Goal: Task Accomplishment & Management: Manage account settings

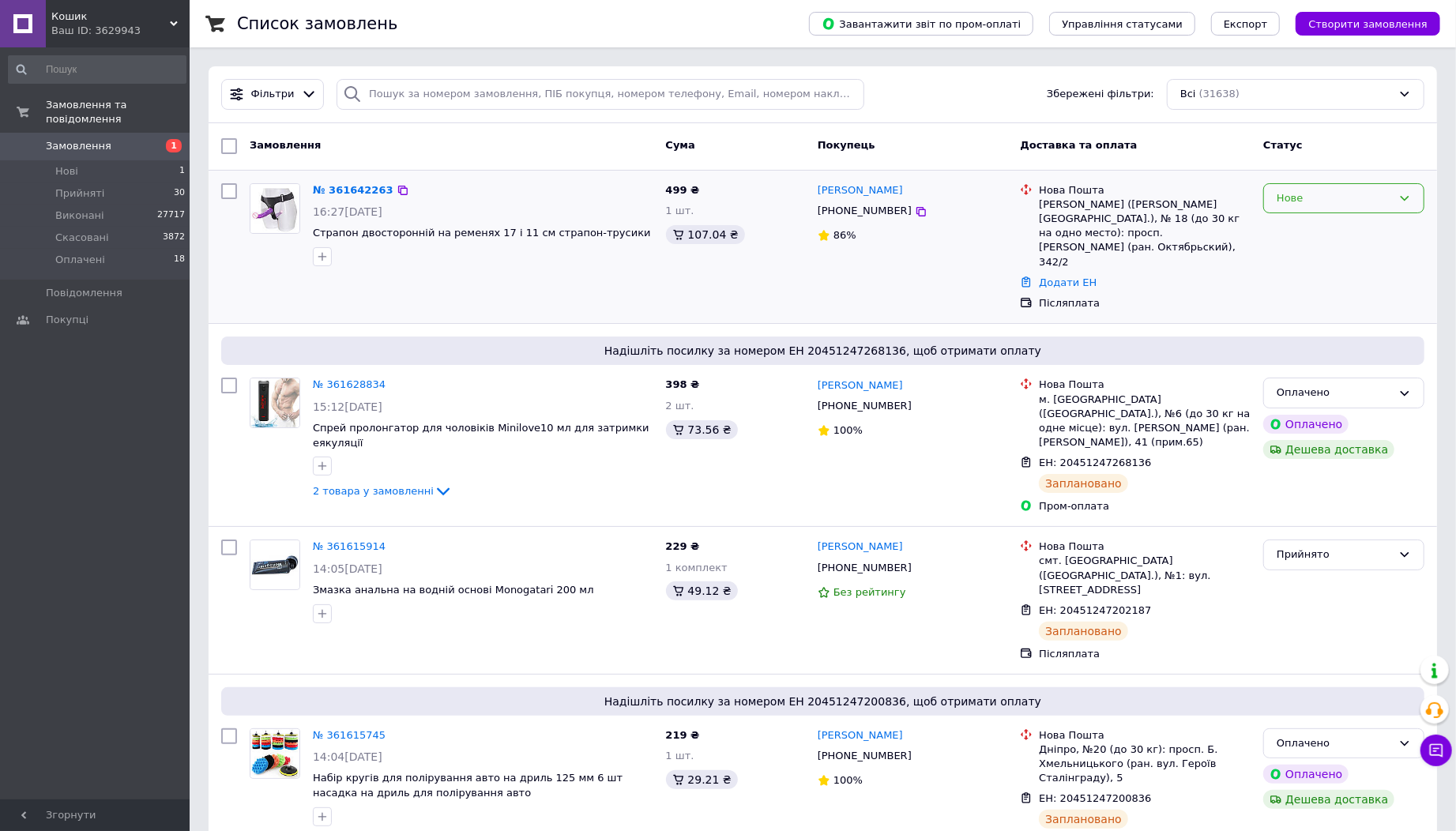
click at [1357, 193] on div "Нове" at bounding box center [1333, 198] width 115 height 17
click at [1345, 217] on li "Прийнято" at bounding box center [1344, 230] width 160 height 29
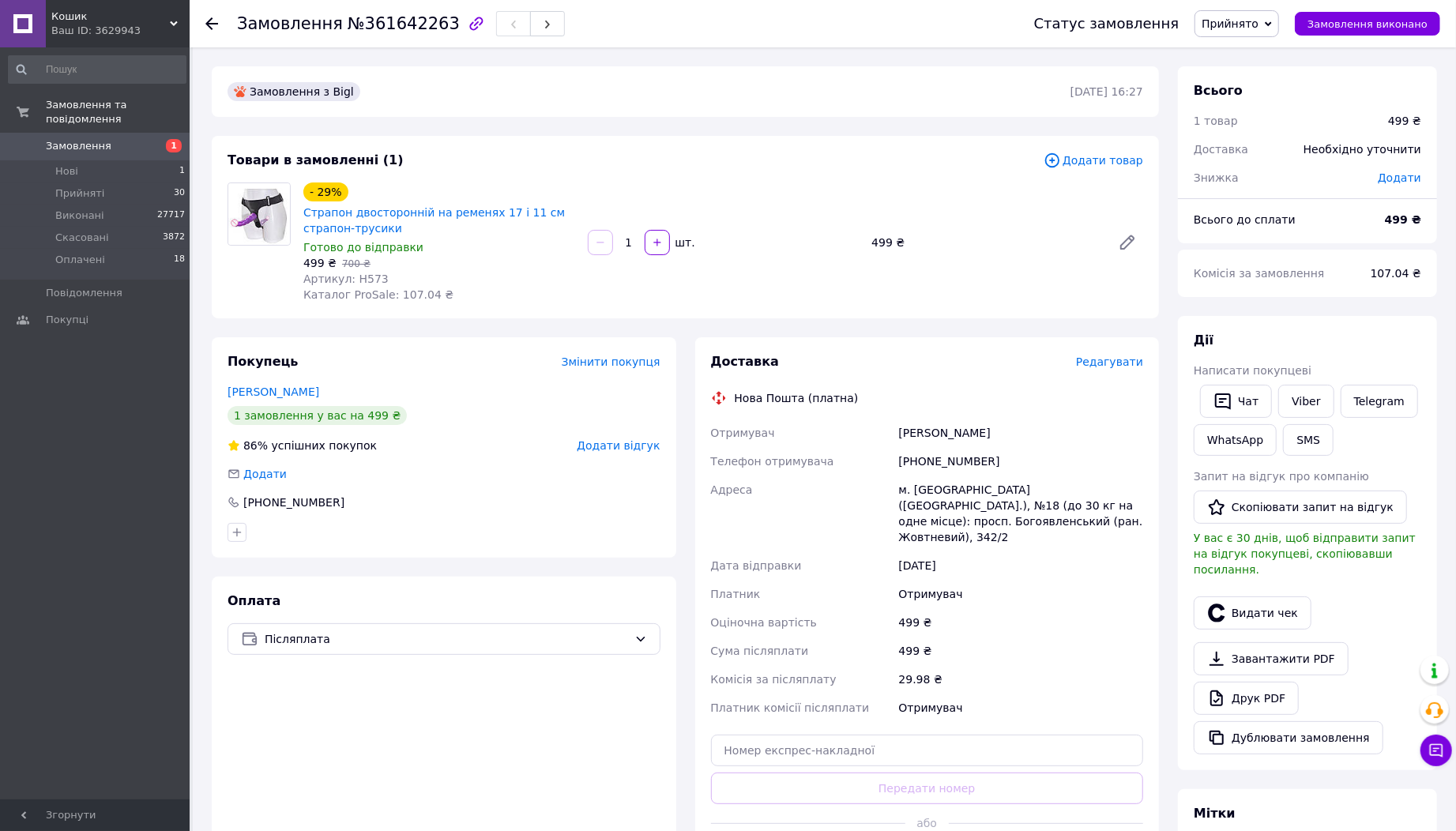
click at [1103, 357] on span "Редагувати" at bounding box center [1110, 362] width 67 height 13
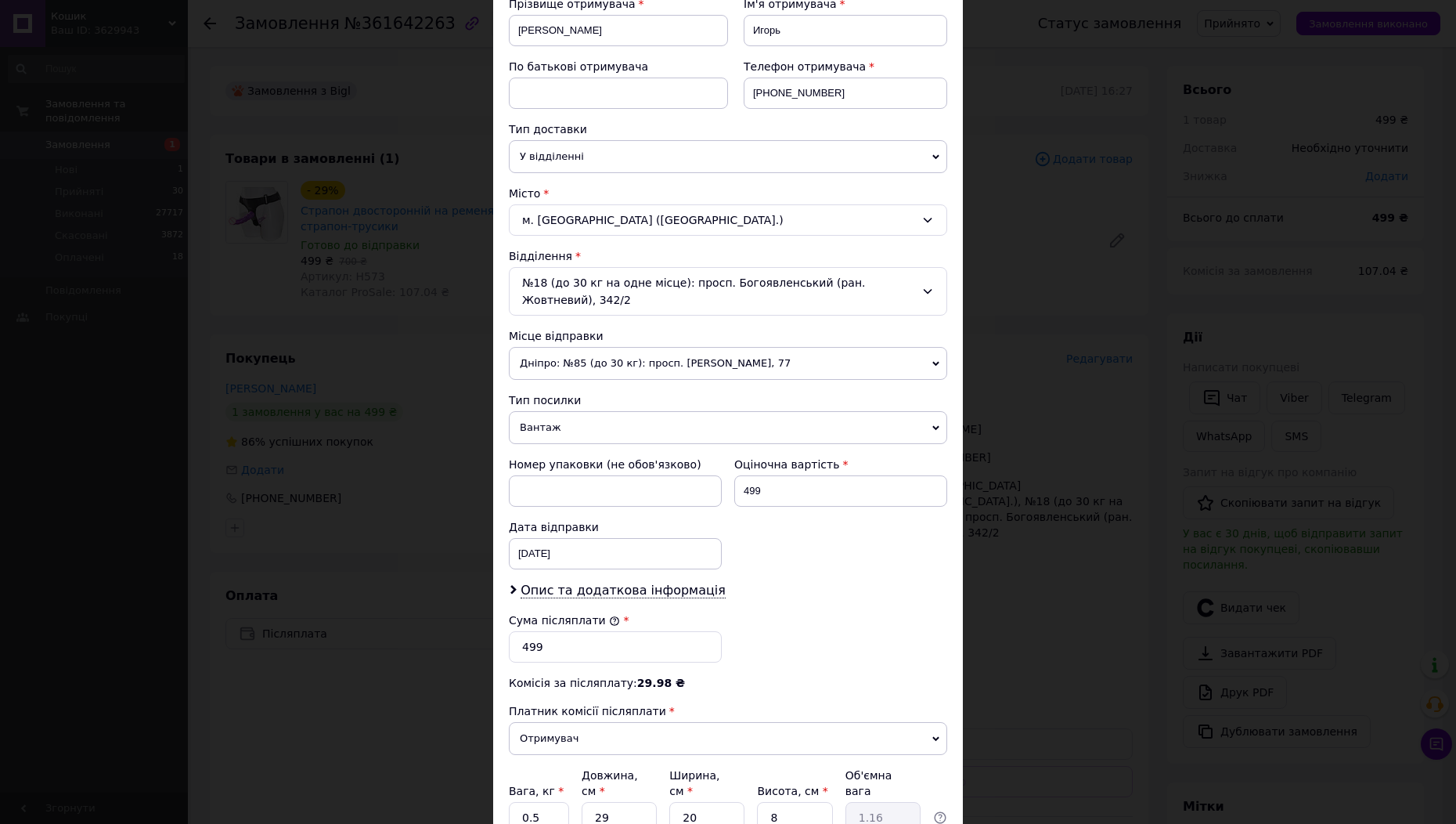
scroll to position [261, 0]
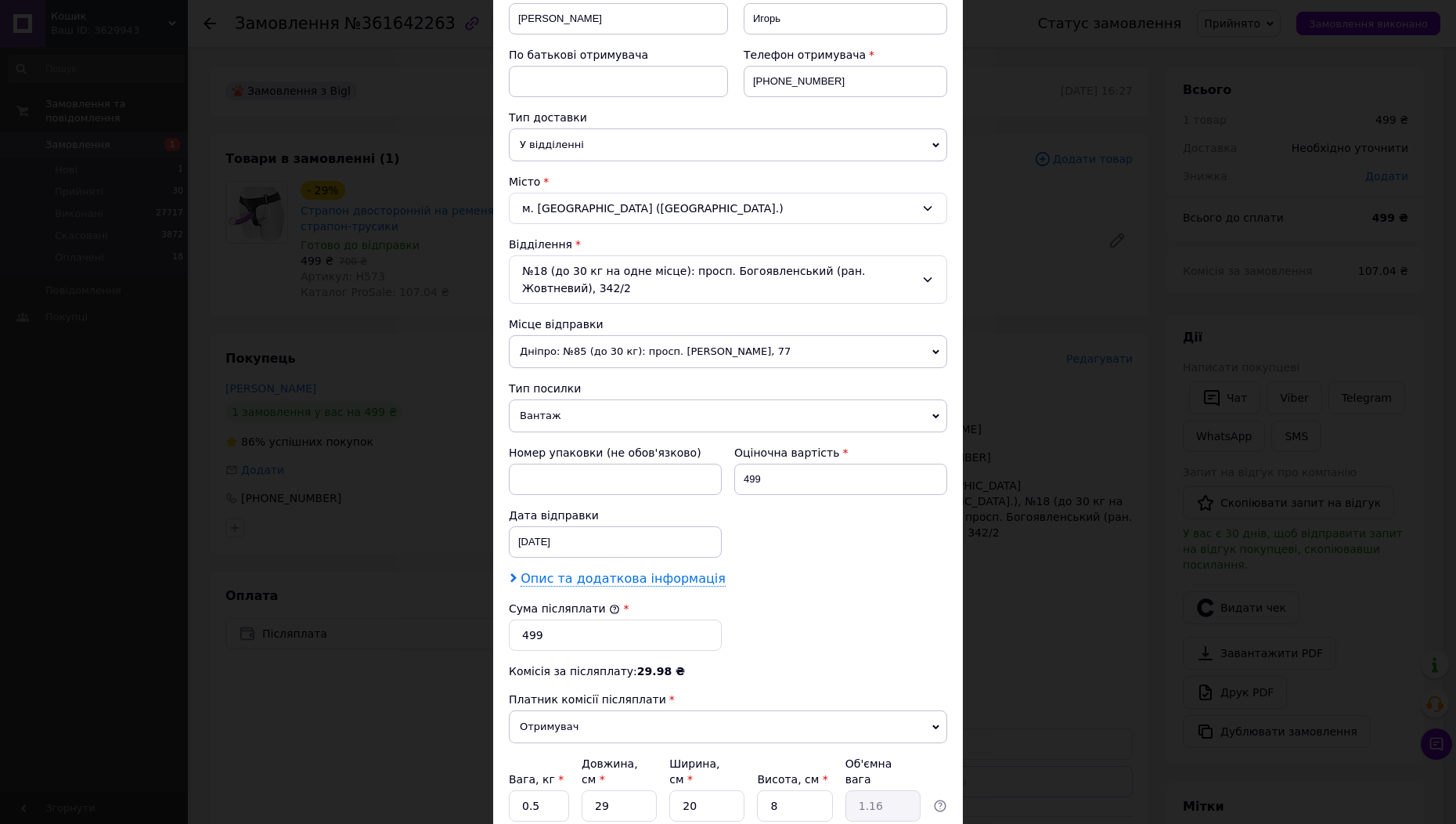
click at [670, 571] on span "Опис та додаткова інформація" at bounding box center [622, 578] width 205 height 16
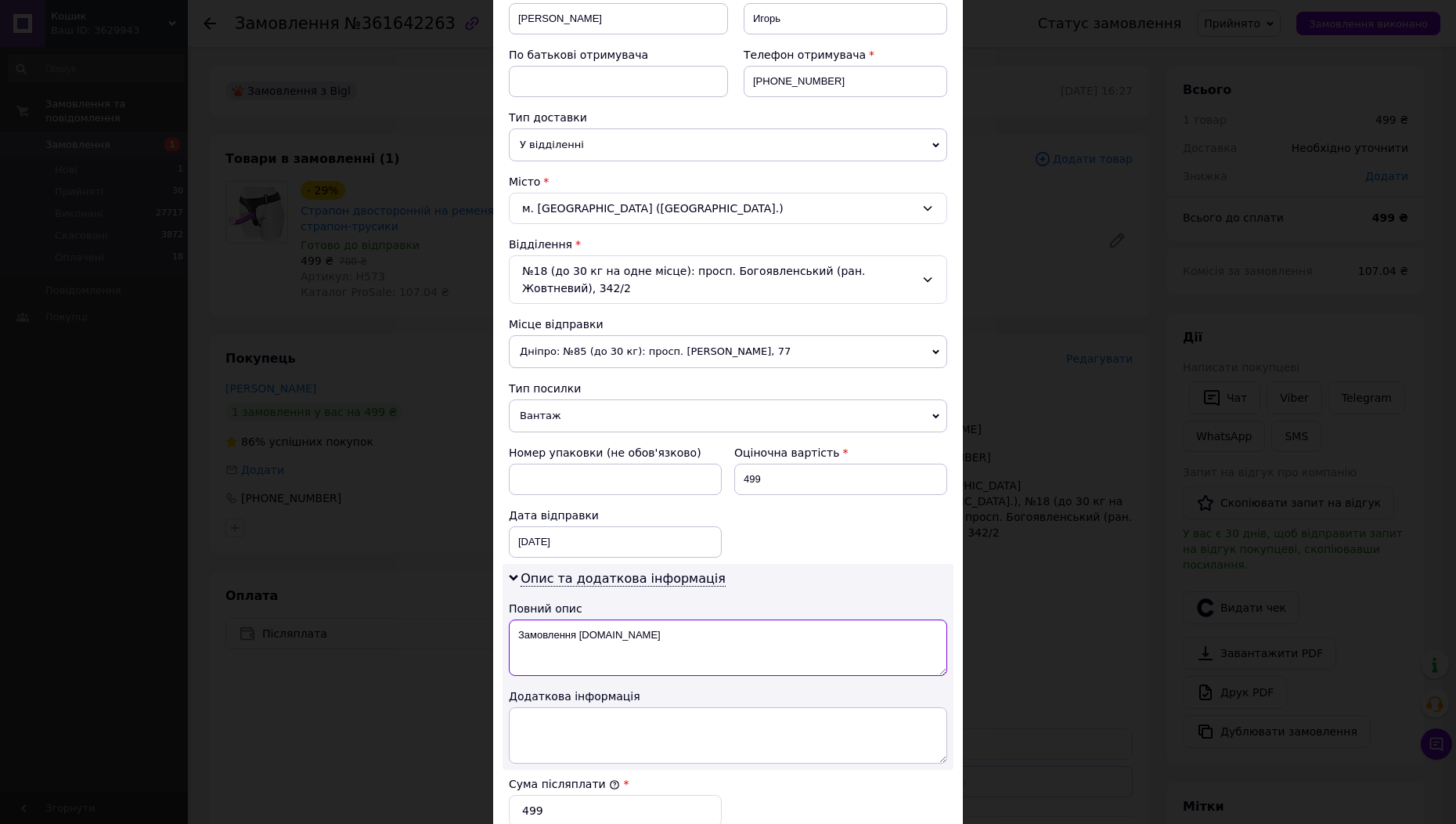
drag, startPoint x: 549, startPoint y: 612, endPoint x: 516, endPoint y: 614, distance: 33.1
click at [516, 620] on textarea "Замовлення Bigl.ua" at bounding box center [728, 648] width 439 height 57
type textarea "товар"
click at [552, 707] on textarea at bounding box center [728, 735] width 439 height 57
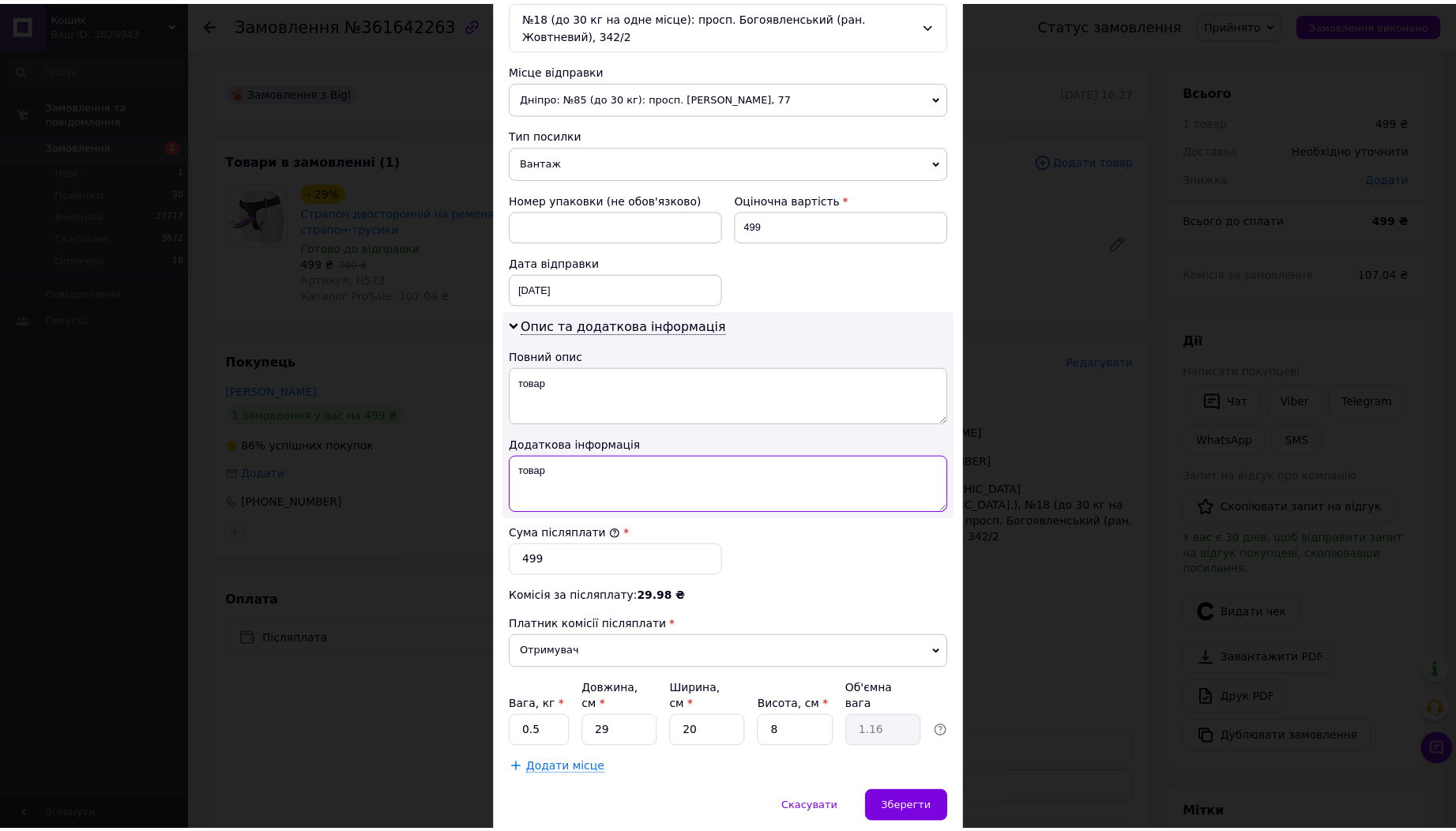
scroll to position [526, 0]
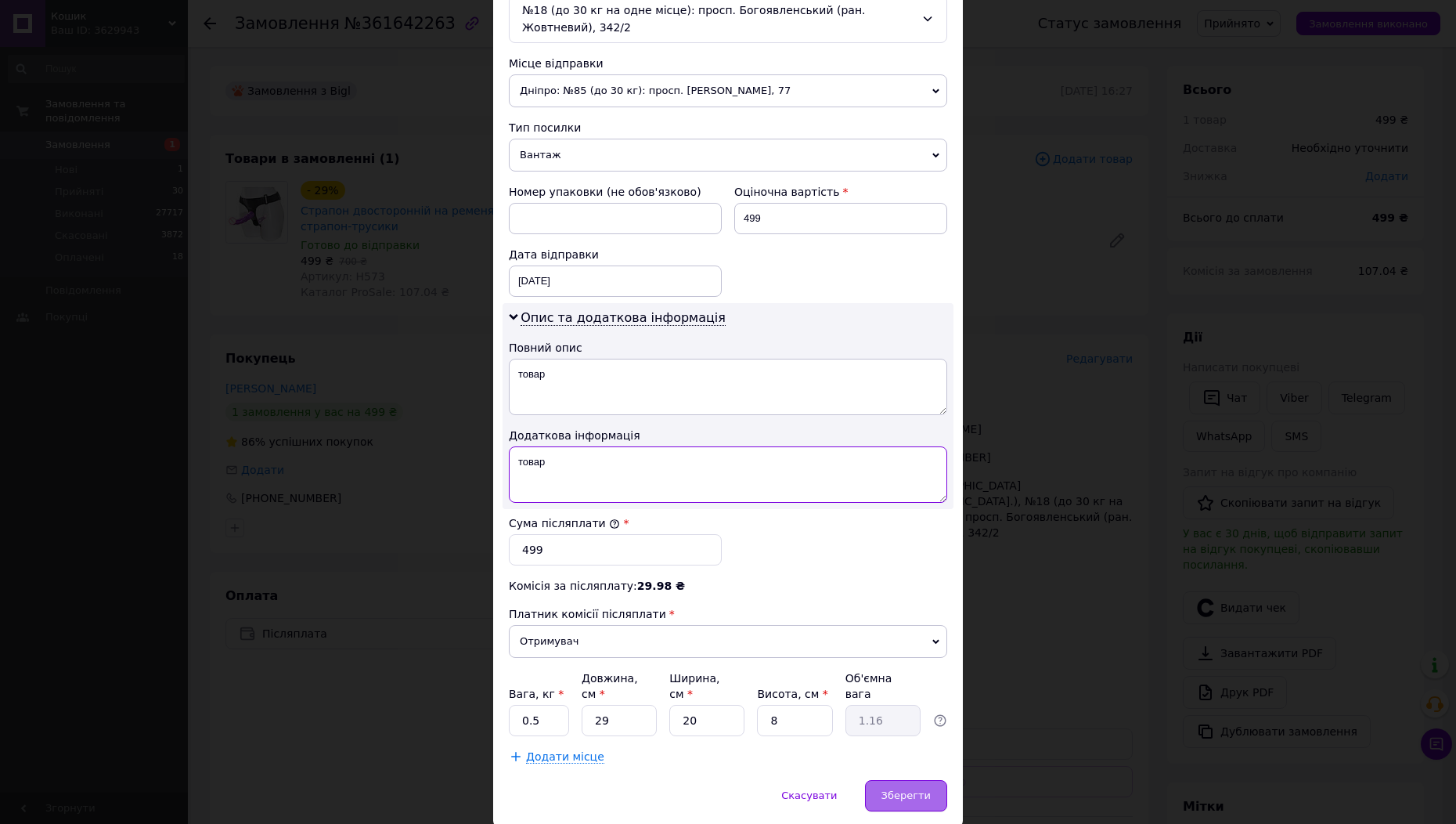
type textarea "товар"
click at [914, 780] on div "Зберегти" at bounding box center [906, 796] width 83 height 32
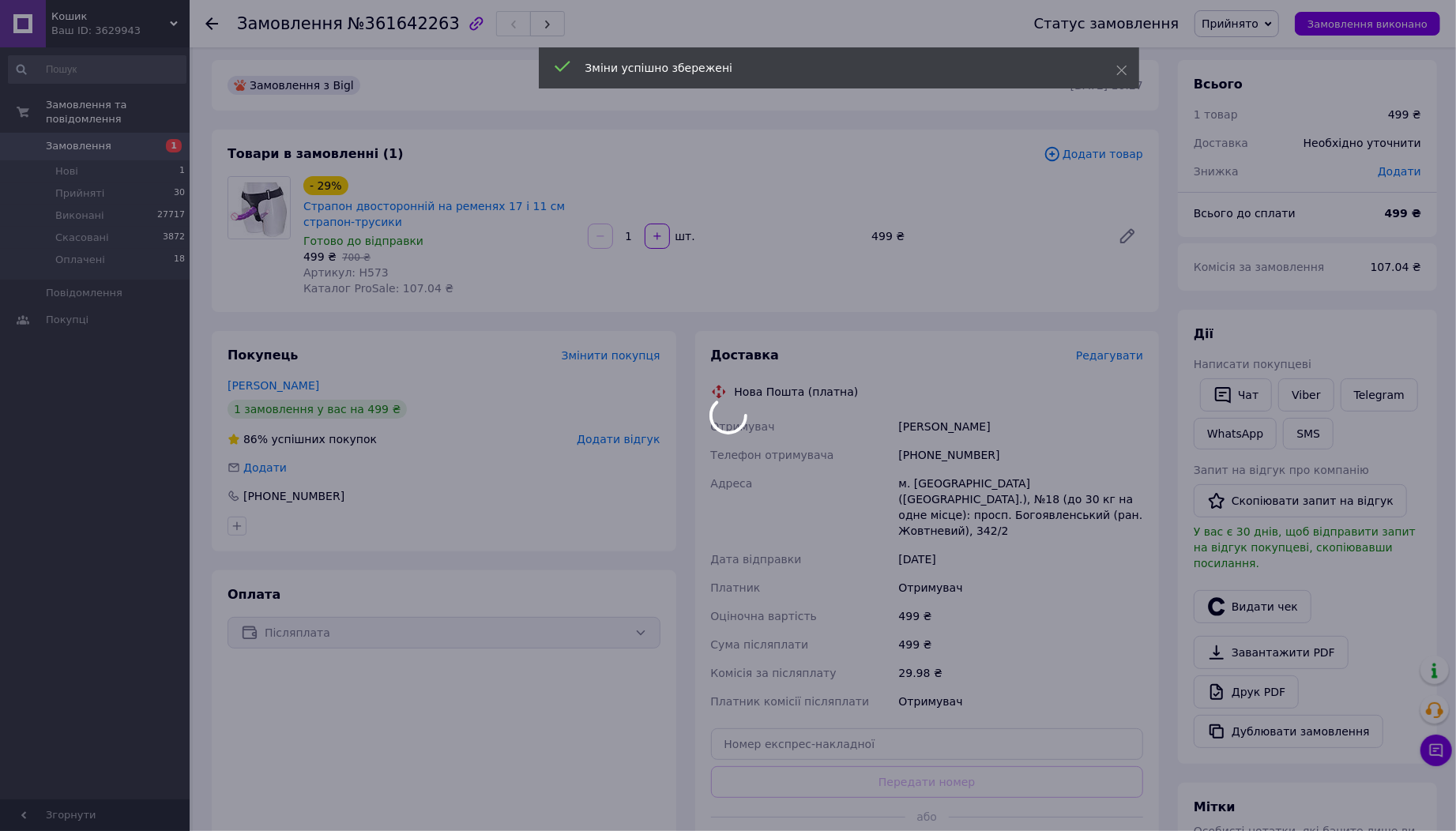
scroll to position [175, 0]
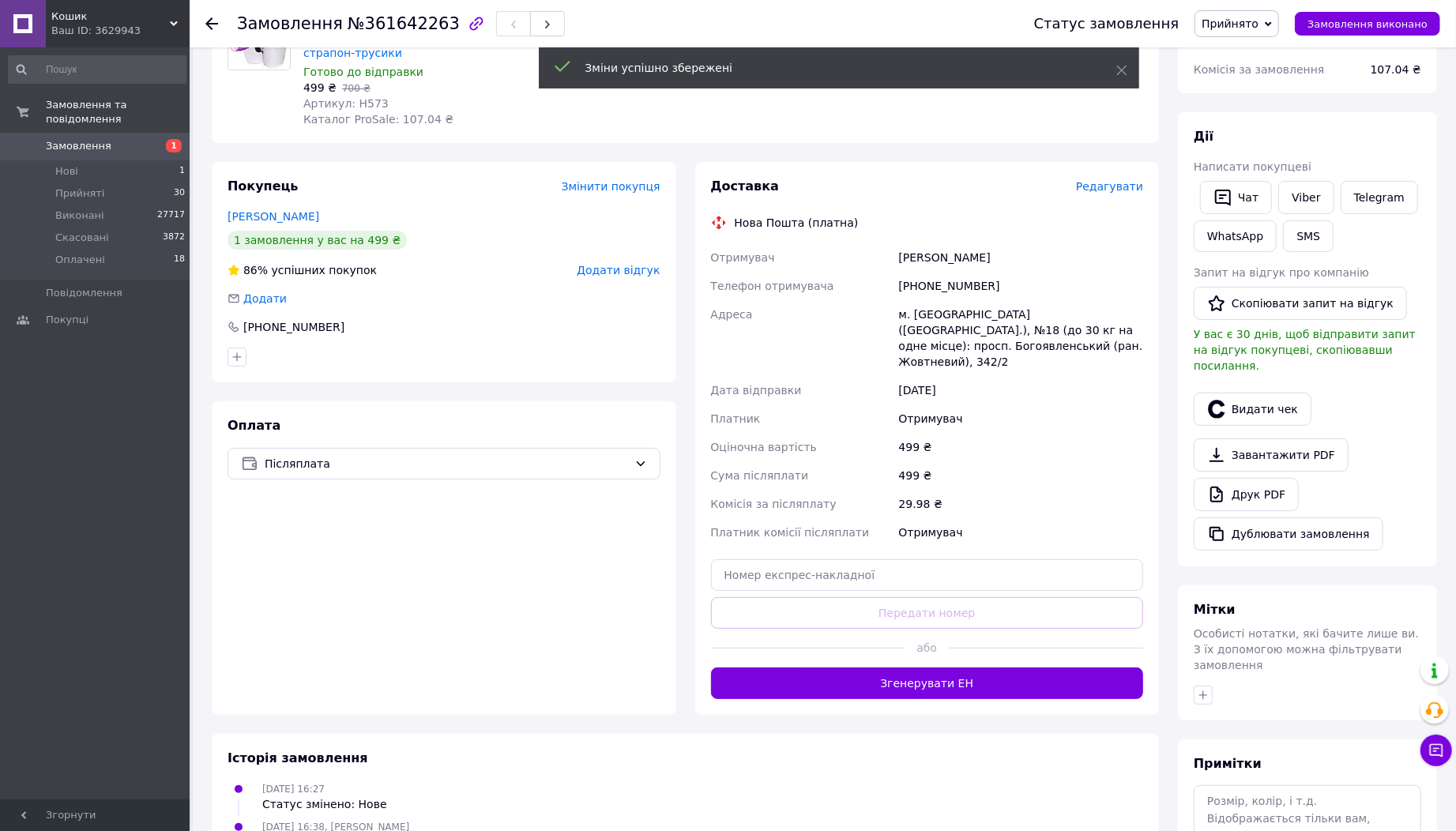
click at [906, 667] on button "Згенерувати ЕН" at bounding box center [927, 683] width 433 height 32
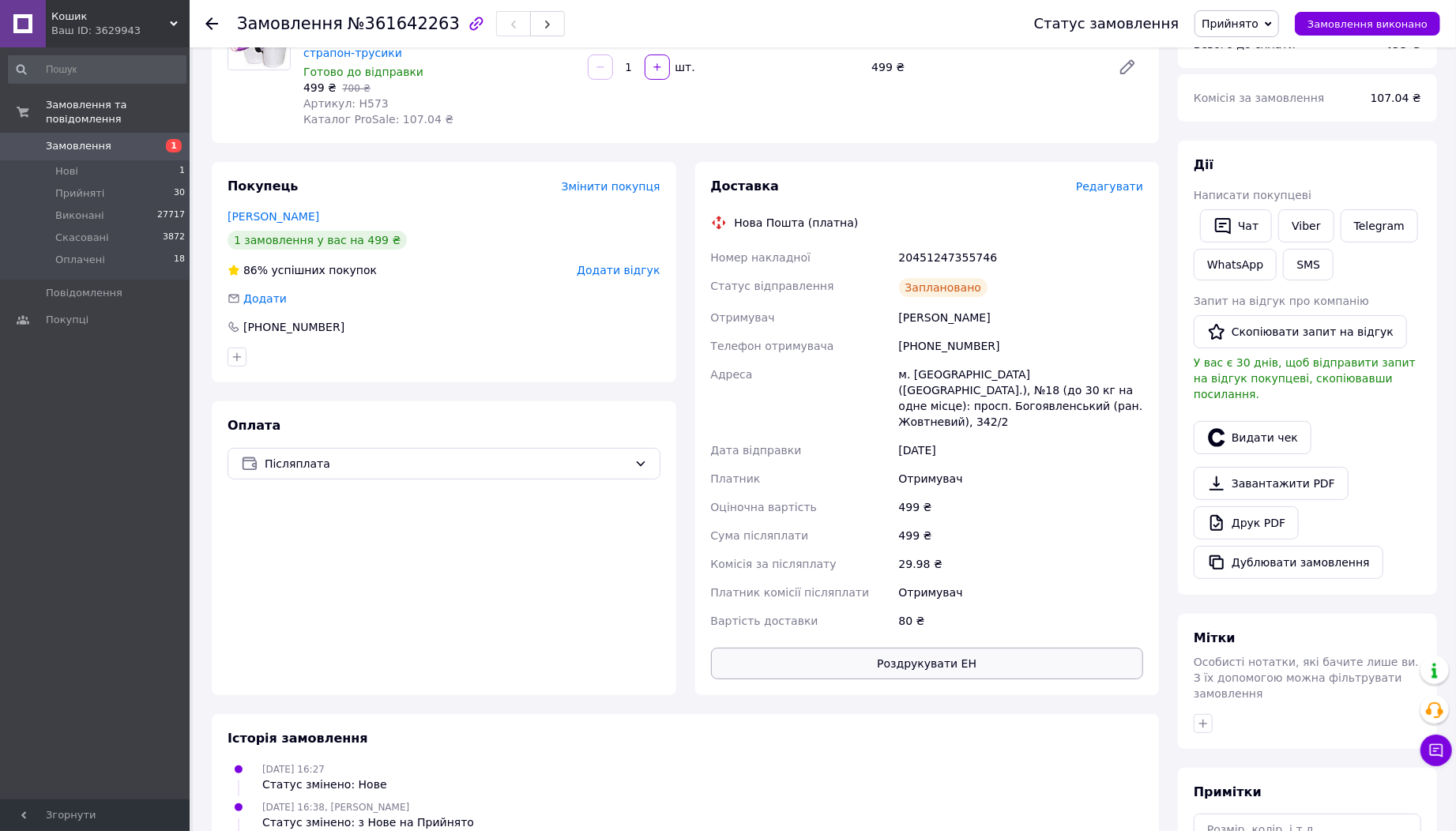
click at [906, 662] on button "Роздрукувати ЕН" at bounding box center [927, 663] width 433 height 32
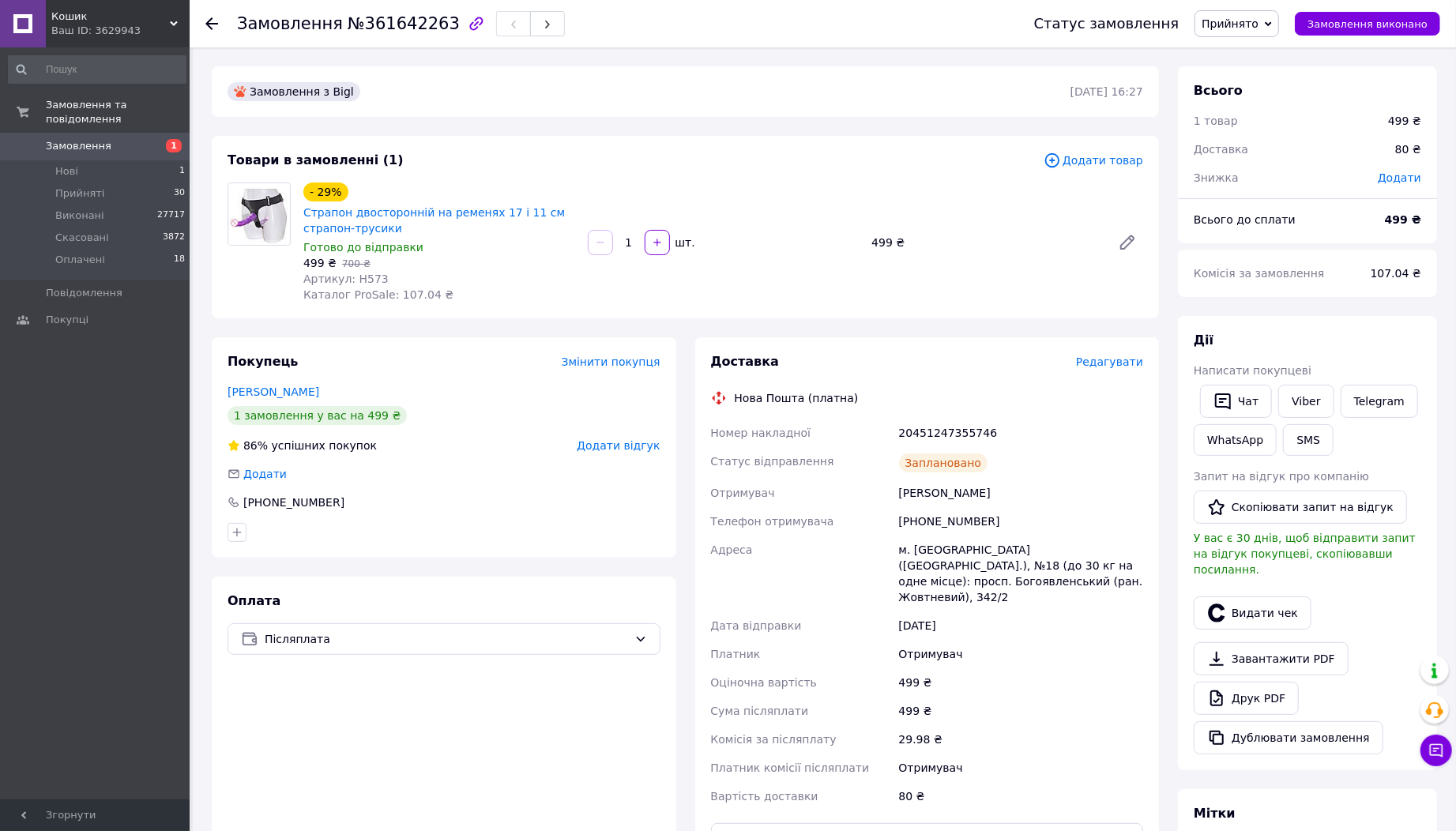
scroll to position [263, 0]
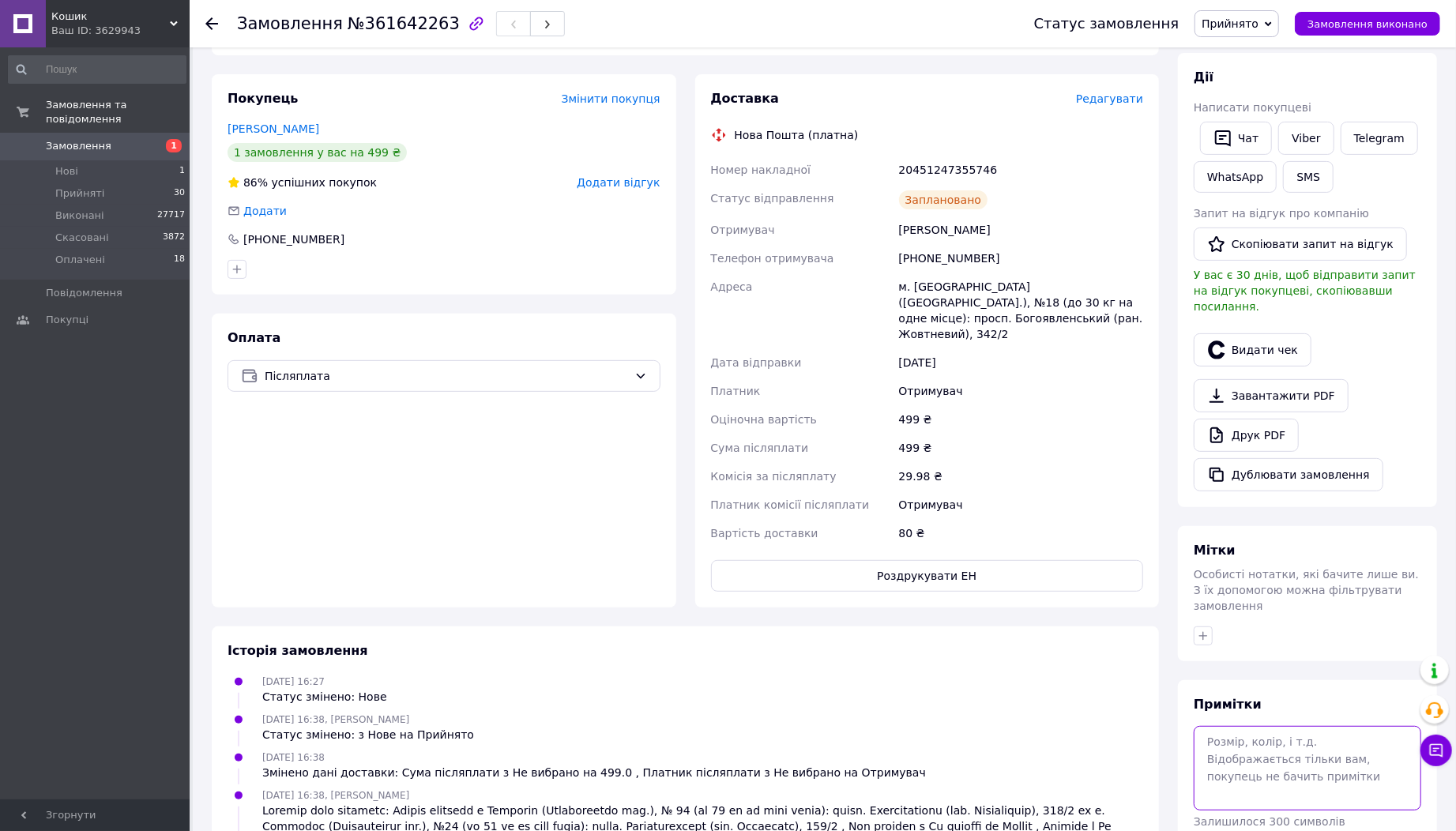
click at [1281, 726] on textarea at bounding box center [1307, 767] width 227 height 83
type textarea "собрано 1"
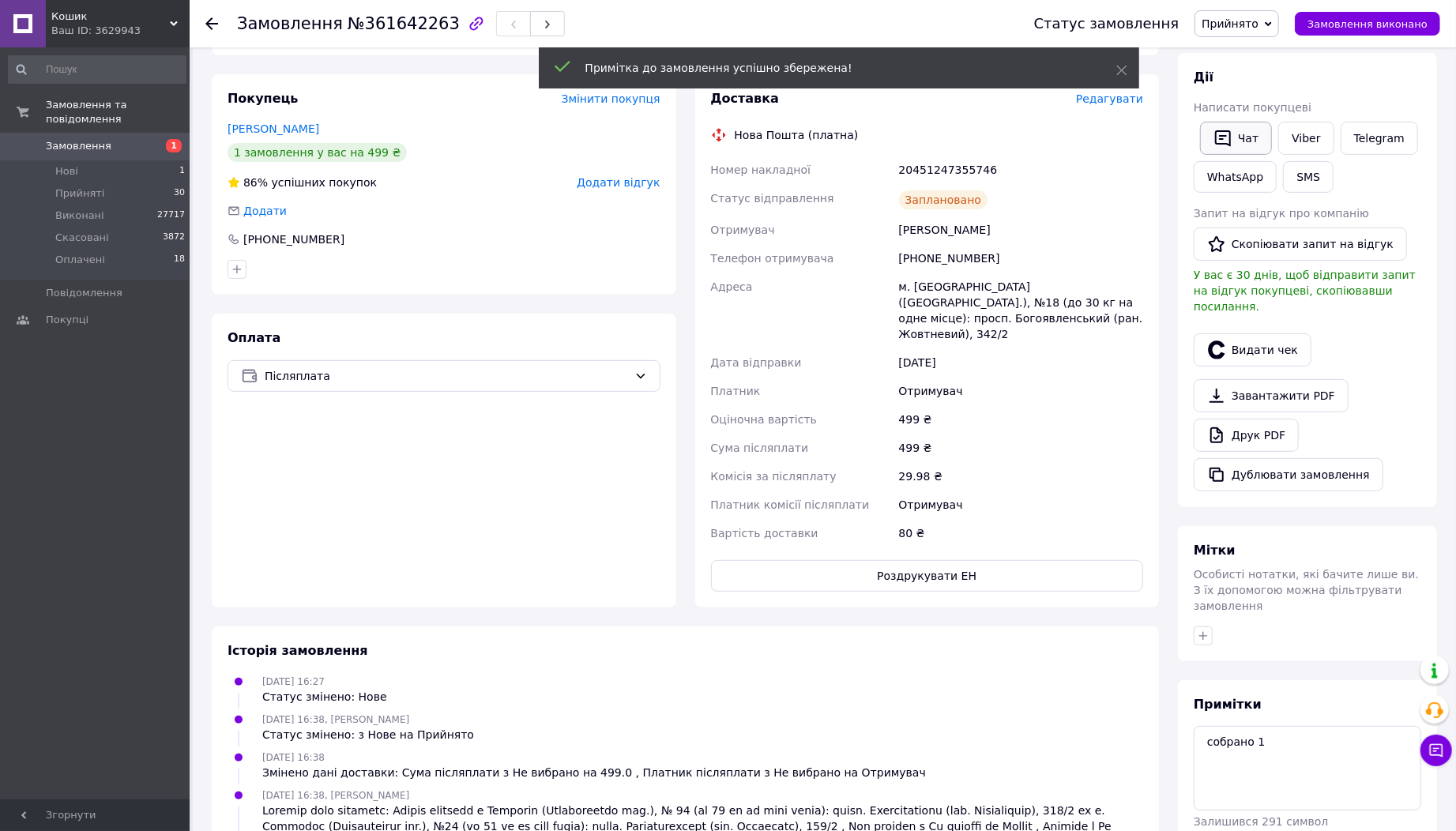
click at [1223, 142] on icon "button" at bounding box center [1222, 138] width 16 height 17
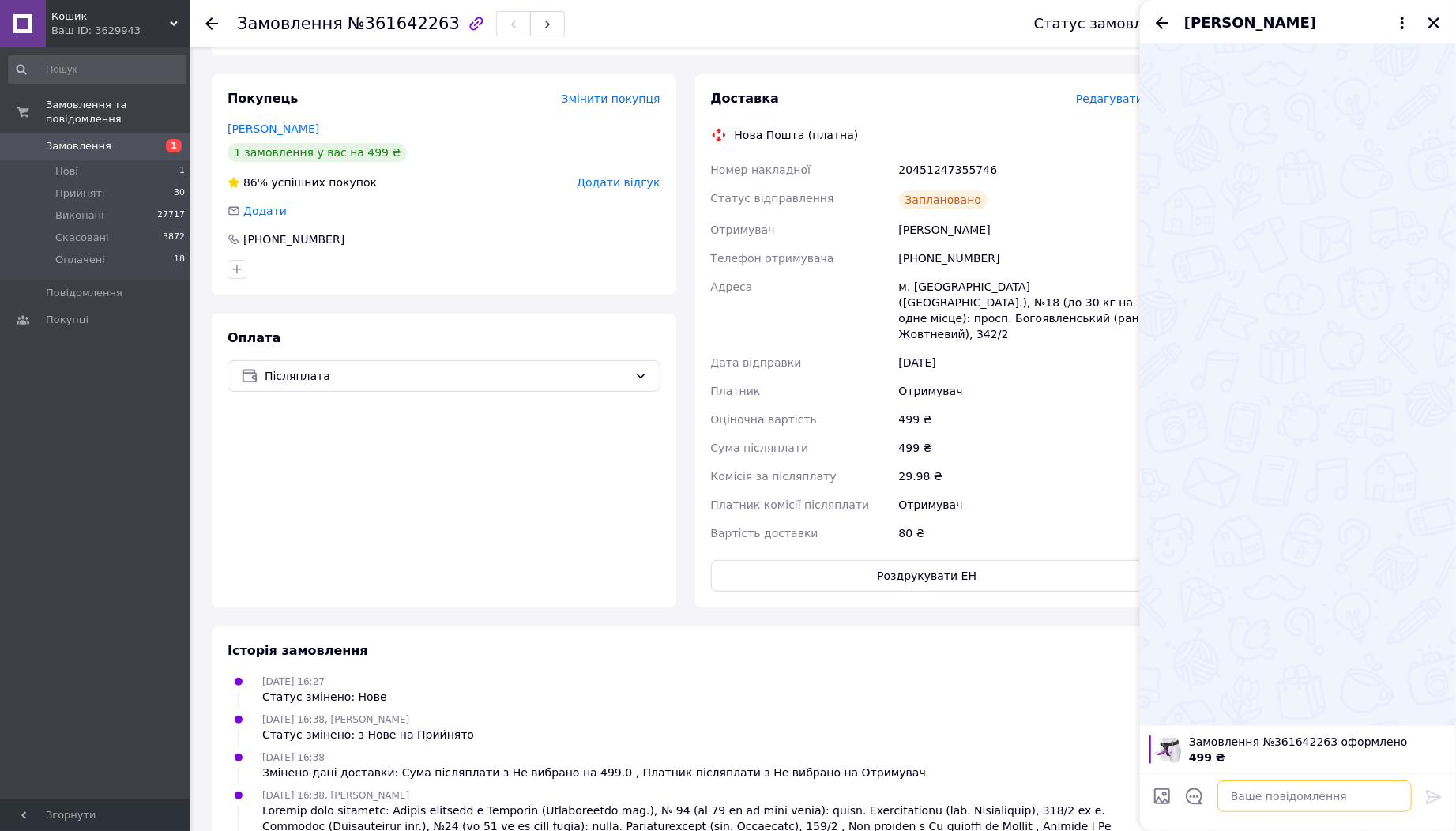
click at [1237, 798] on textarea at bounding box center [1315, 796] width 195 height 32
paste textarea "Номер Вашого відправлення Фіскальний чек буде прикріплений до Вашого замовлення…"
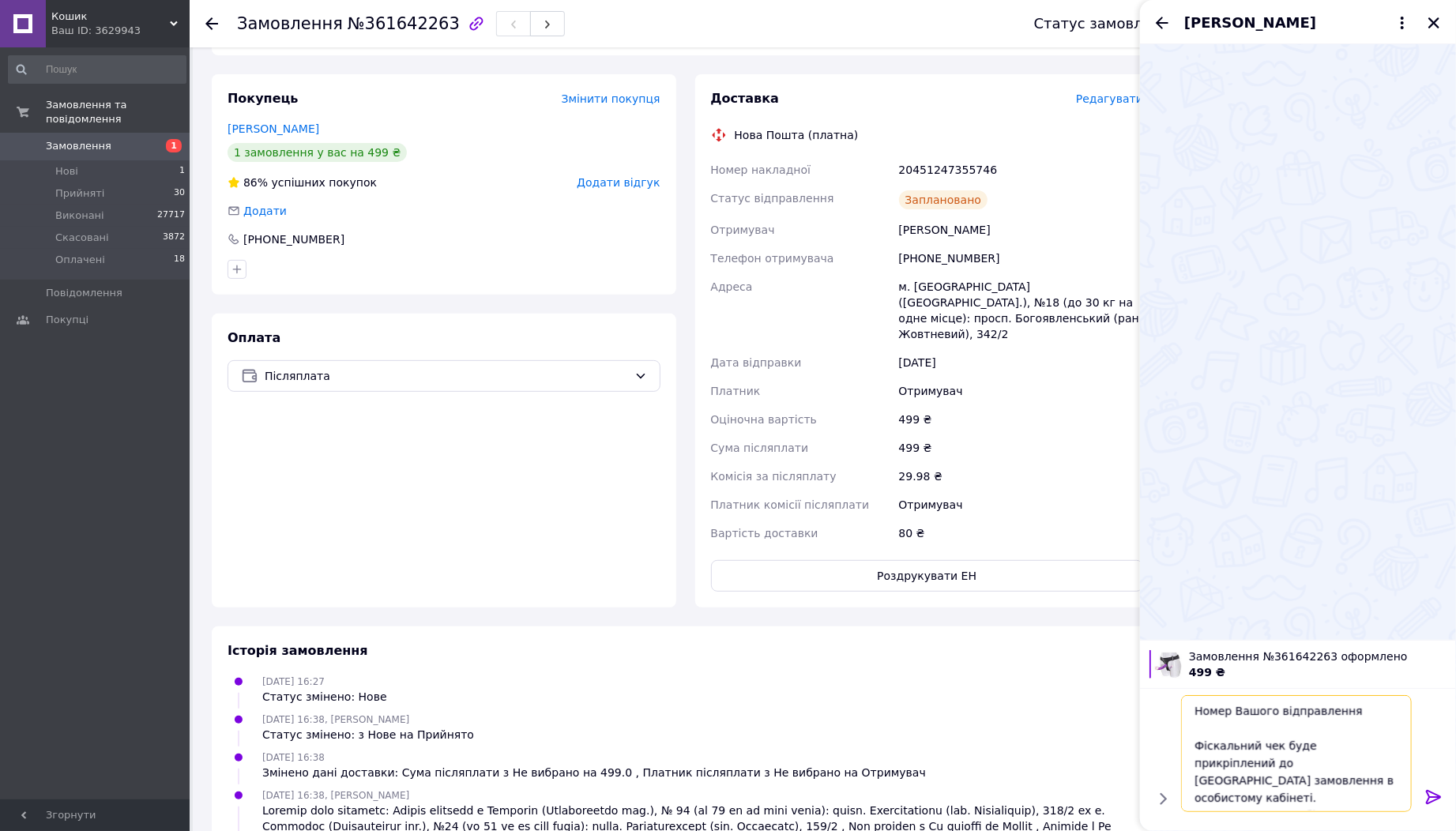
scroll to position [18, 0]
click at [944, 170] on div "20451247355746" at bounding box center [1021, 169] width 251 height 28
click at [943, 170] on div "20451247355746" at bounding box center [1021, 169] width 251 height 28
copy div "20451247355746"
click at [1241, 702] on textarea "Номер Вашого відправлення Фіскальний чек буде прикріплений до Вашого замовлення…" at bounding box center [1298, 753] width 226 height 117
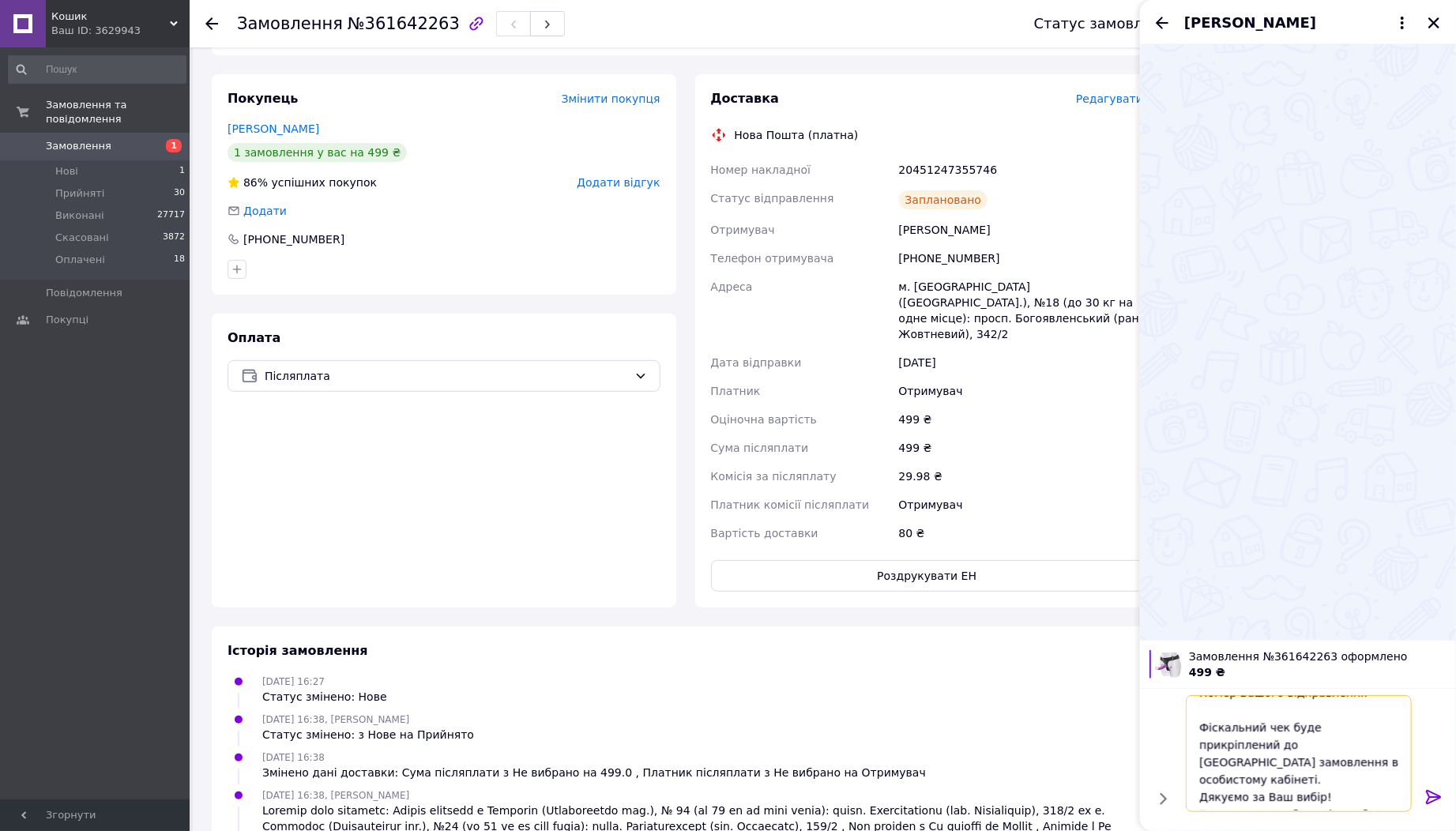
paste textarea "20451247355746"
type textarea "Номер Вашого відправлення 20451247355746 Фіскальний чек буде прикріплений до Ва…"
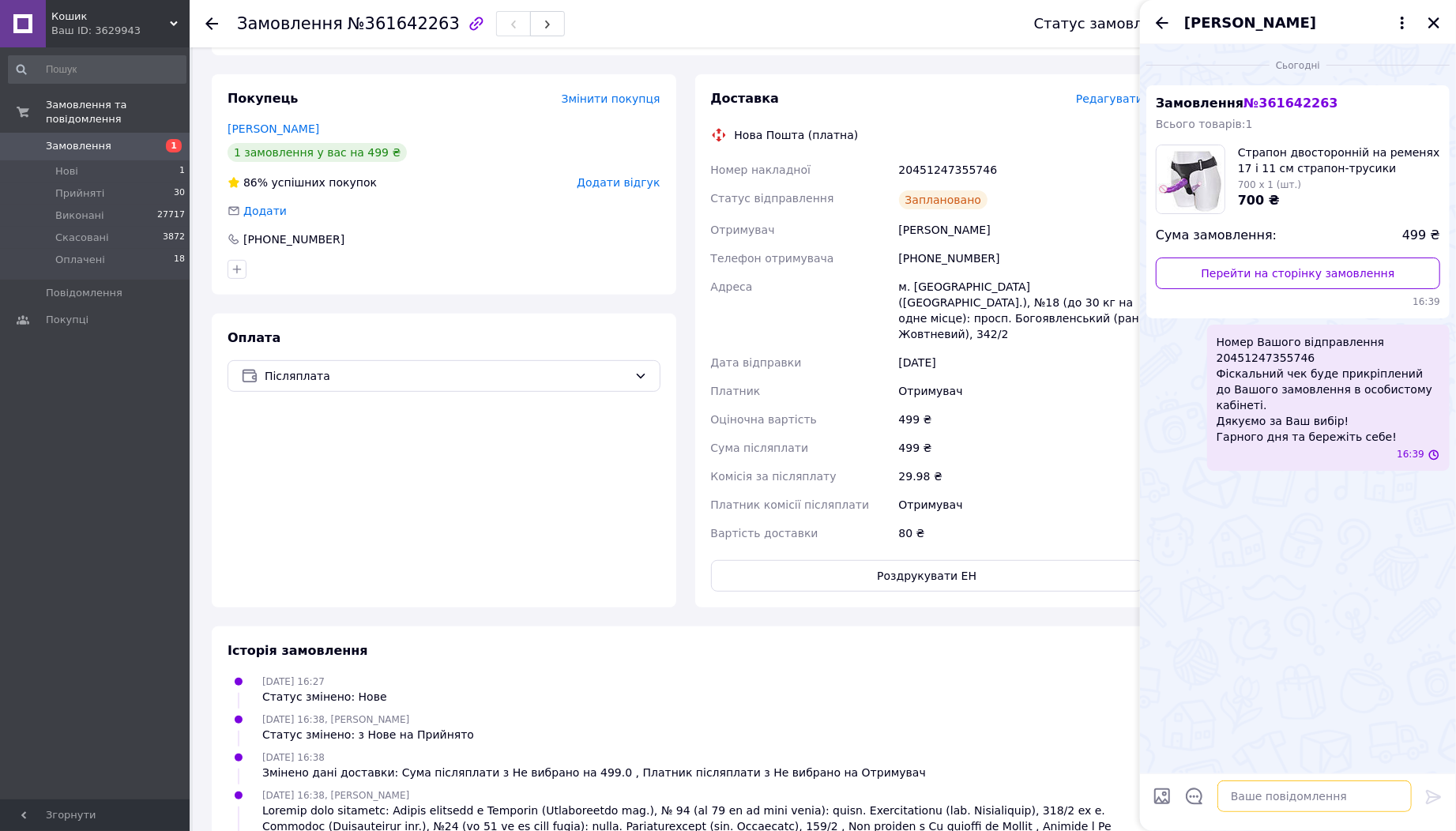
scroll to position [0, 0]
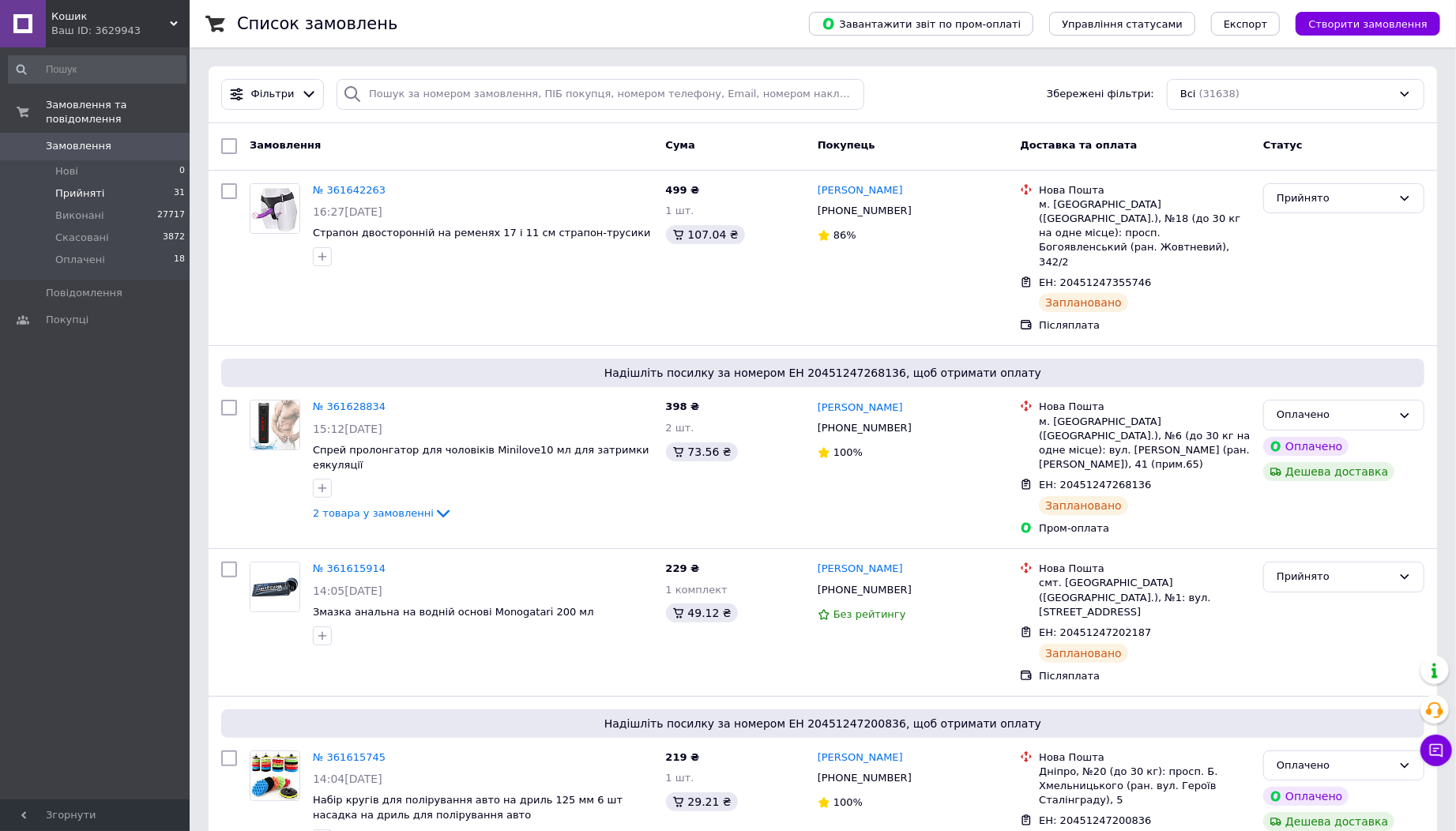
click at [97, 186] on li "Прийняті 31" at bounding box center [97, 194] width 195 height 22
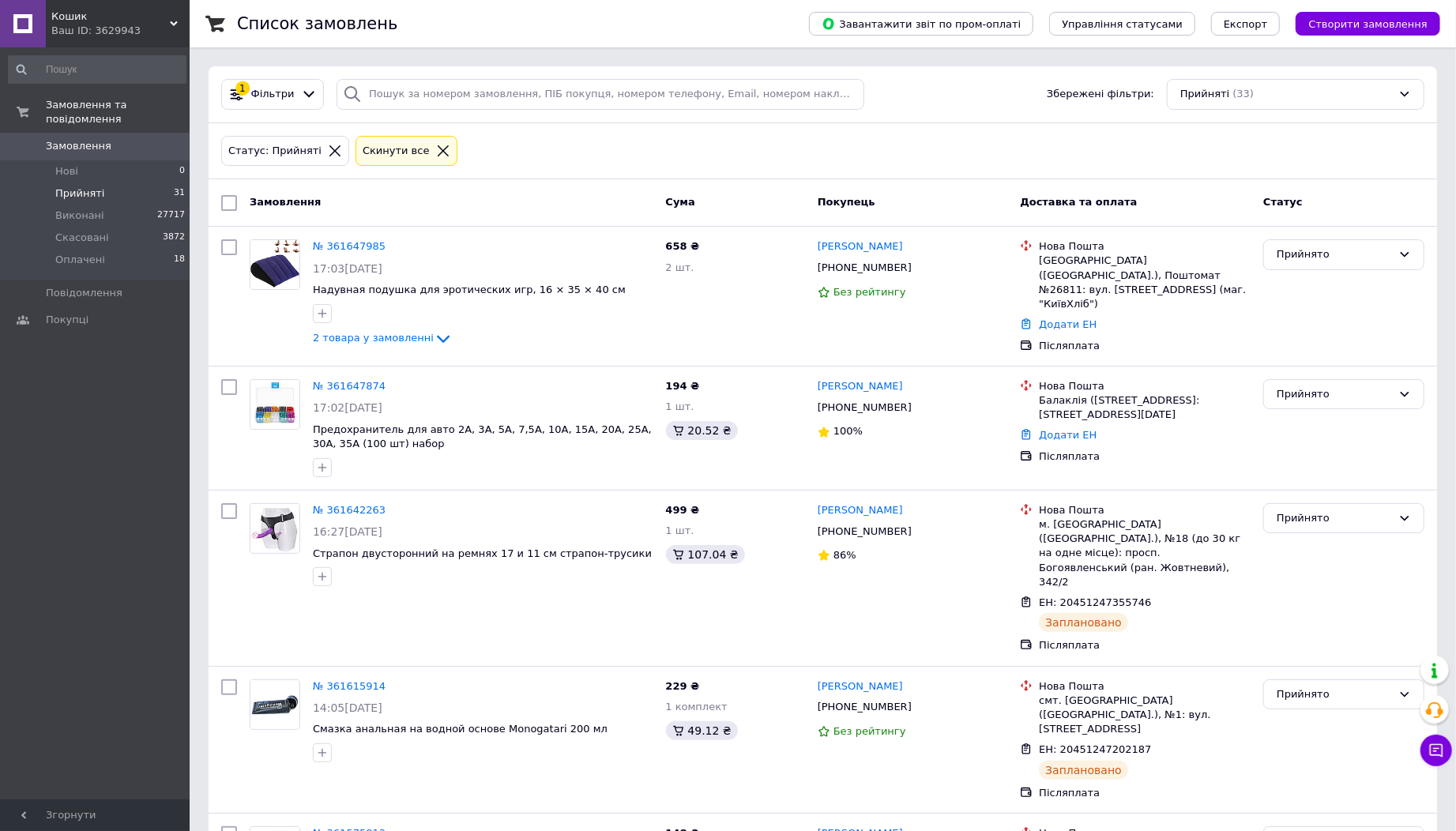
click at [282, 92] on span "Фільтри" at bounding box center [272, 95] width 43 height 15
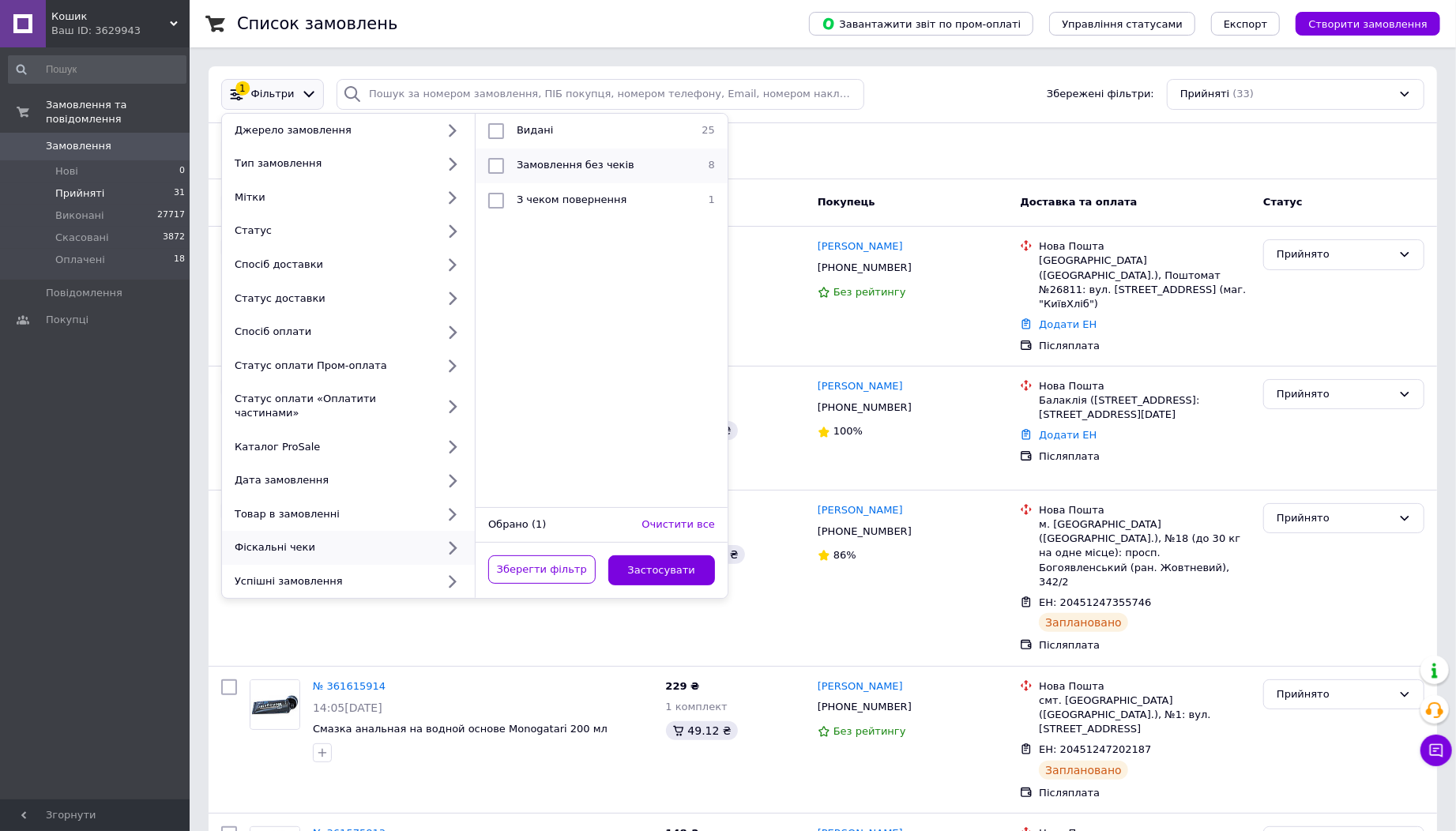
click at [575, 168] on span "Замовлення без чеків" at bounding box center [575, 165] width 118 height 12
checkbox input "true"
click at [666, 571] on button "Застосувати" at bounding box center [662, 570] width 108 height 31
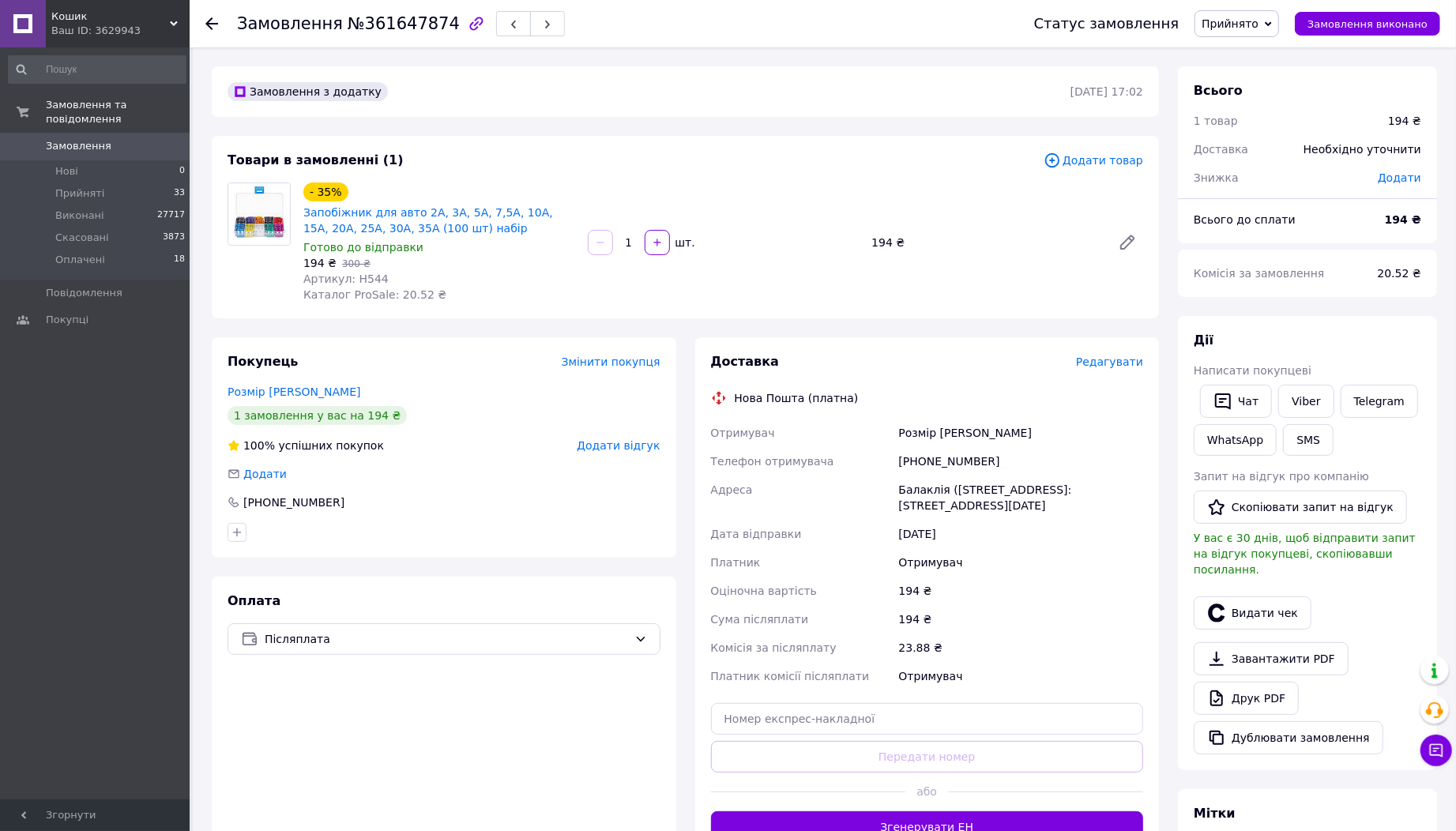
click at [341, 504] on div "[PHONE_NUMBER]" at bounding box center [444, 502] width 433 height 16
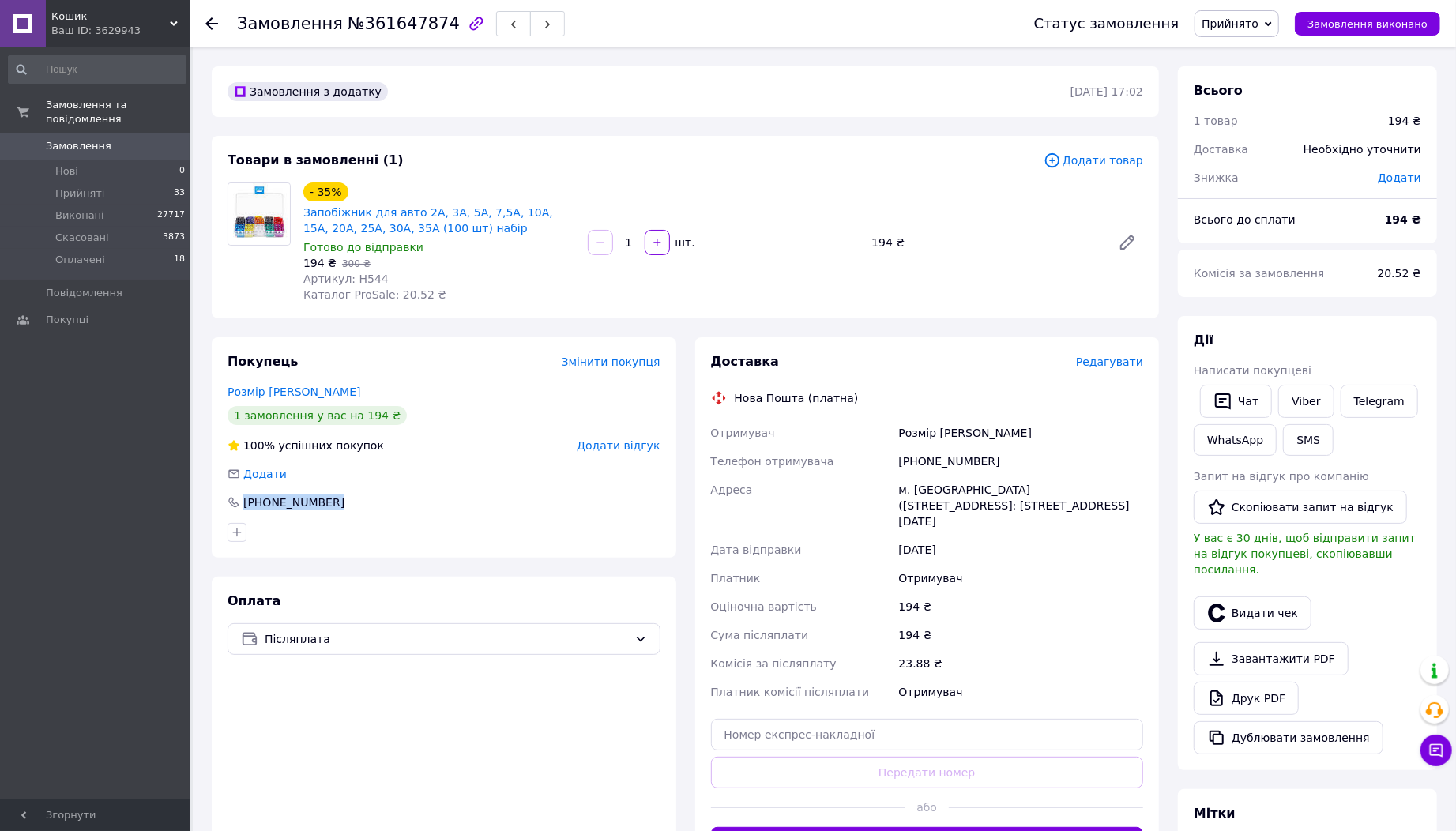
copy div "[PHONE_NUMBER]"
click at [1118, 363] on span "Редагувати" at bounding box center [1110, 362] width 67 height 13
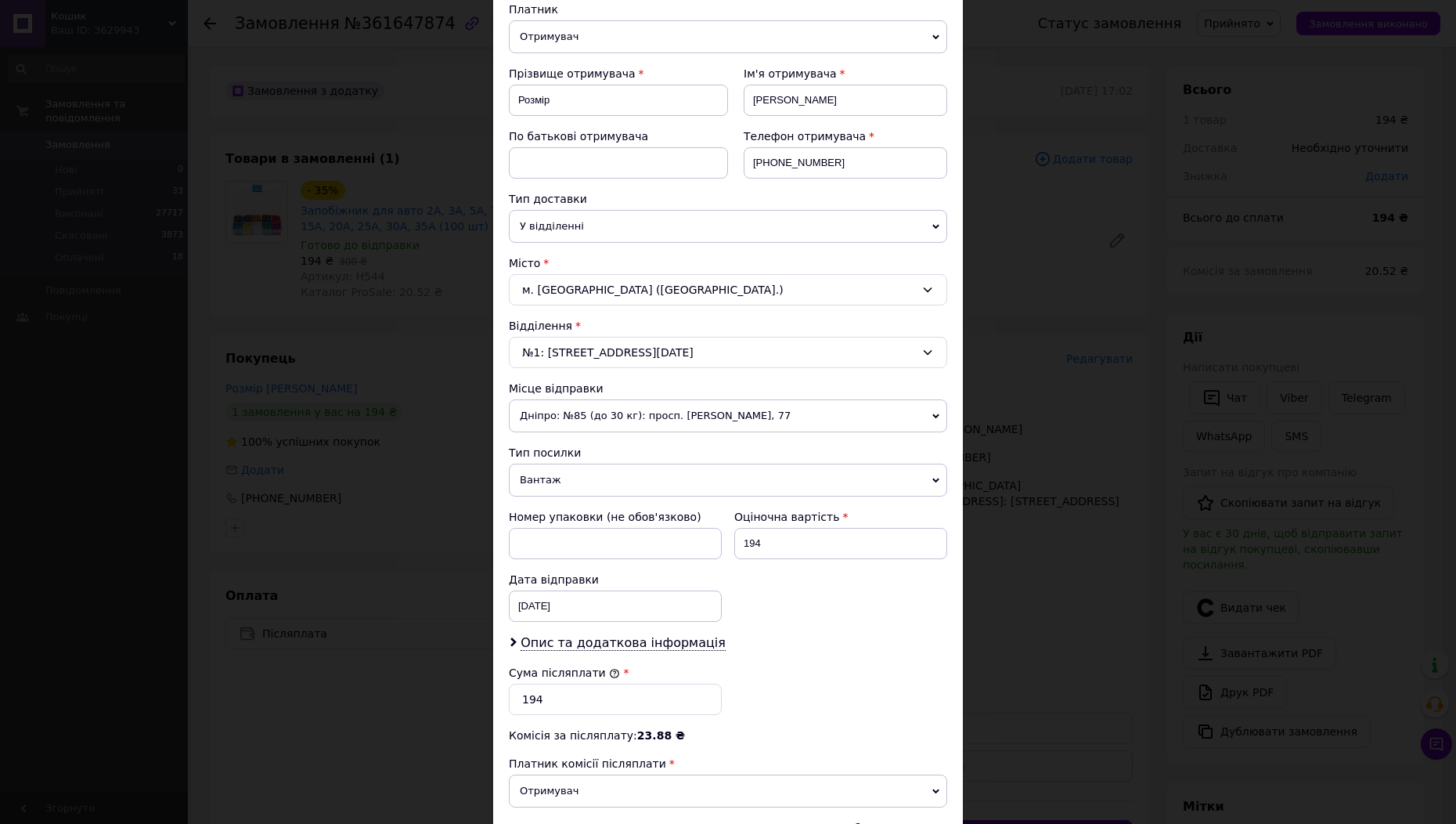
scroll to position [261, 0]
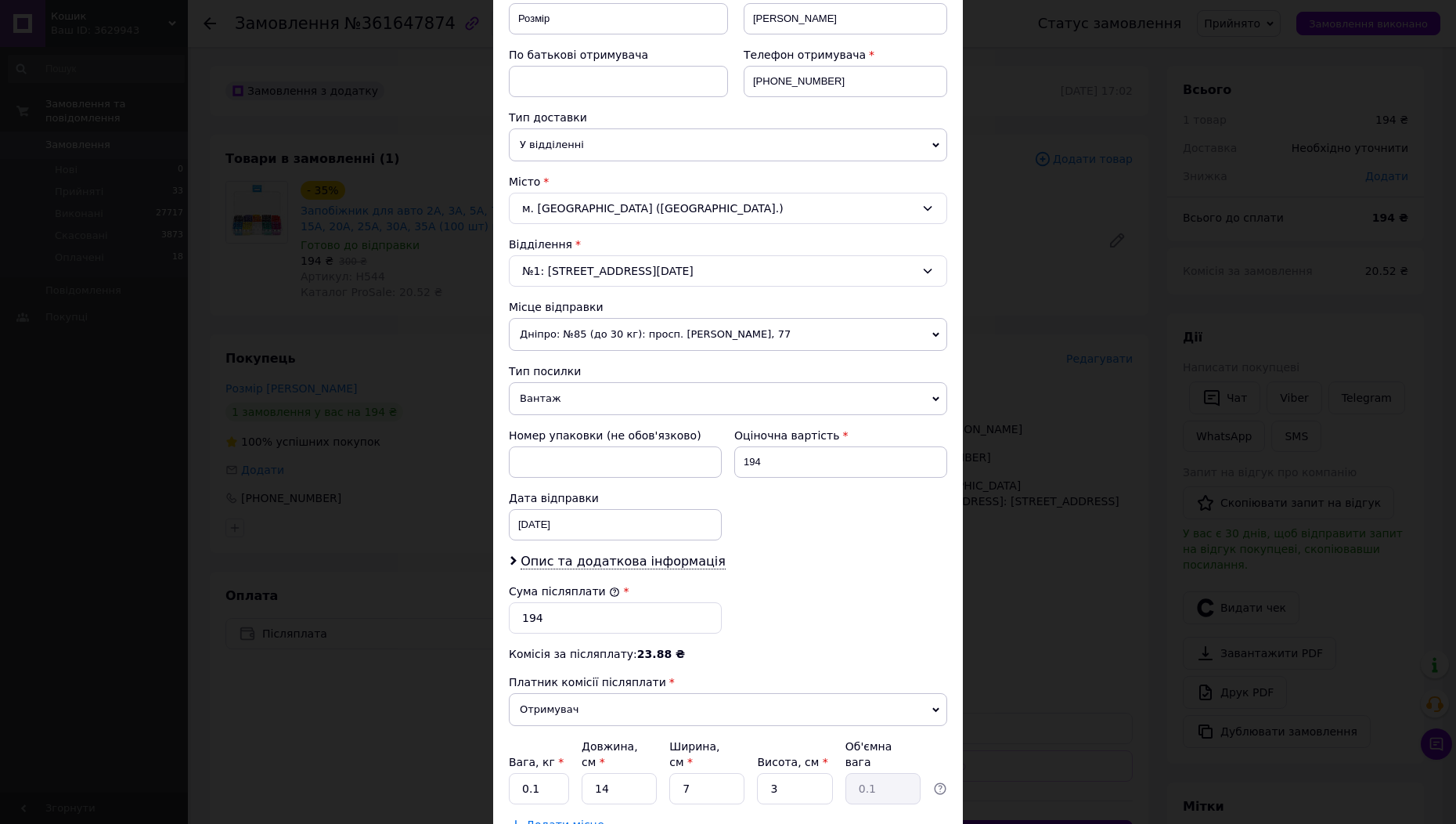
drag, startPoint x: 615, startPoint y: 557, endPoint x: 629, endPoint y: 571, distance: 19.8
click at [616, 557] on span "Опис та додаткова інформація" at bounding box center [622, 561] width 205 height 16
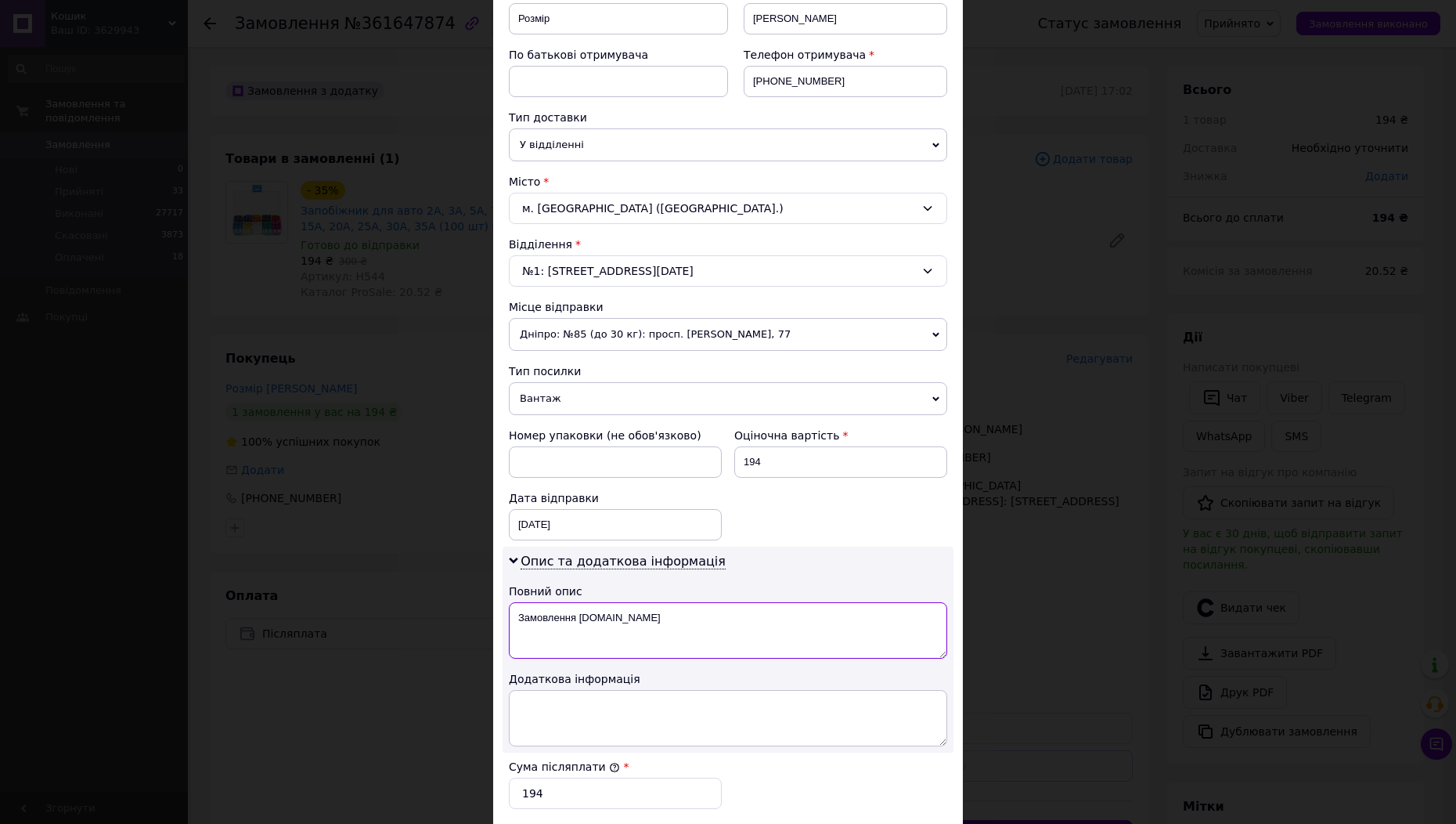
drag, startPoint x: 625, startPoint y: 620, endPoint x: 505, endPoint y: 620, distance: 120.0
click at [505, 620] on div "Опис та додаткова інформація Повний опис Замовлення Prom.ua Додаткова інформація" at bounding box center [728, 650] width 451 height 206
type textarea "товар"
click at [587, 696] on textarea at bounding box center [728, 718] width 439 height 57
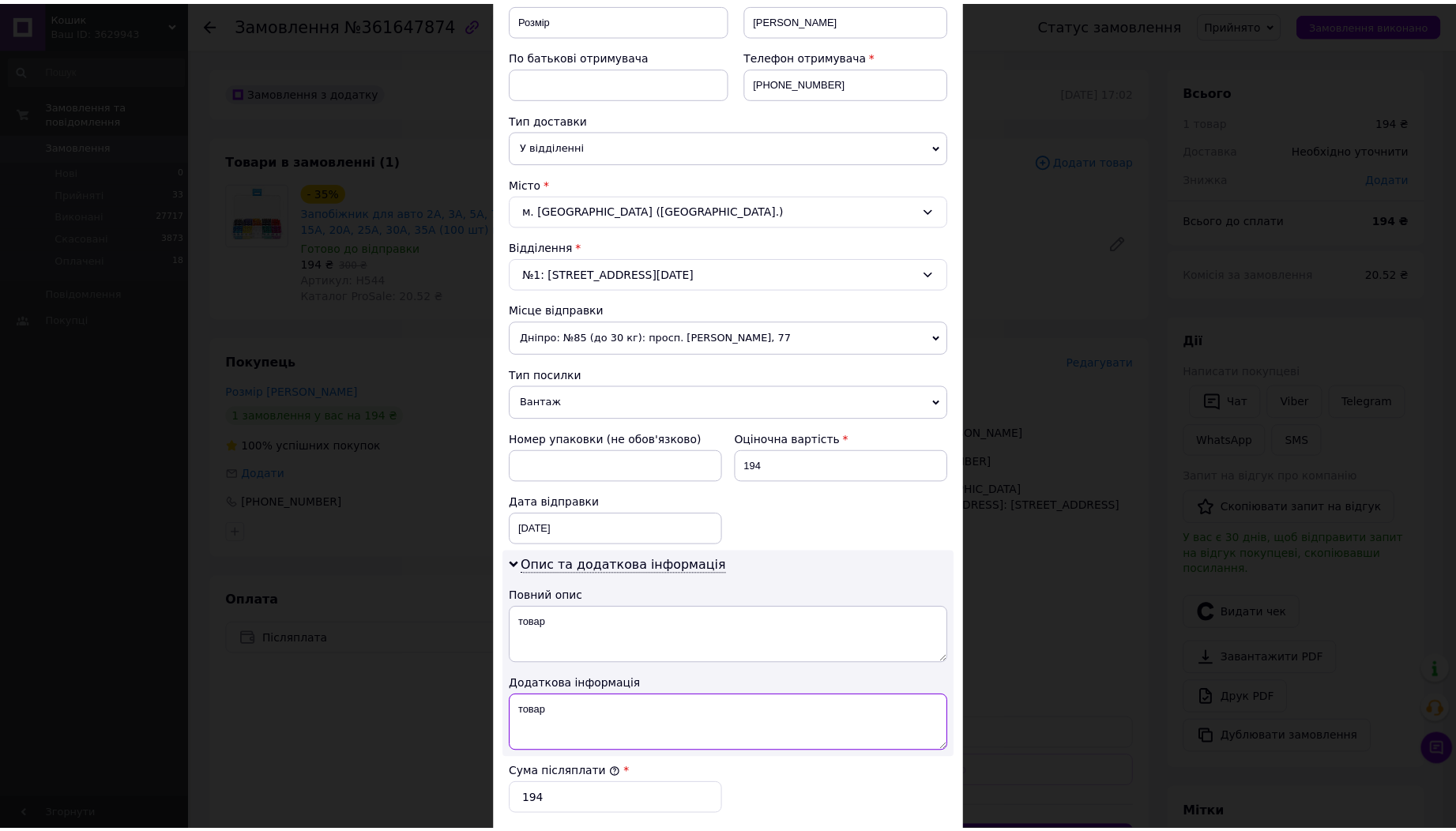
scroll to position [526, 0]
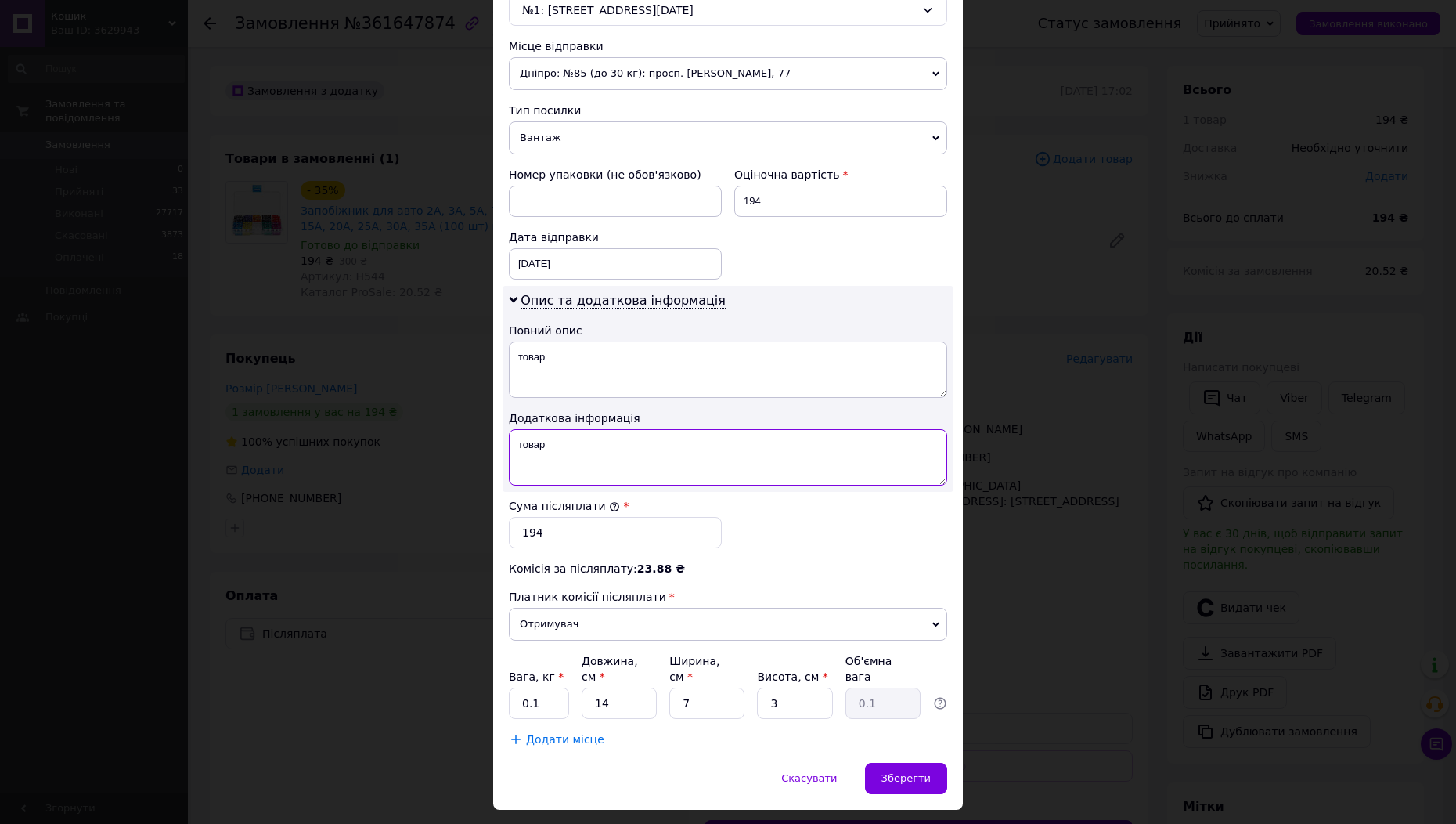
type textarea "товар"
click at [913, 732] on div "Додати місце" at bounding box center [728, 740] width 439 height 16
click at [910, 772] on span "Зберегти" at bounding box center [906, 778] width 49 height 12
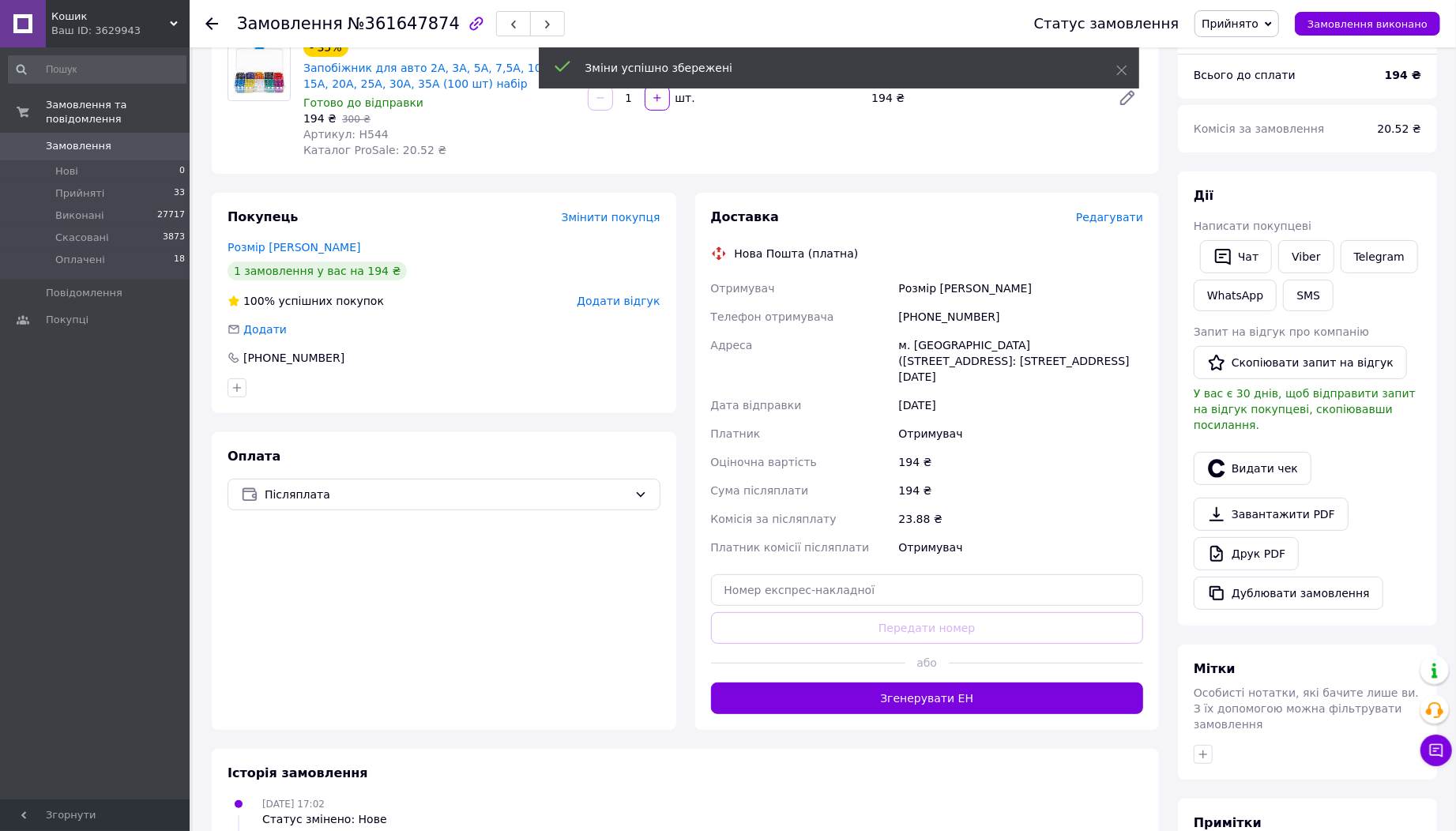
scroll to position [175, 0]
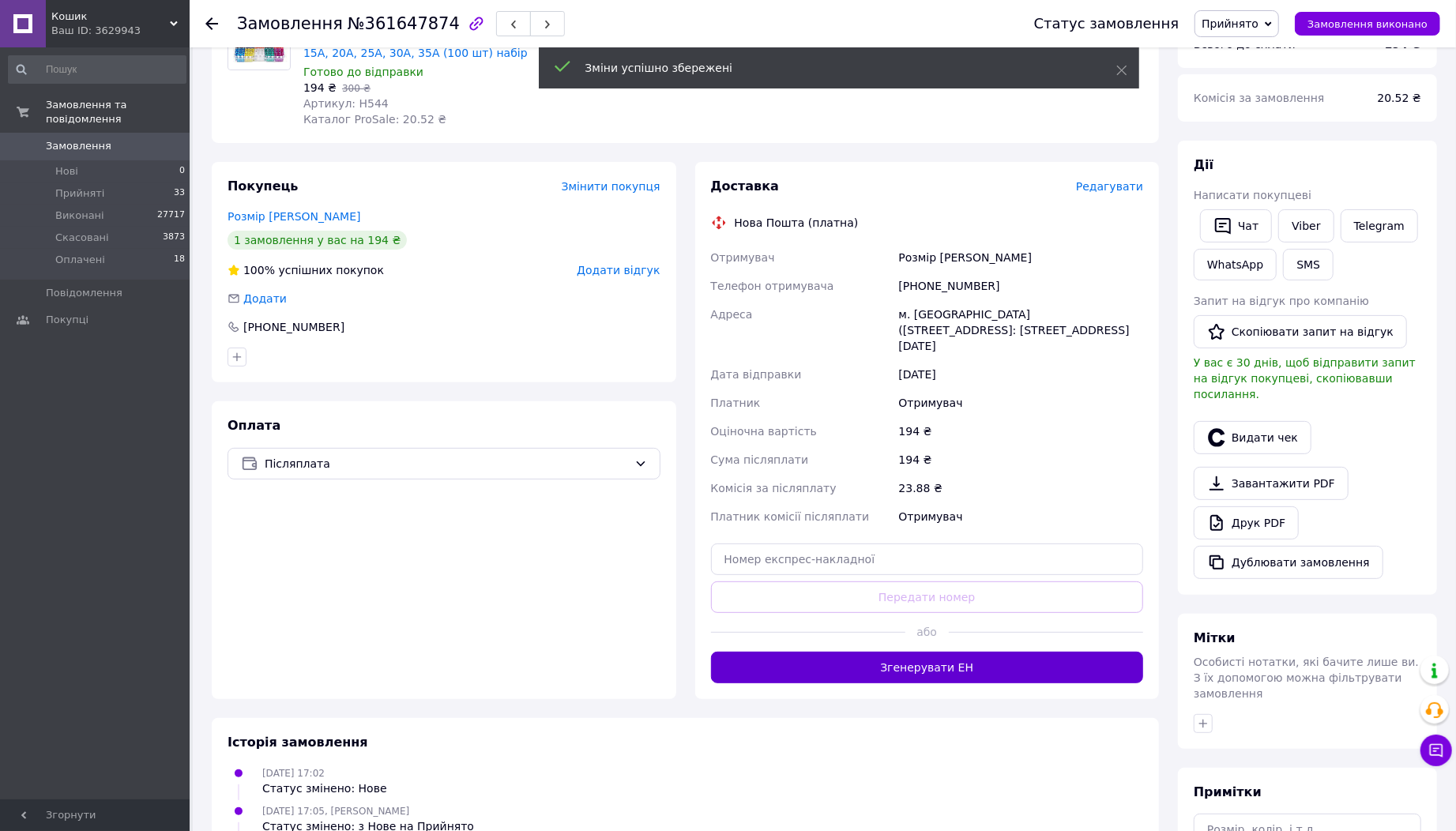
click at [887, 657] on button "Згенерувати ЕН" at bounding box center [927, 667] width 433 height 32
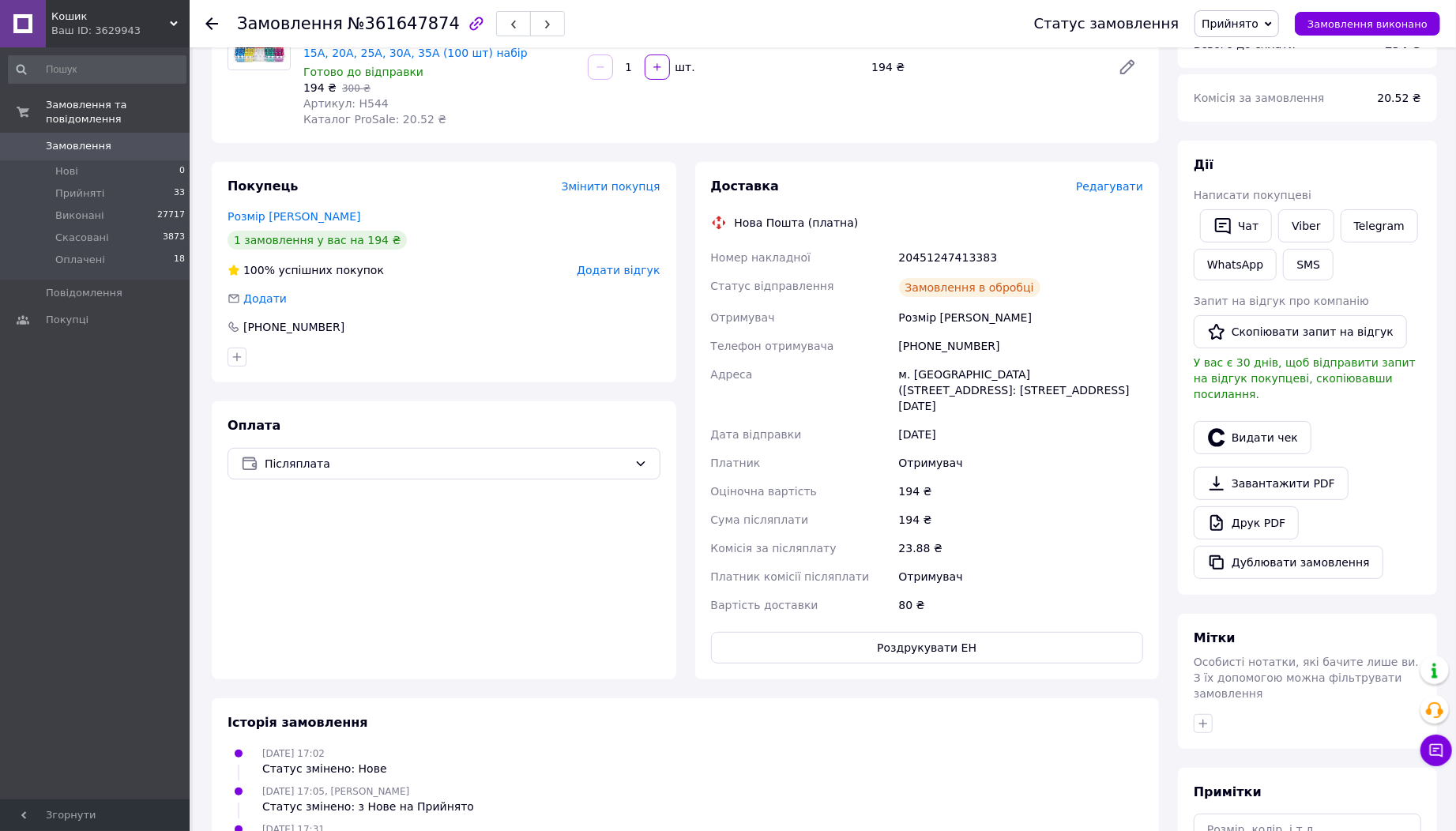
click at [902, 636] on button "Роздрукувати ЕН" at bounding box center [927, 648] width 433 height 32
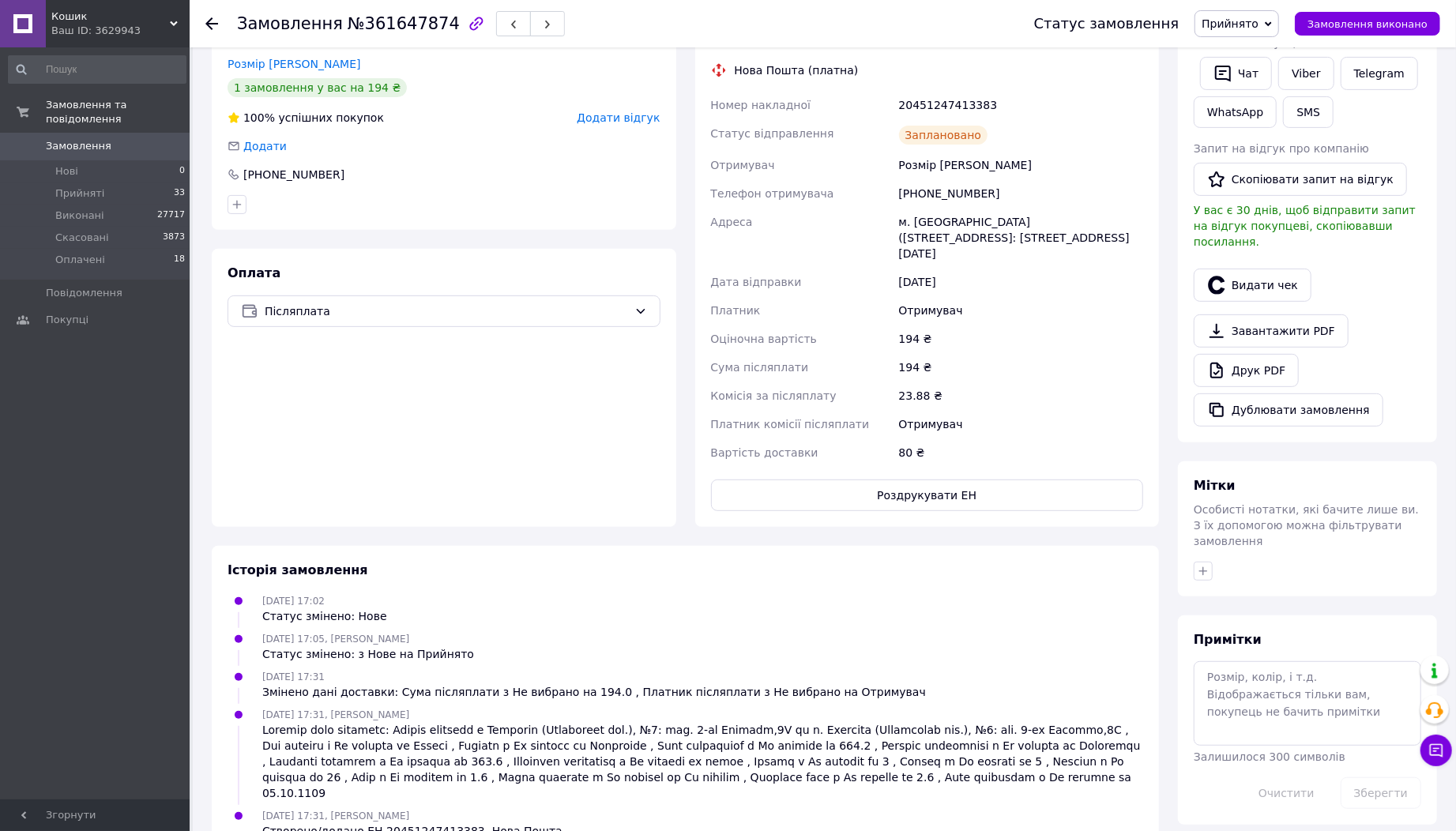
scroll to position [337, 0]
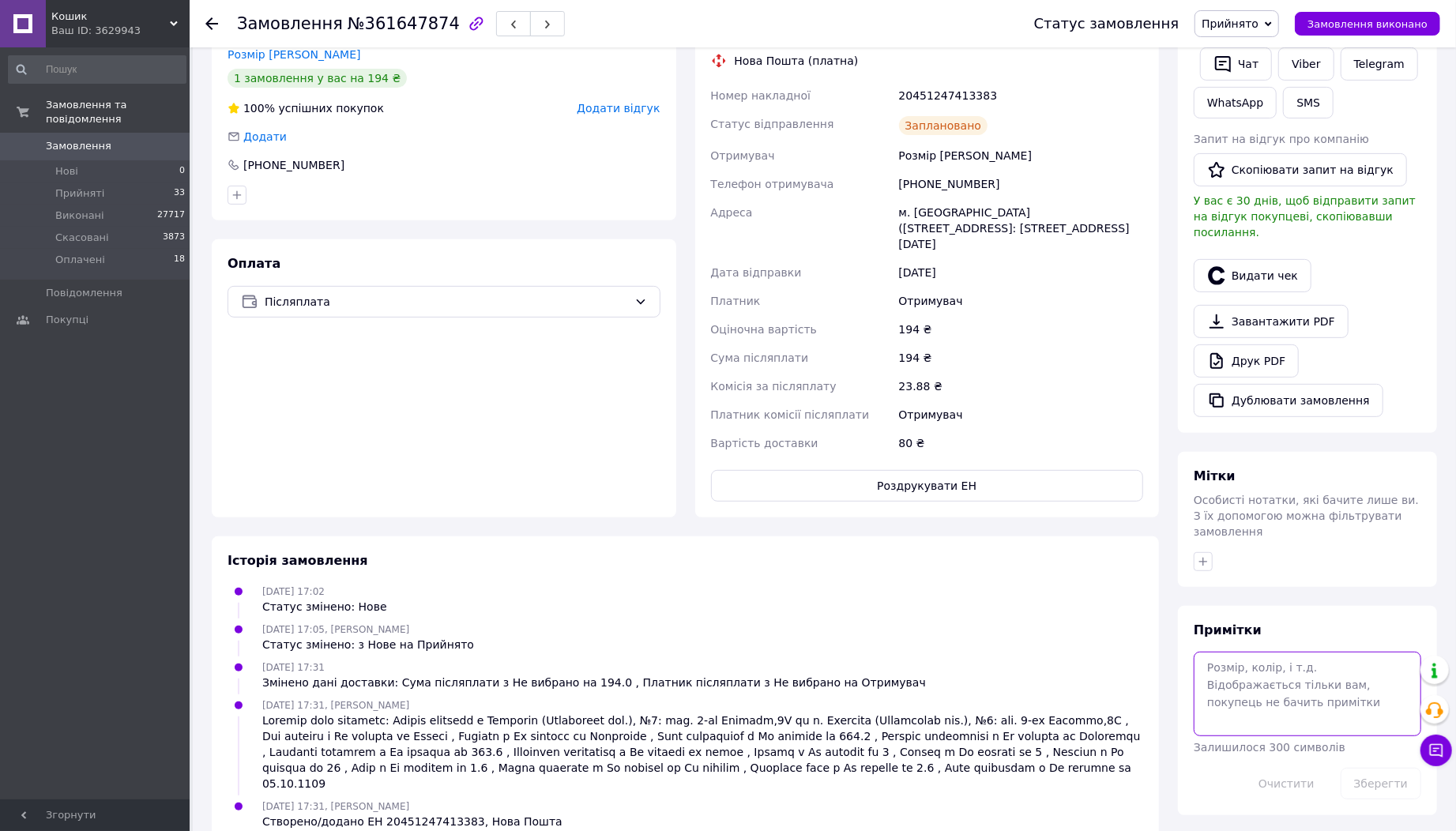
click at [1269, 651] on textarea at bounding box center [1307, 692] width 227 height 83
type textarea "собрано 1"
click at [1372, 768] on button "Зберегти" at bounding box center [1381, 784] width 80 height 32
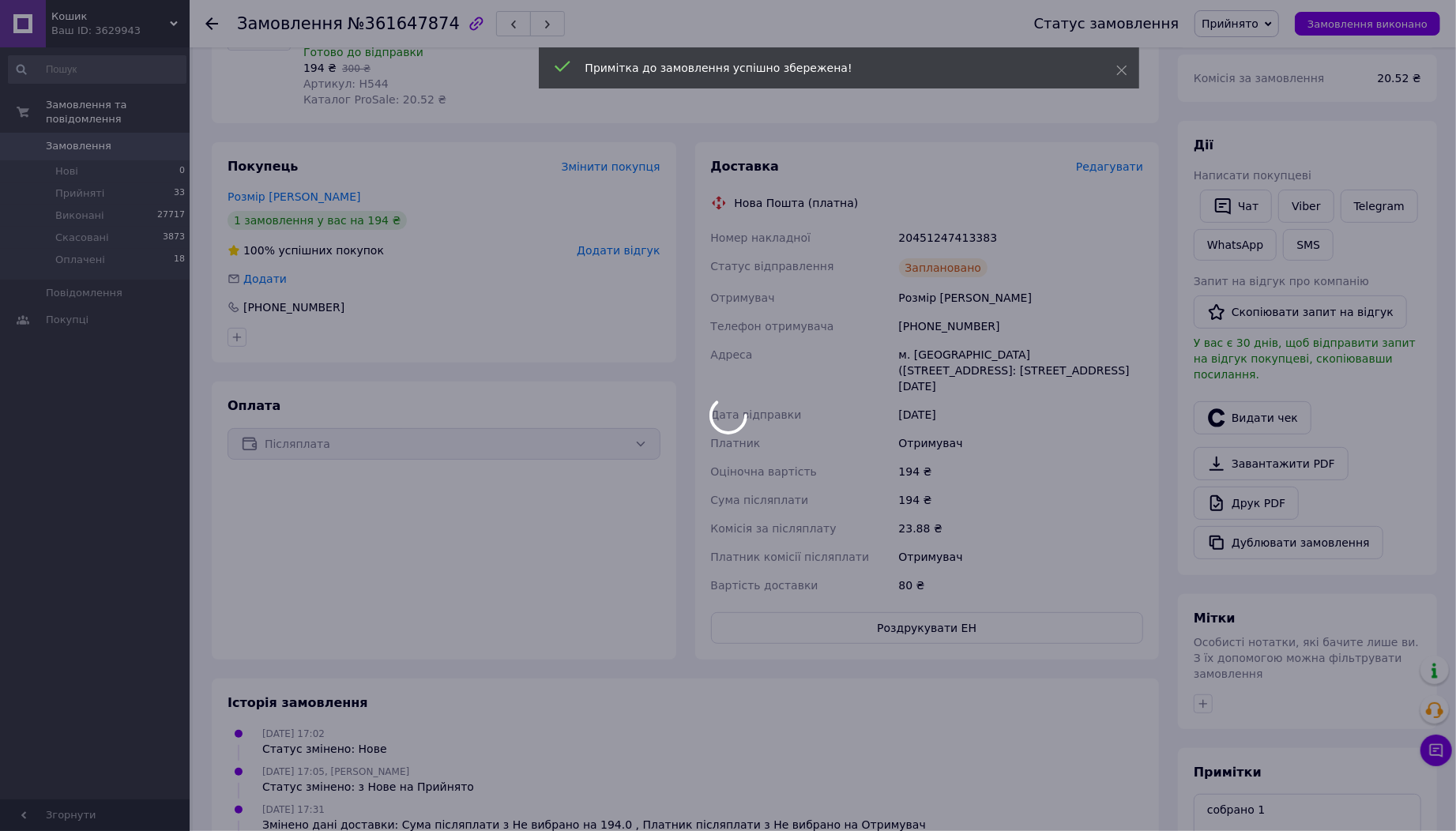
scroll to position [162, 0]
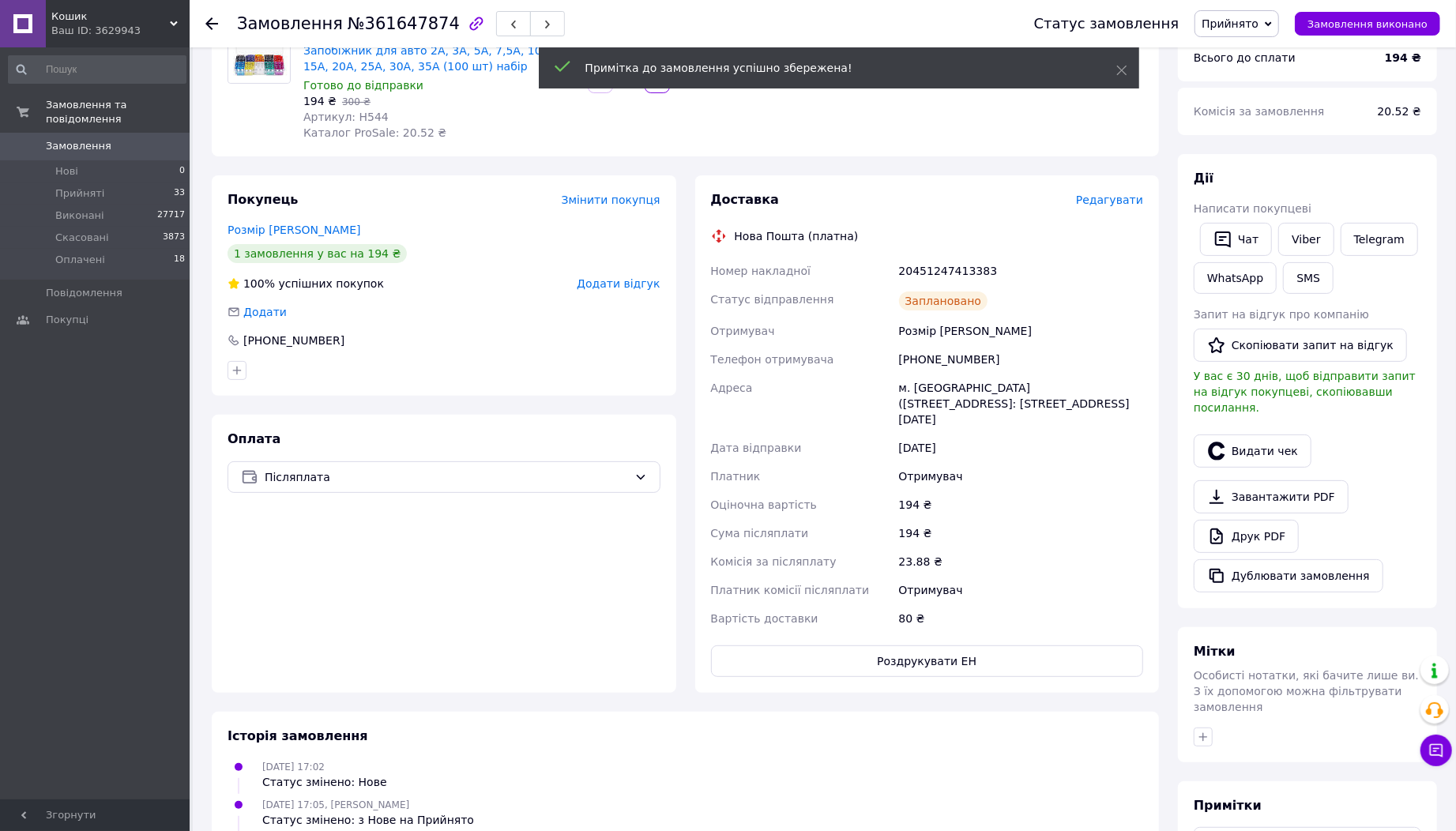
click at [1251, 239] on button "Чат" at bounding box center [1235, 239] width 72 height 33
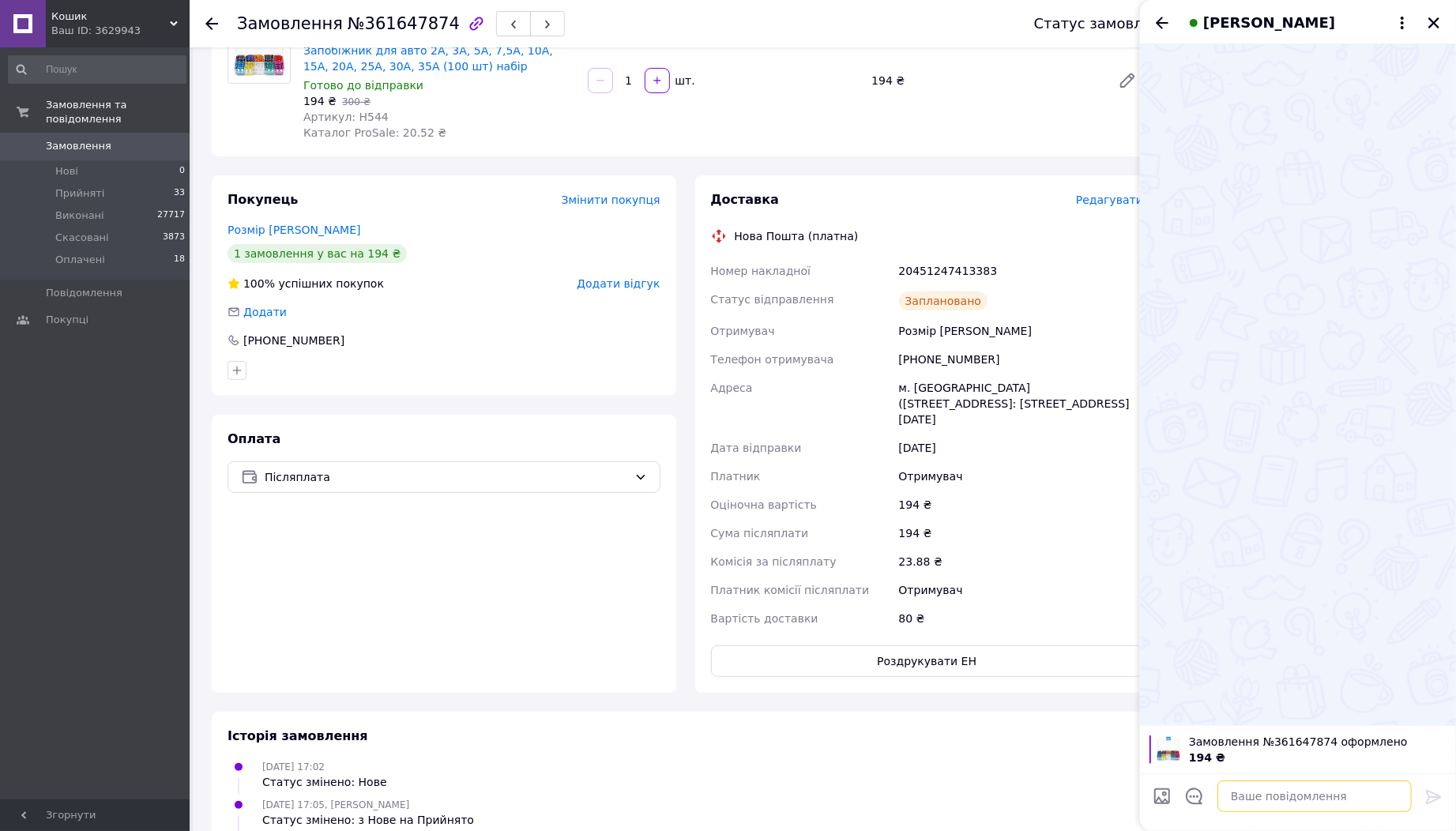
click at [1258, 780] on textarea at bounding box center [1315, 796] width 195 height 32
paste textarea "Номер Вашого відправлення Фіскальний чек буде прикріплений до Вашого замовлення…"
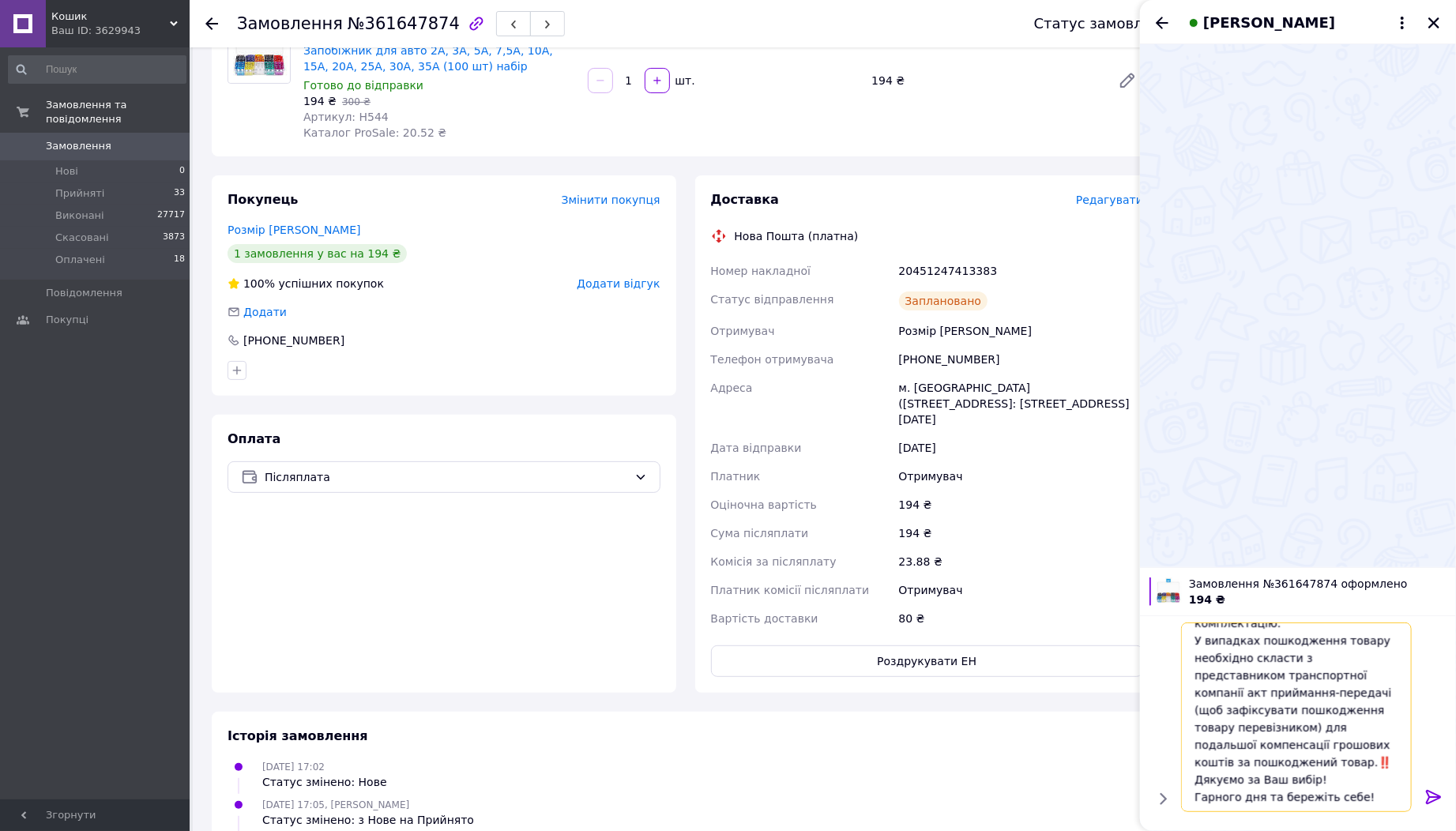
scroll to position [137, 0]
click at [944, 272] on div "20451247413383" at bounding box center [1021, 270] width 251 height 28
copy div "20451247413383"
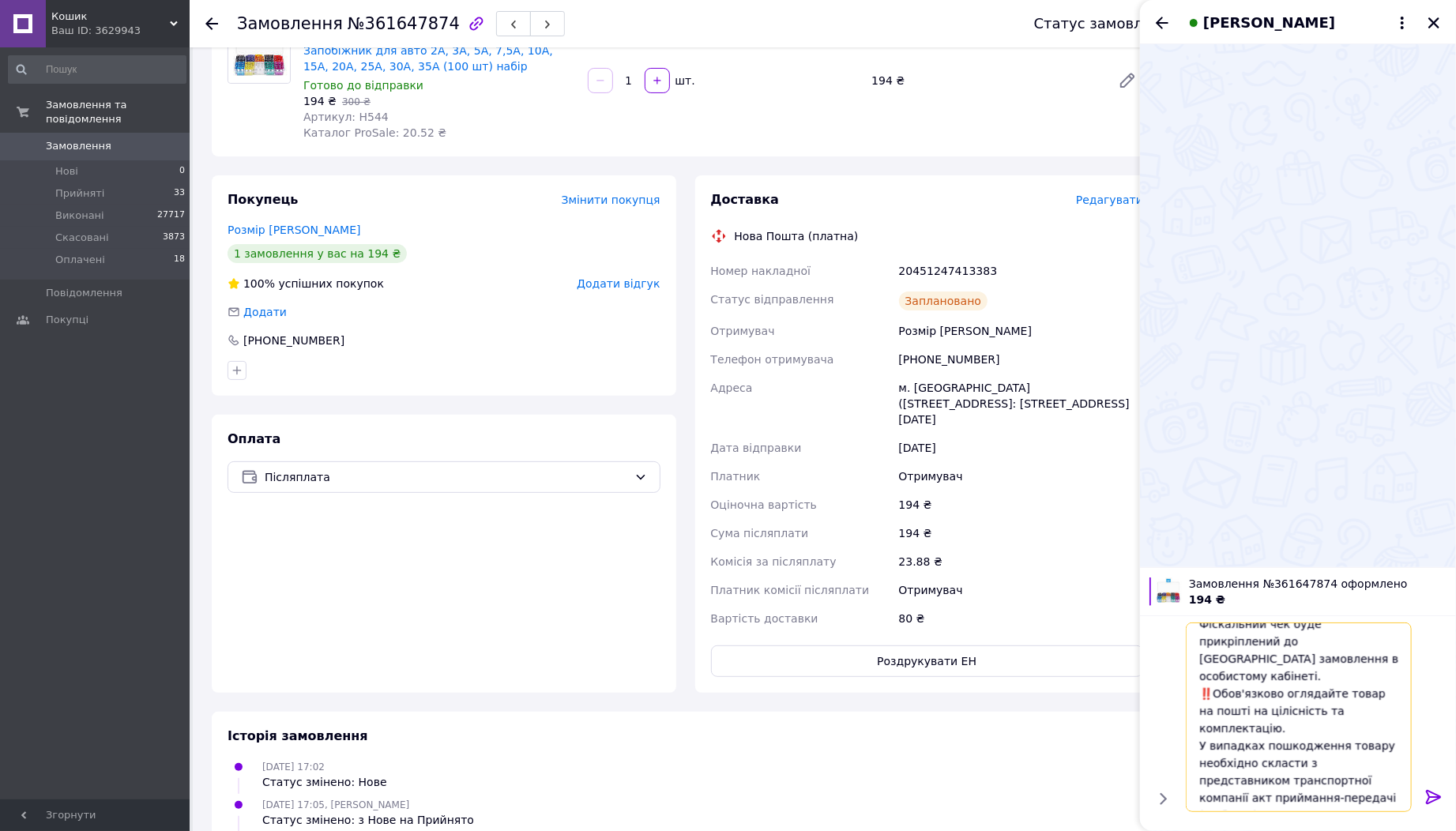
click at [1237, 651] on textarea "Номер Вашого відправлення Фіскальний чек буде прикріплений до Вашого замовлення…" at bounding box center [1298, 717] width 226 height 190
drag, startPoint x: 1229, startPoint y: 657, endPoint x: 1223, endPoint y: 666, distance: 10.8
click at [1228, 657] on textarea "Номер Вашого відправлення Фіскальний чек буде прикріплений до Вашого замовлення…" at bounding box center [1298, 717] width 226 height 190
click at [1221, 669] on textarea "Номер Вашого відправлення Фіскальний чек буде прикріплений до Вашого замовлення…" at bounding box center [1298, 717] width 226 height 190
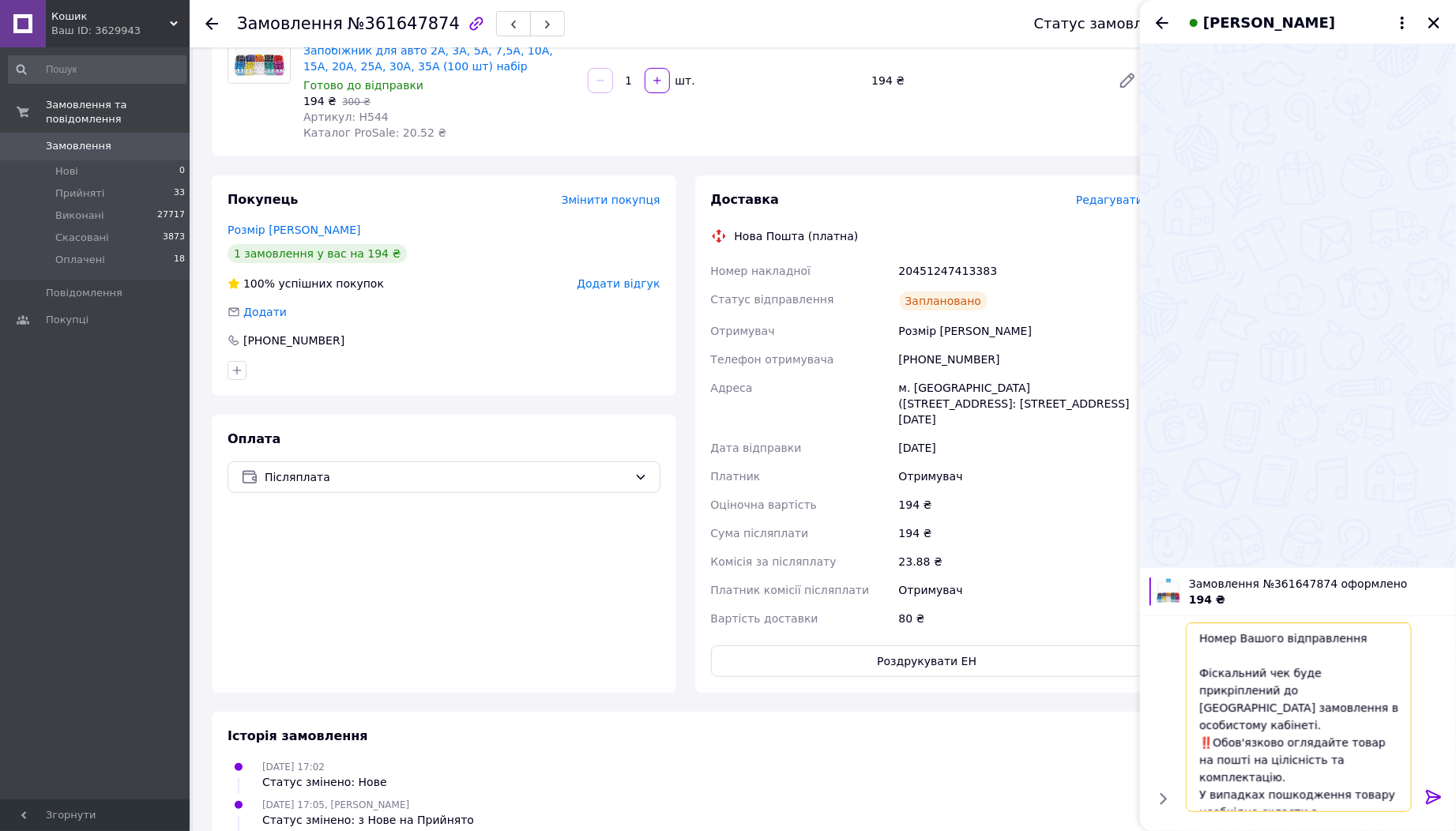
paste textarea "20451247413383"
type textarea "Номер Вашого відправлення 20451247413383 Фіскальний чек буде прикріплений до Ва…"
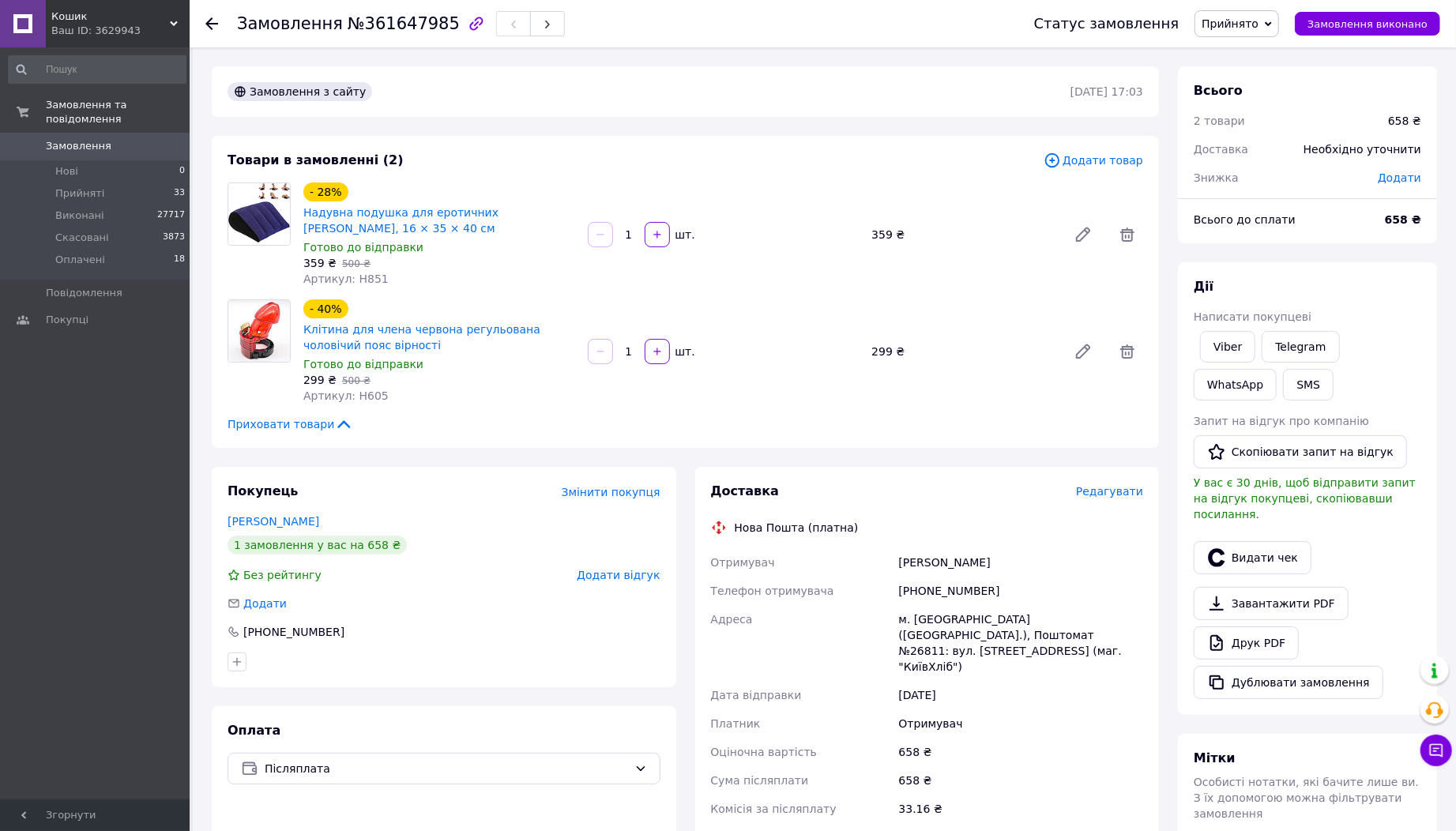
click at [1129, 492] on span "Редагувати" at bounding box center [1110, 491] width 67 height 13
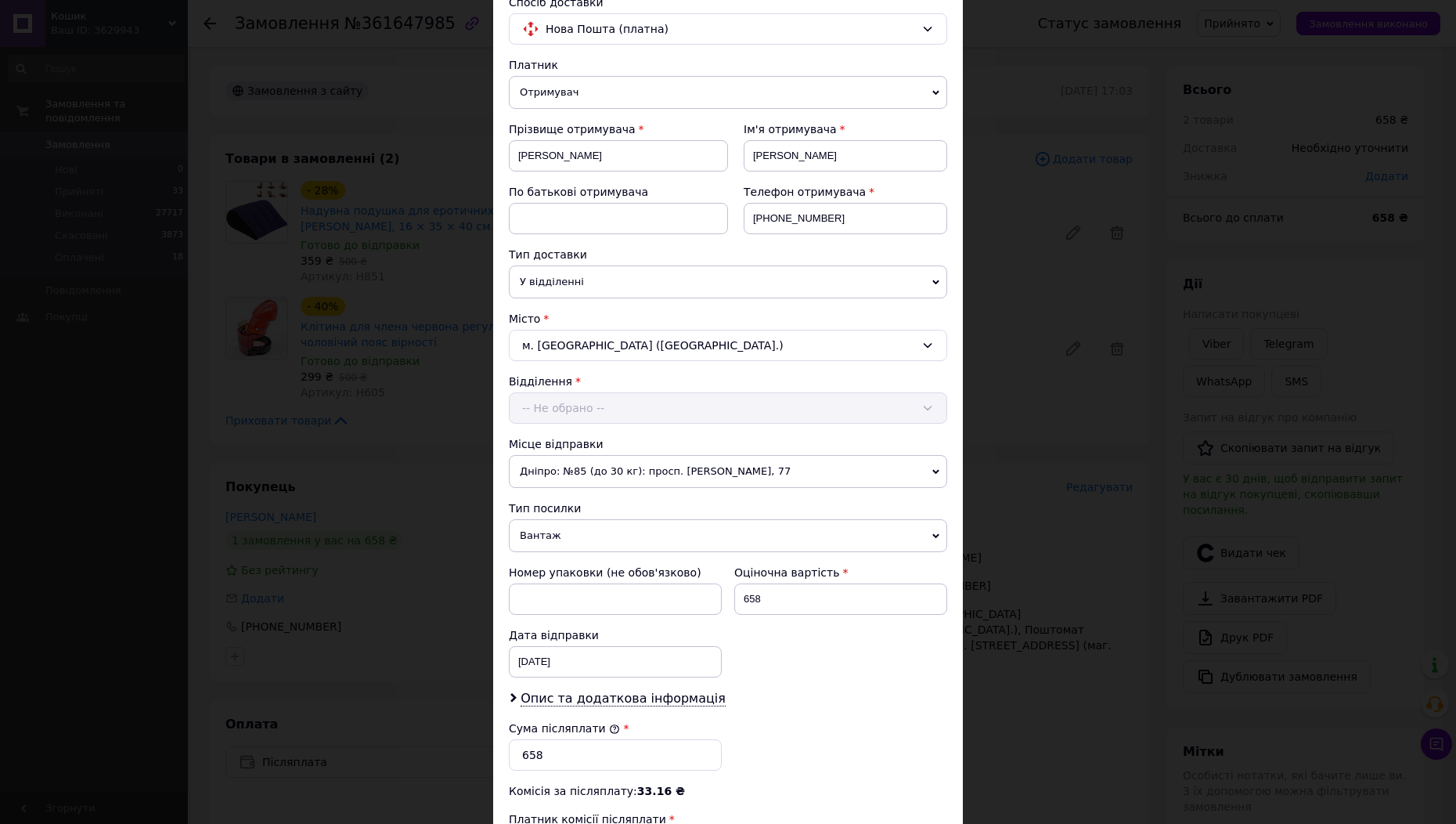
scroll to position [174, 0]
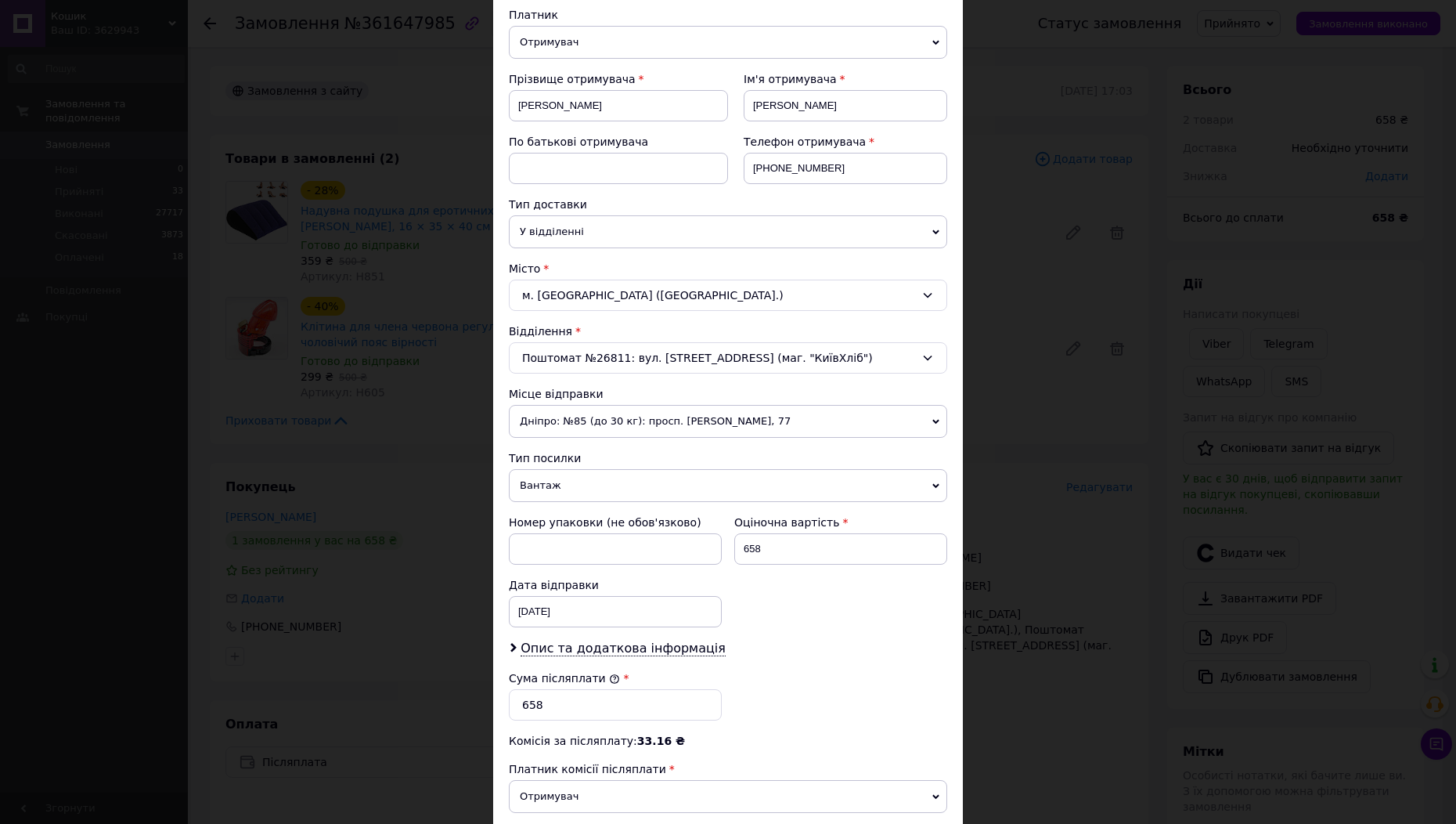
click at [645, 654] on div "Платник Отримувач Відправник Прізвище отримувача Погодін Ім'я отримувача Андрій…" at bounding box center [728, 464] width 439 height 913
click at [651, 641] on span "Опис та додаткова інформація" at bounding box center [622, 649] width 205 height 16
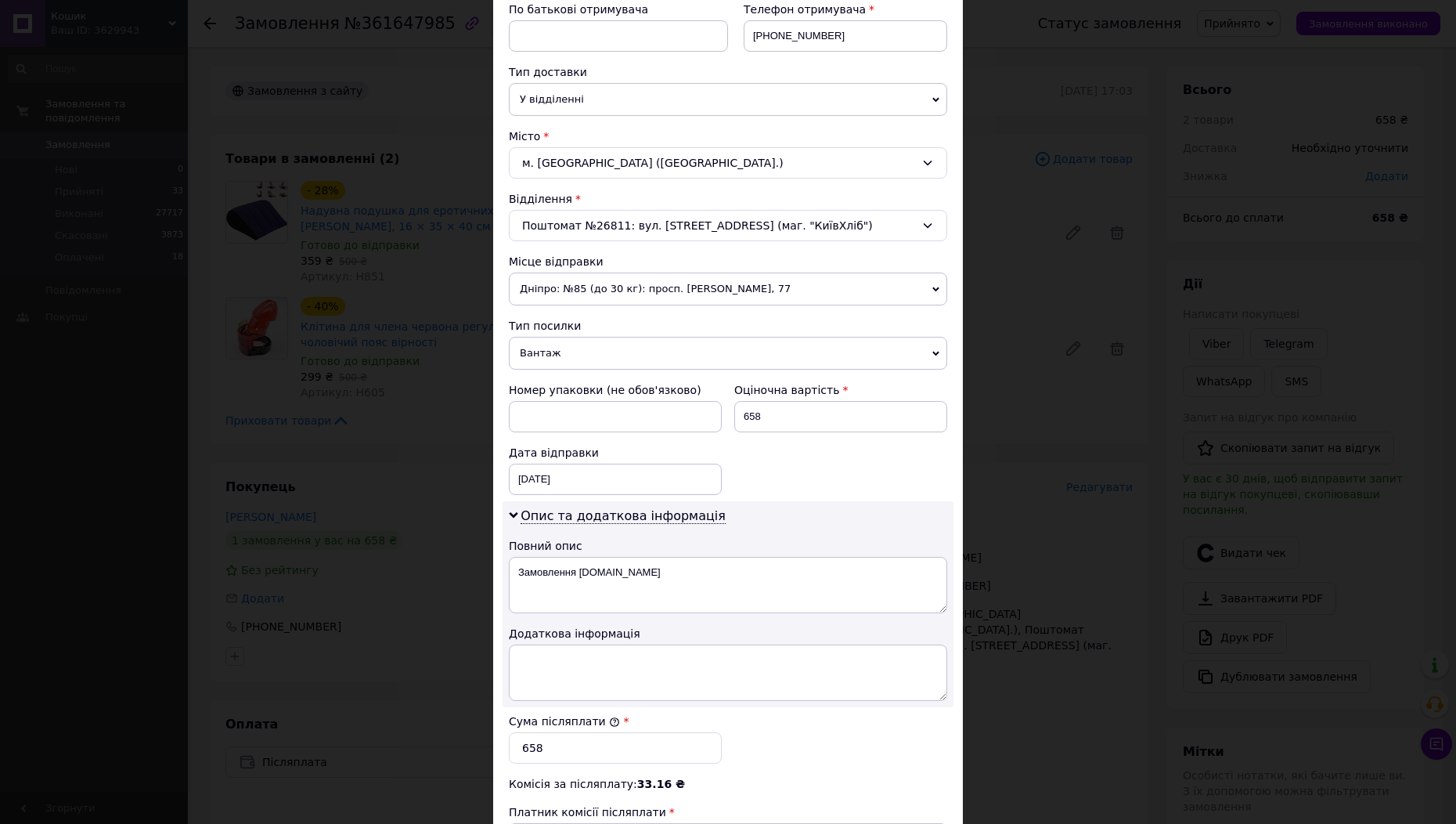
scroll to position [435, 0]
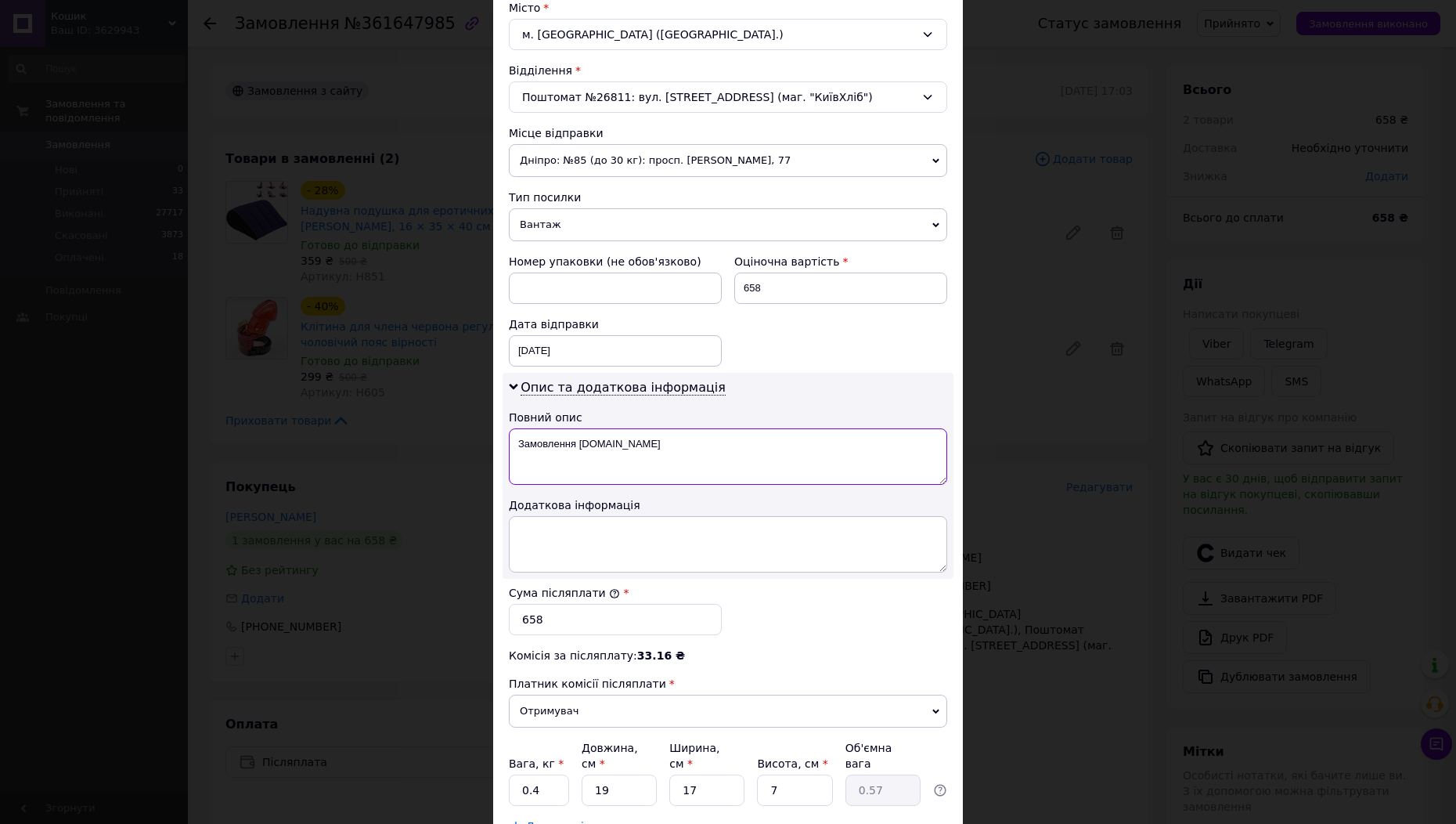
drag, startPoint x: 625, startPoint y: 449, endPoint x: 514, endPoint y: 446, distance: 111.0
click at [514, 446] on textarea "Замовлення Prom.ua" at bounding box center [728, 457] width 439 height 57
type textarea "товар"
click at [580, 558] on textarea at bounding box center [728, 544] width 439 height 57
type textarea "товар"
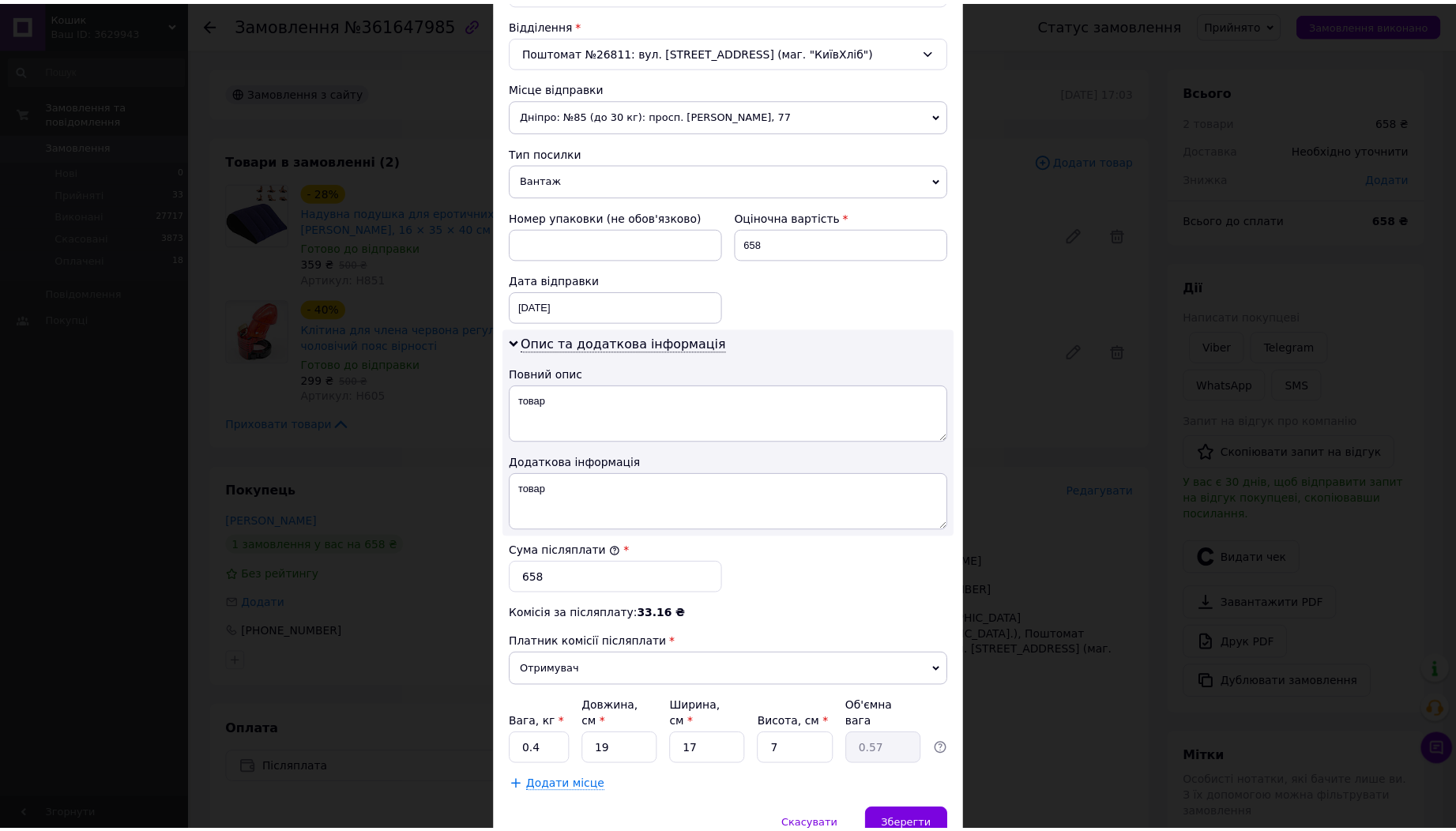
scroll to position [539, 0]
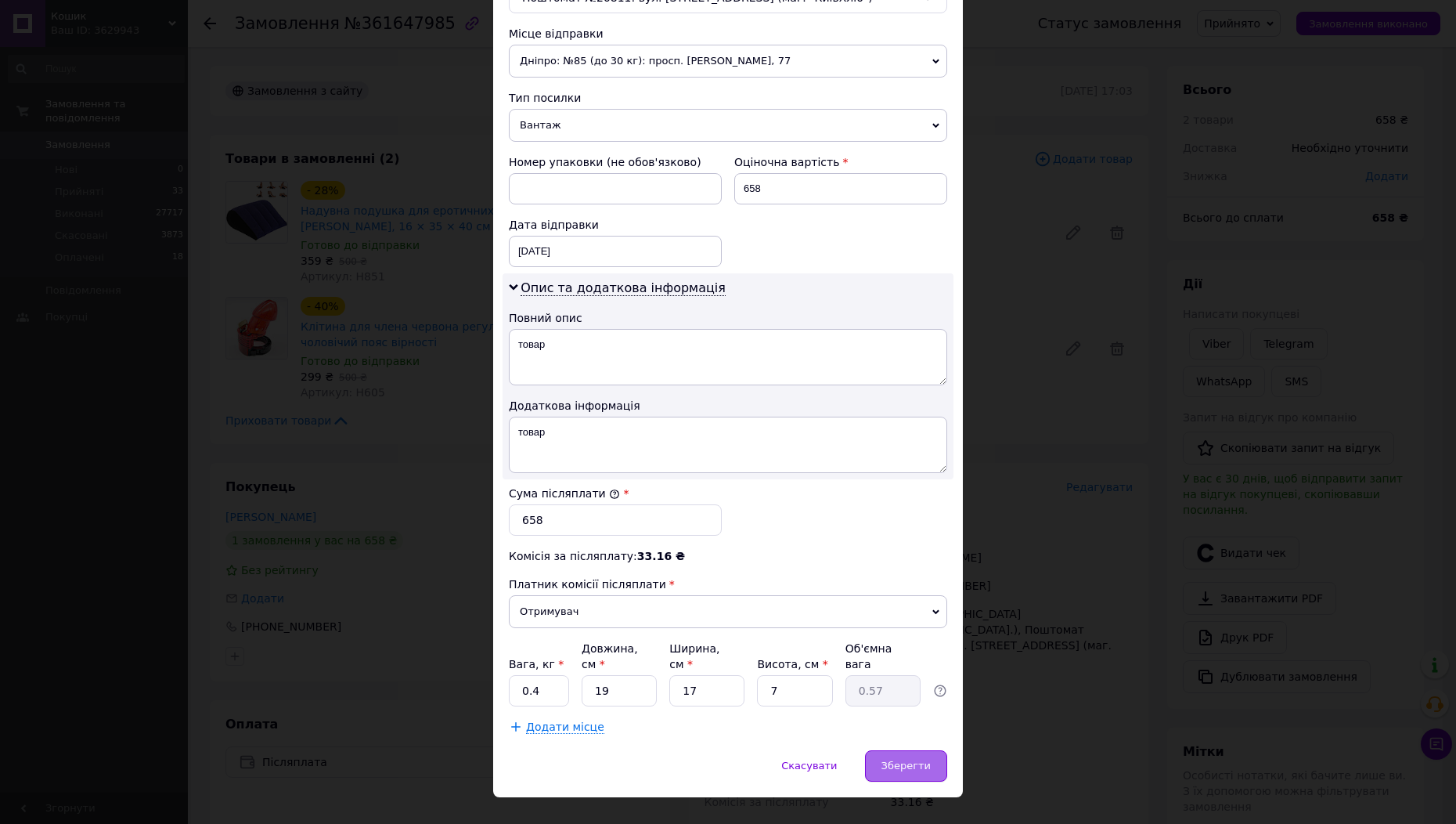
click at [923, 751] on div "Зберегти" at bounding box center [906, 766] width 83 height 32
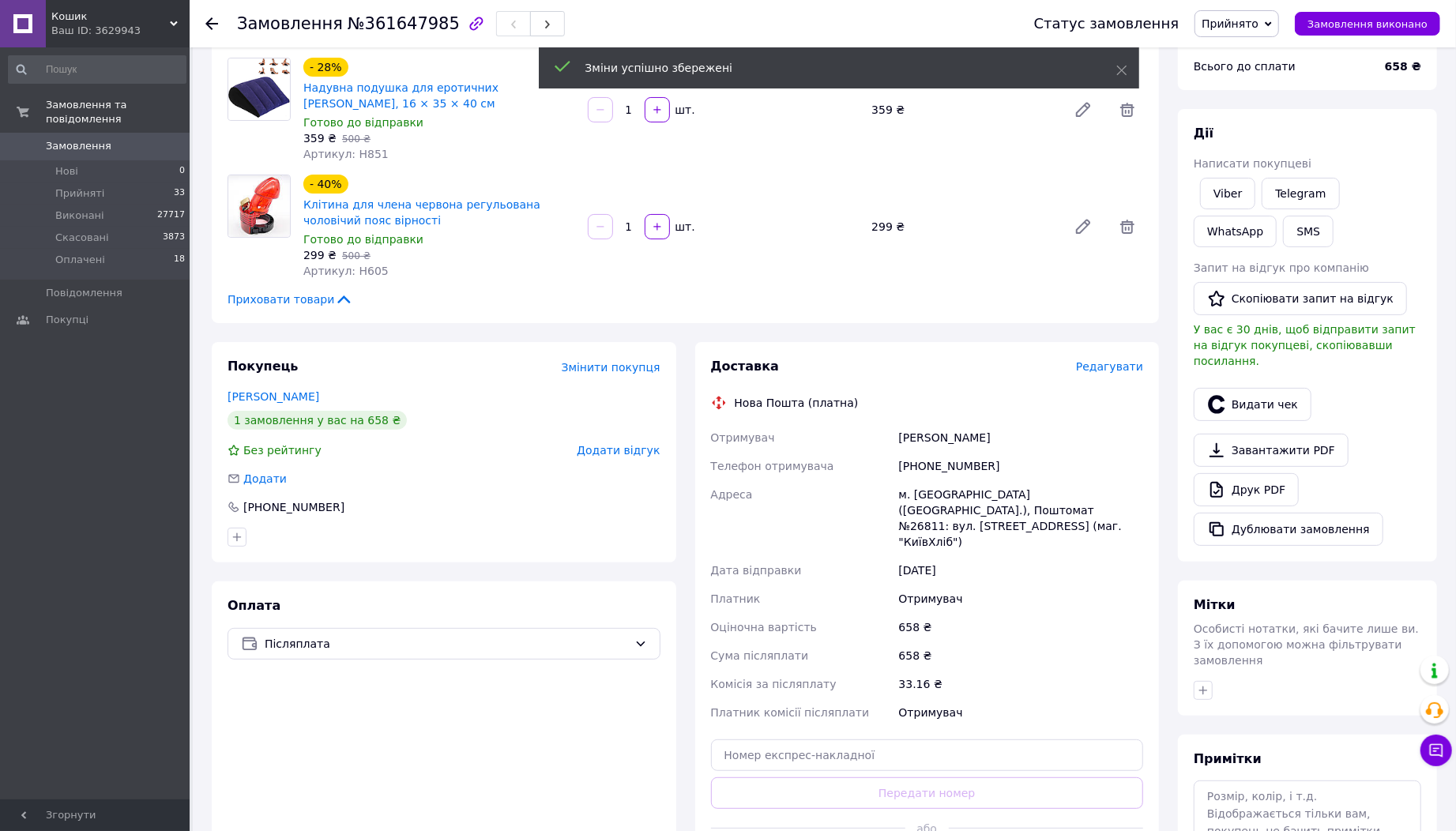
scroll to position [175, 0]
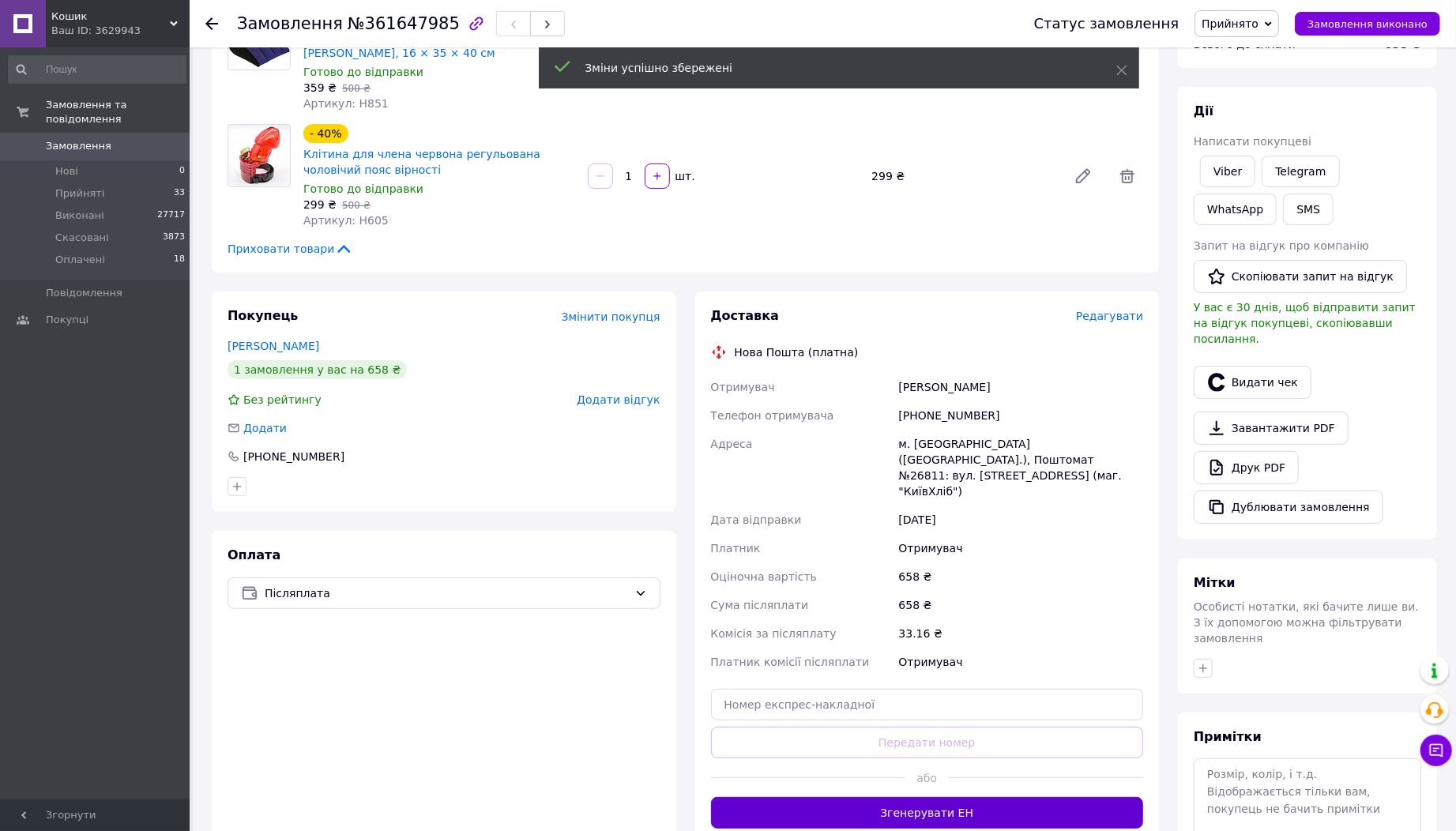
click at [902, 797] on button "Згенерувати ЕН" at bounding box center [927, 813] width 433 height 32
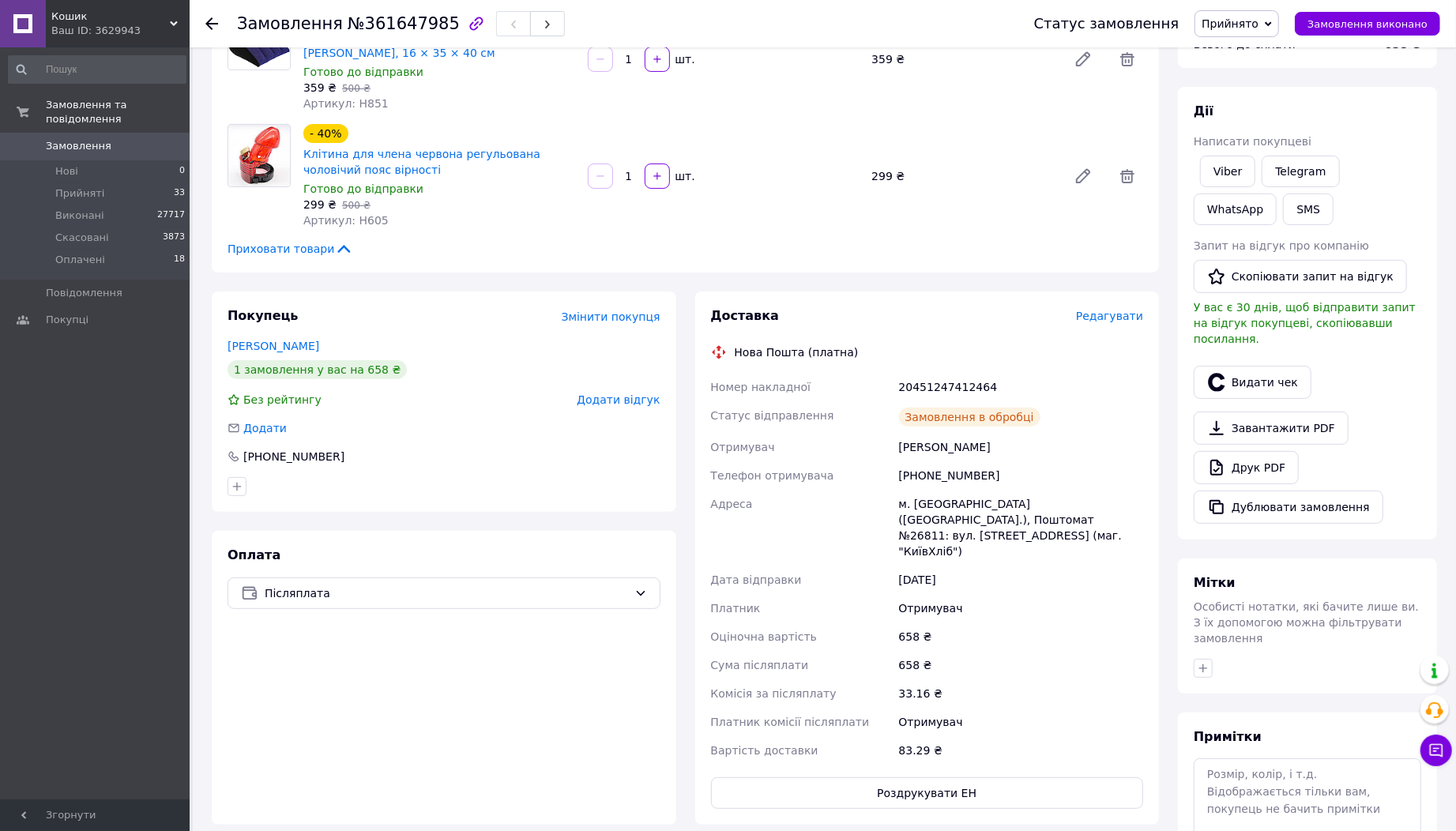
click at [907, 778] on button "Роздрукувати ЕН" at bounding box center [927, 794] width 433 height 32
click at [1252, 775] on textarea at bounding box center [1307, 799] width 227 height 83
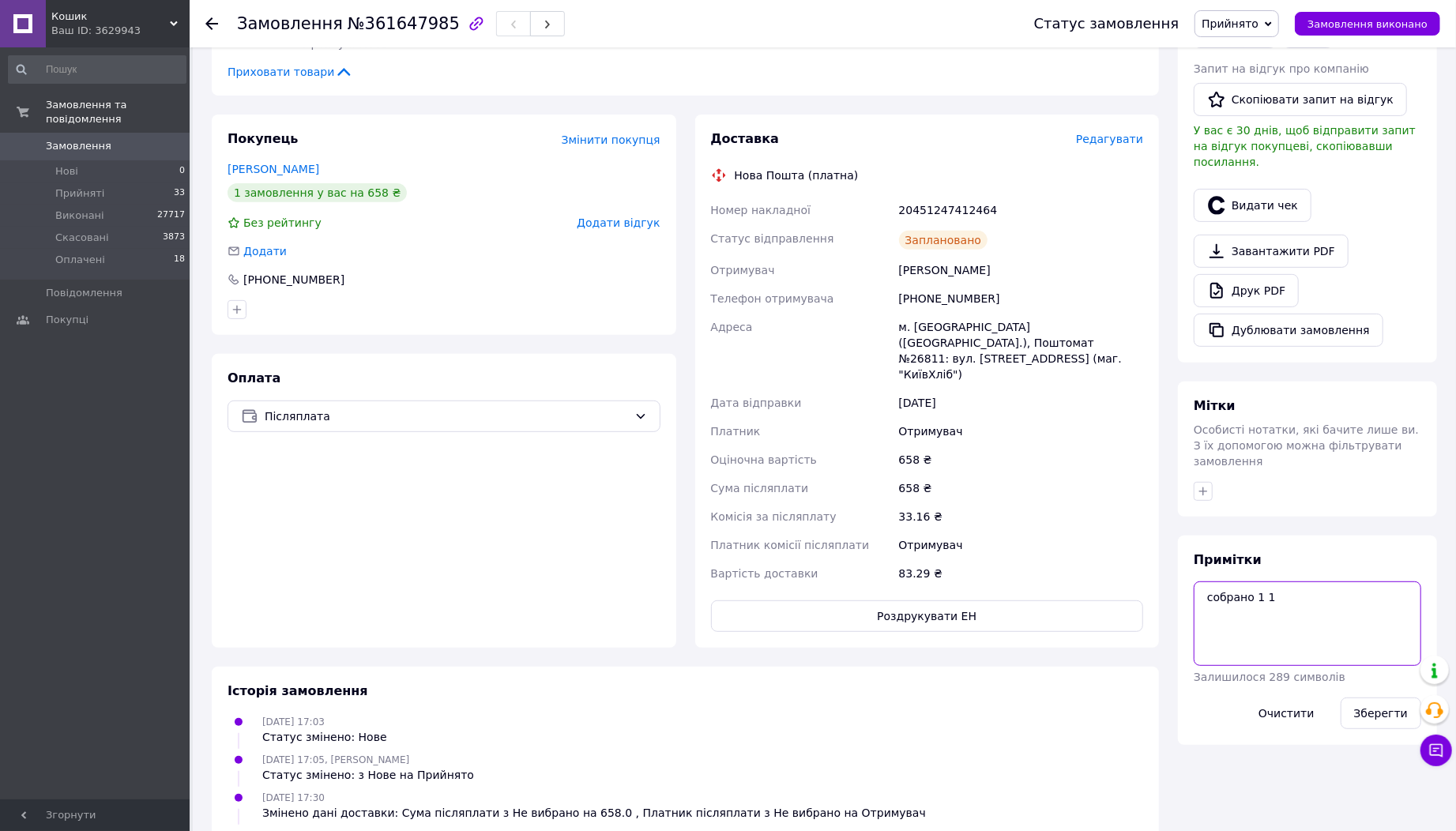
scroll to position [439, 0]
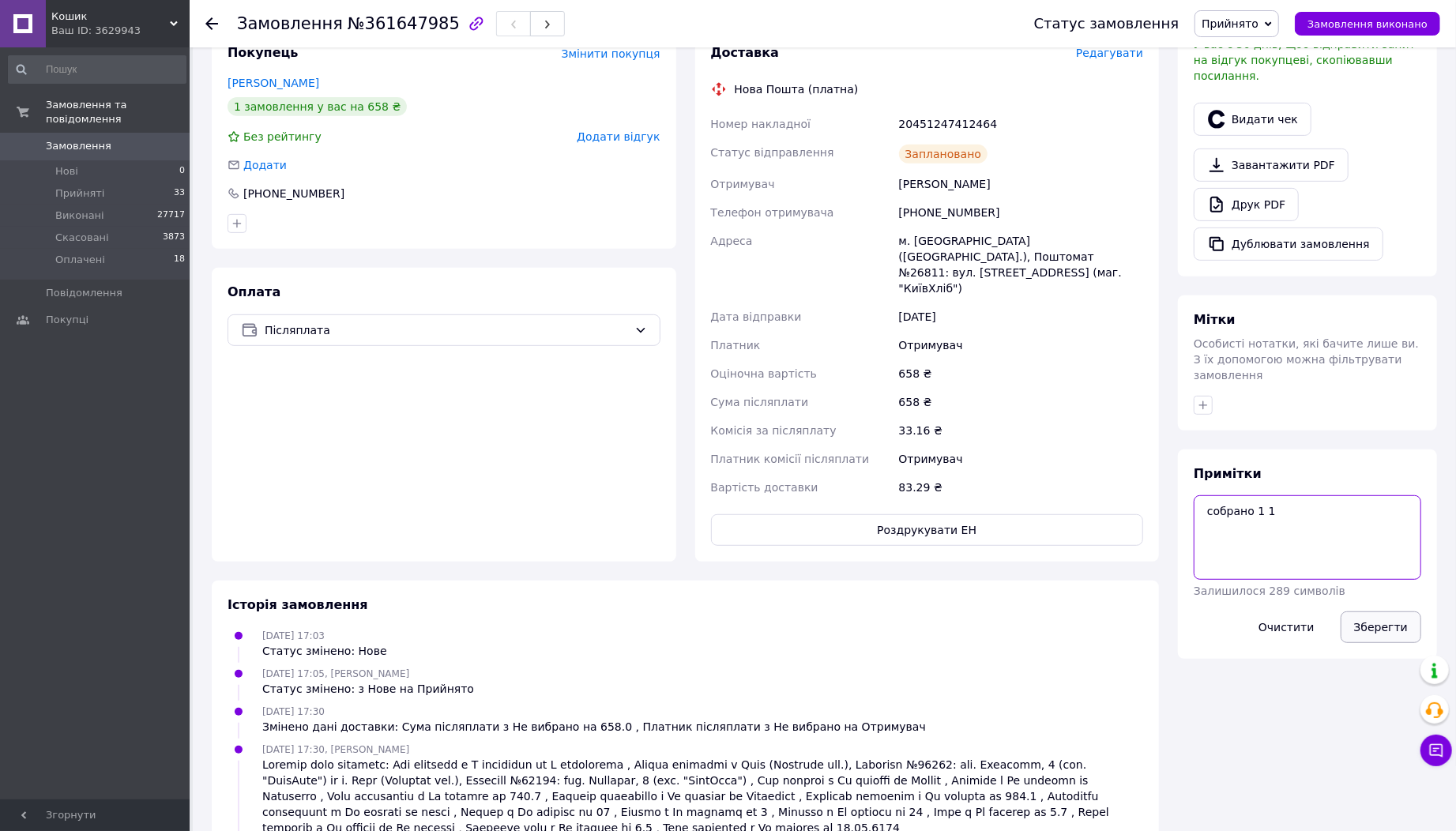
type textarea "собрано 1 1"
click at [1383, 611] on button "Зберегти" at bounding box center [1381, 627] width 80 height 32
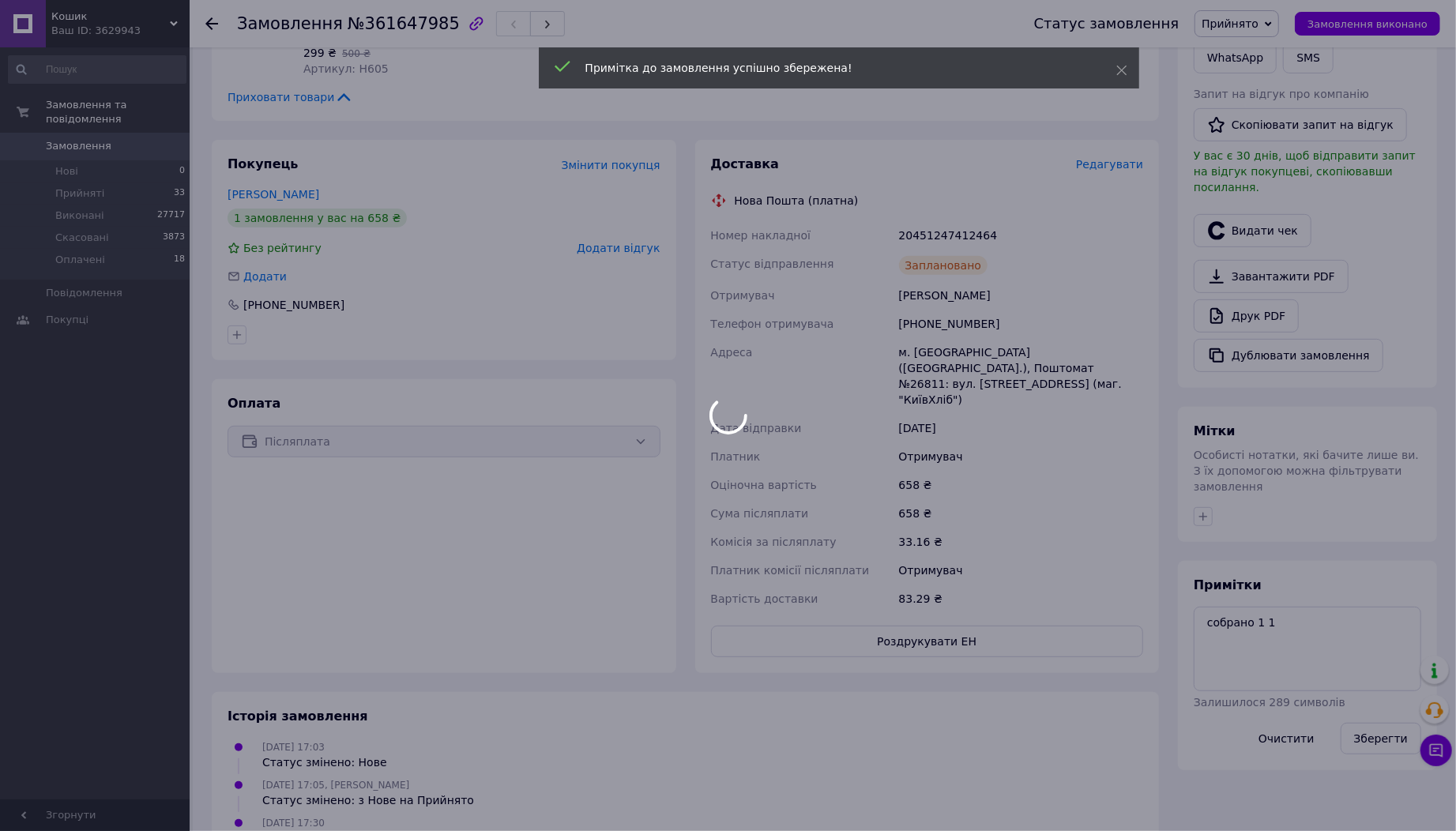
scroll to position [263, 0]
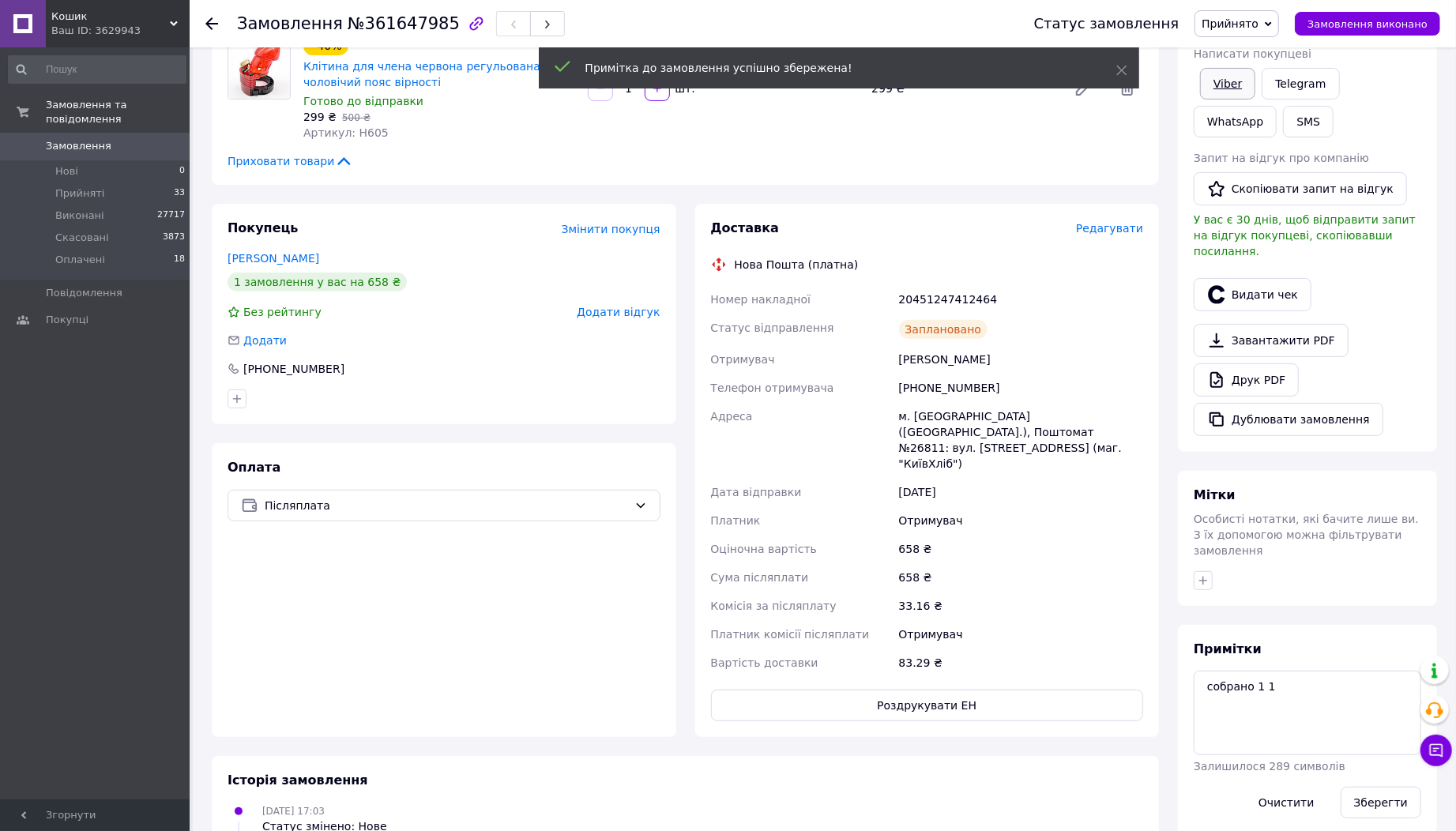
click at [1235, 84] on link "Viber" at bounding box center [1227, 84] width 55 height 32
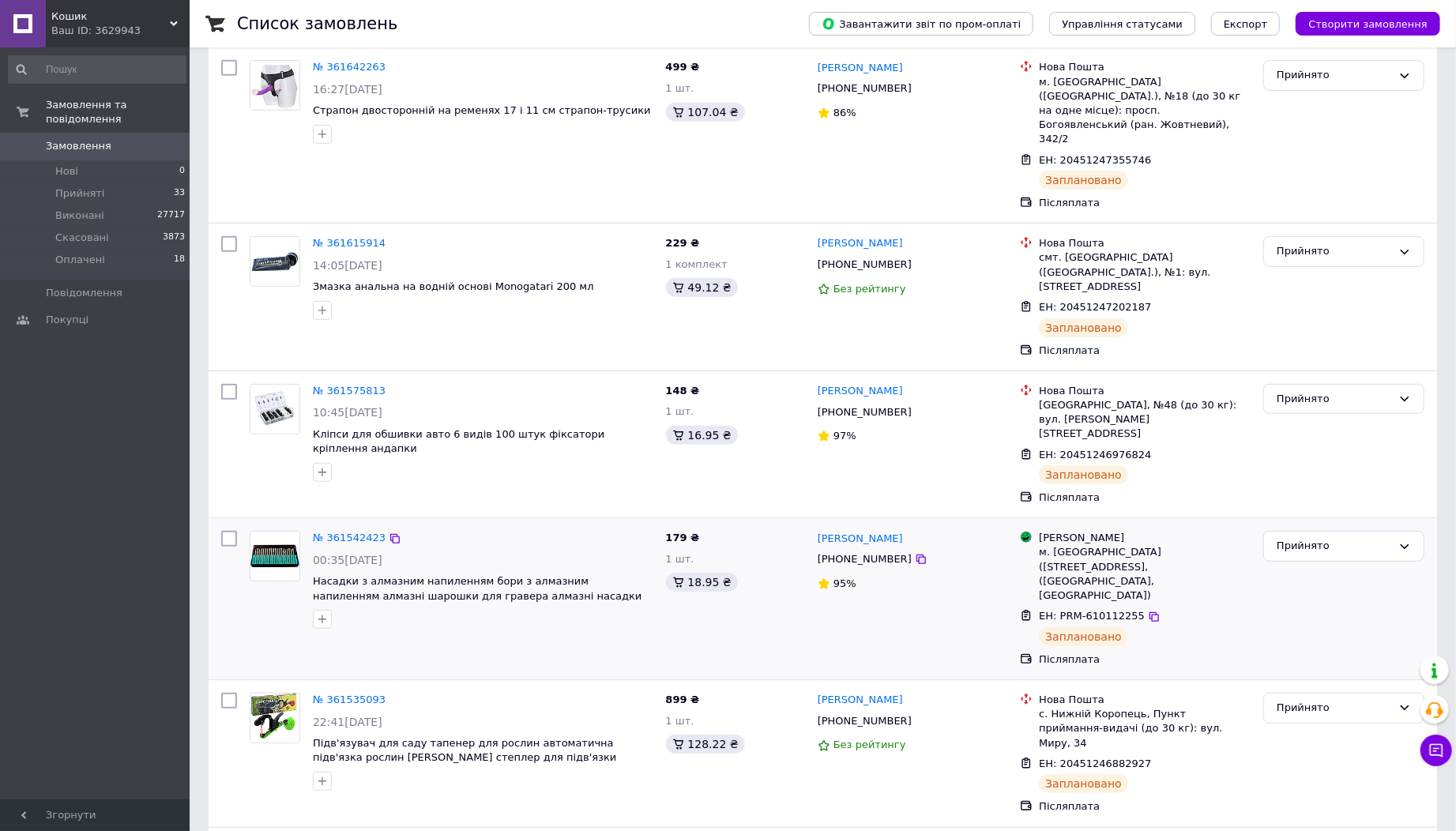
scroll to position [518, 0]
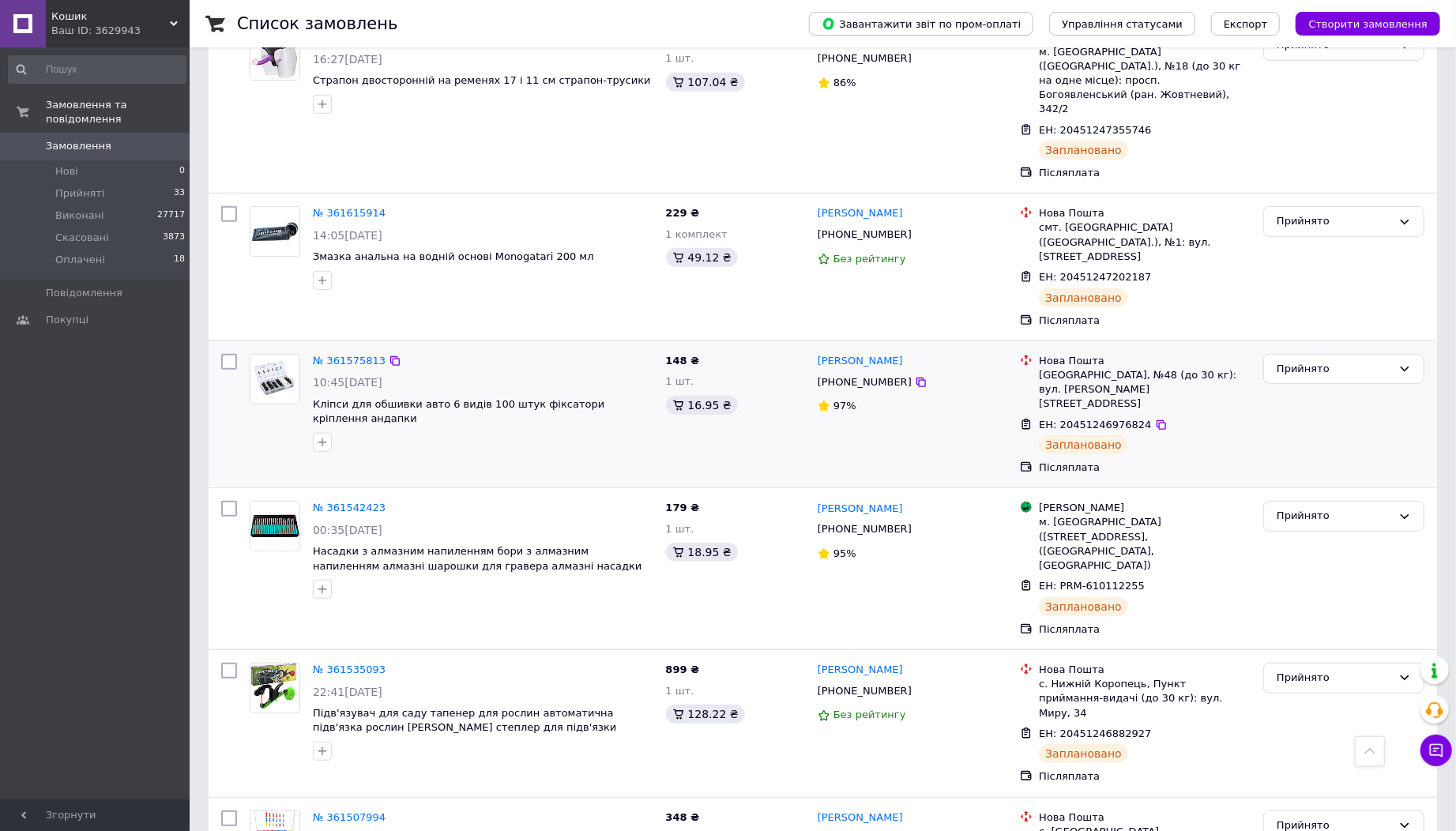
drag, startPoint x: 368, startPoint y: 403, endPoint x: 369, endPoint y: 369, distance: 34.0
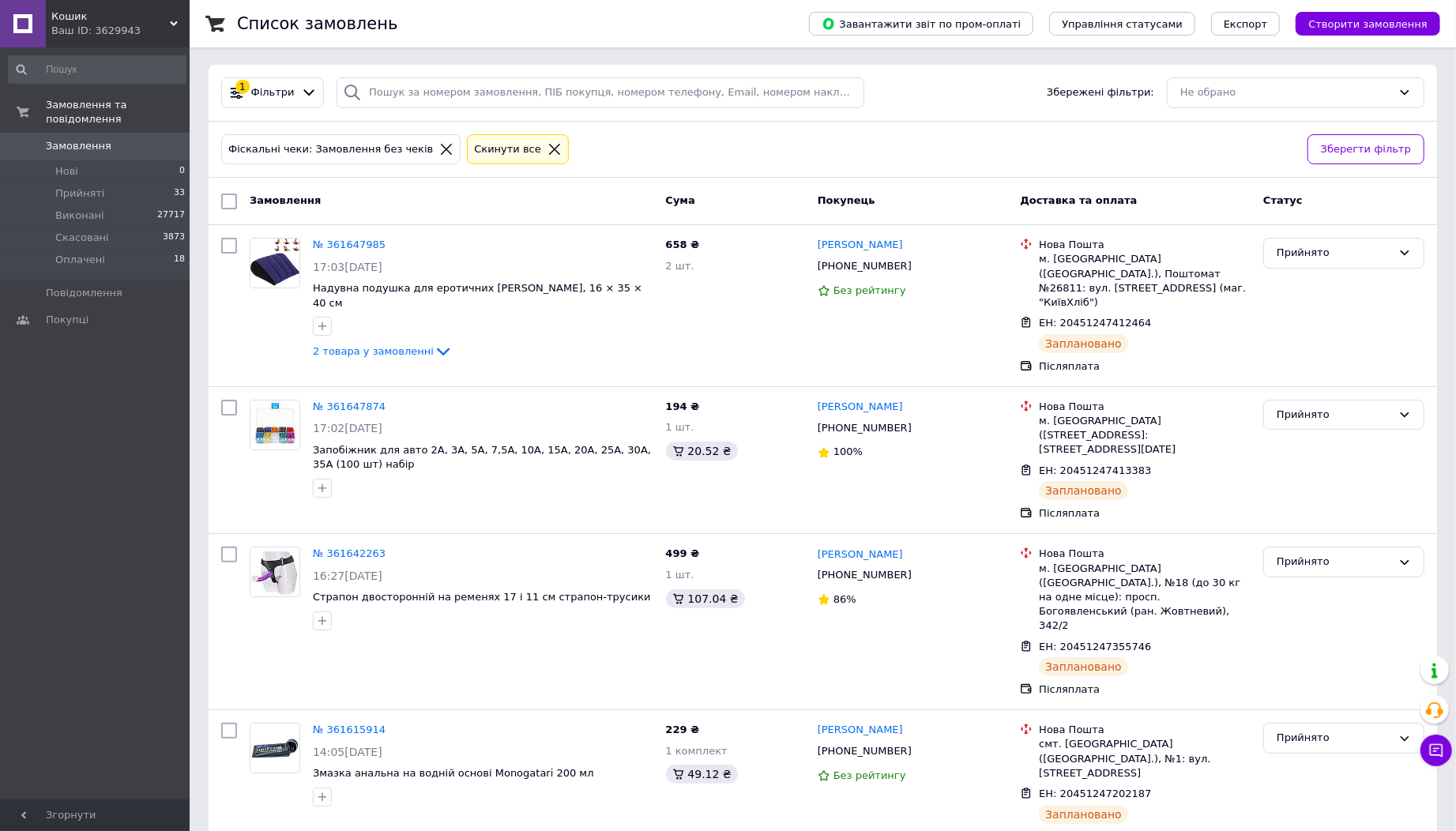
scroll to position [0, 0]
click at [87, 249] on li "Оплачені 18" at bounding box center [97, 264] width 195 height 30
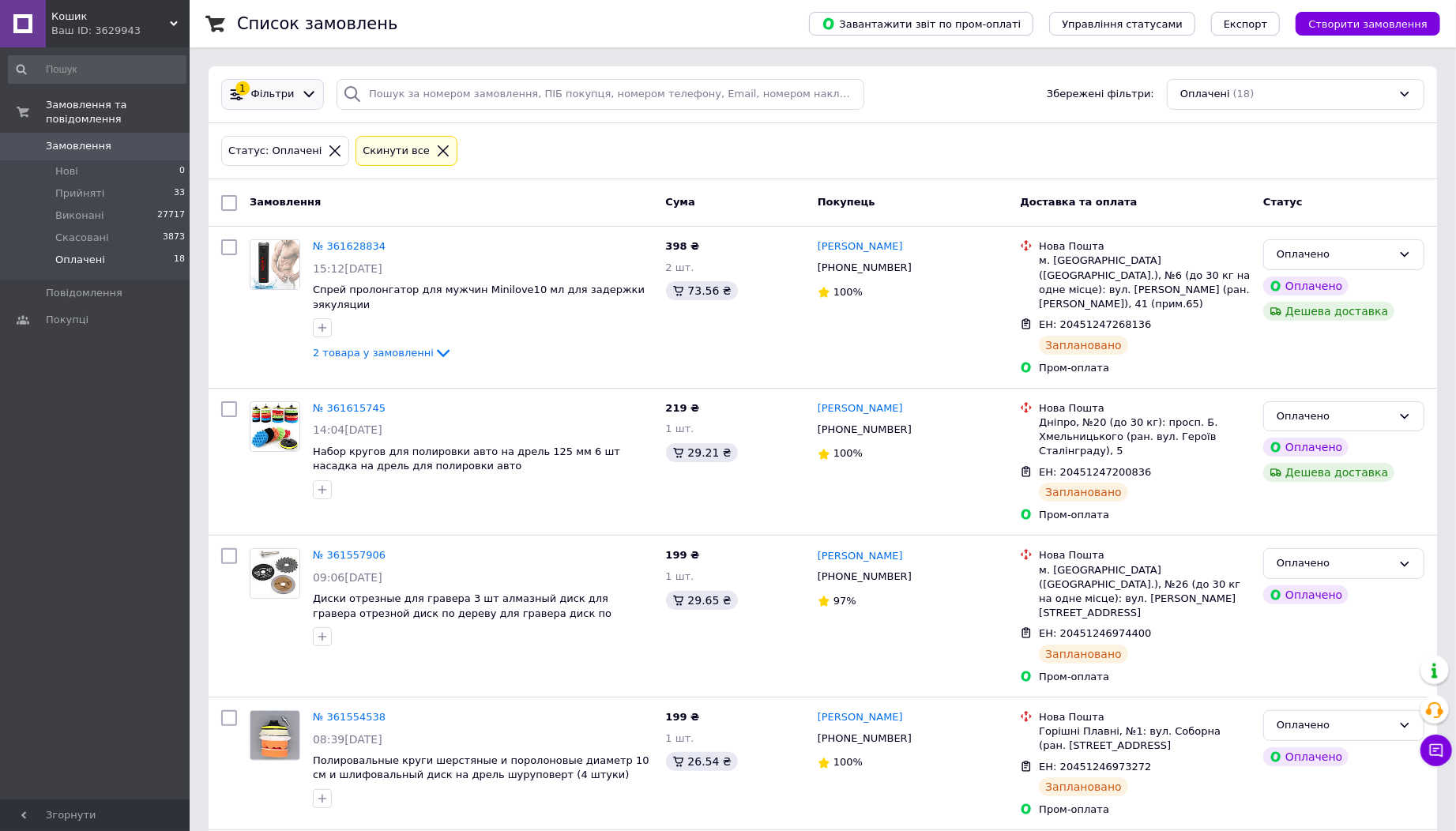
click at [301, 96] on icon at bounding box center [310, 95] width 17 height 17
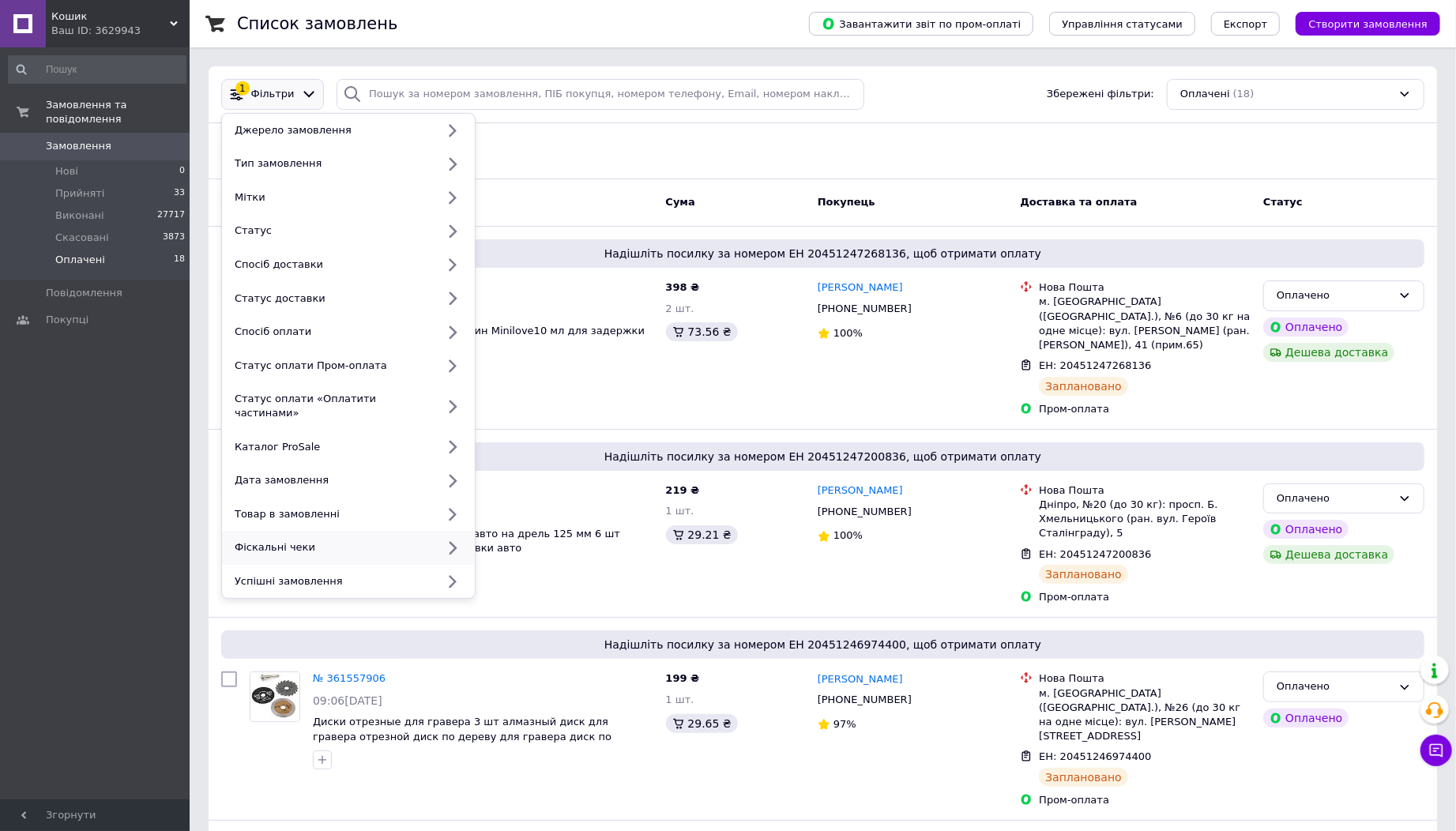
click at [283, 540] on div "Фіскальні чеки" at bounding box center [332, 547] width 208 height 14
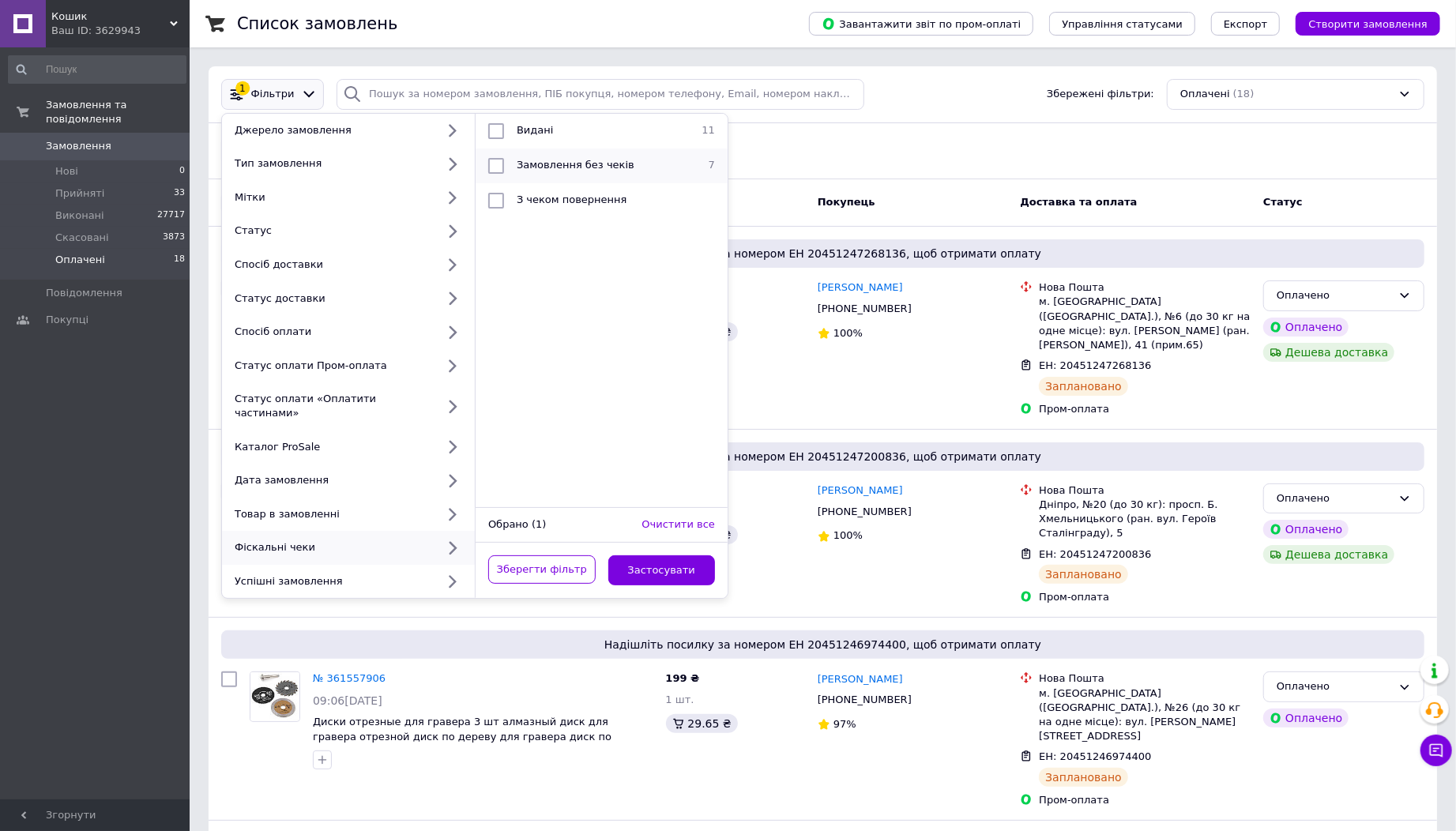
click at [586, 153] on li "Замовлення без чеків 7" at bounding box center [601, 166] width 252 height 35
checkbox input "true"
click at [687, 561] on button "Застосувати" at bounding box center [662, 570] width 108 height 31
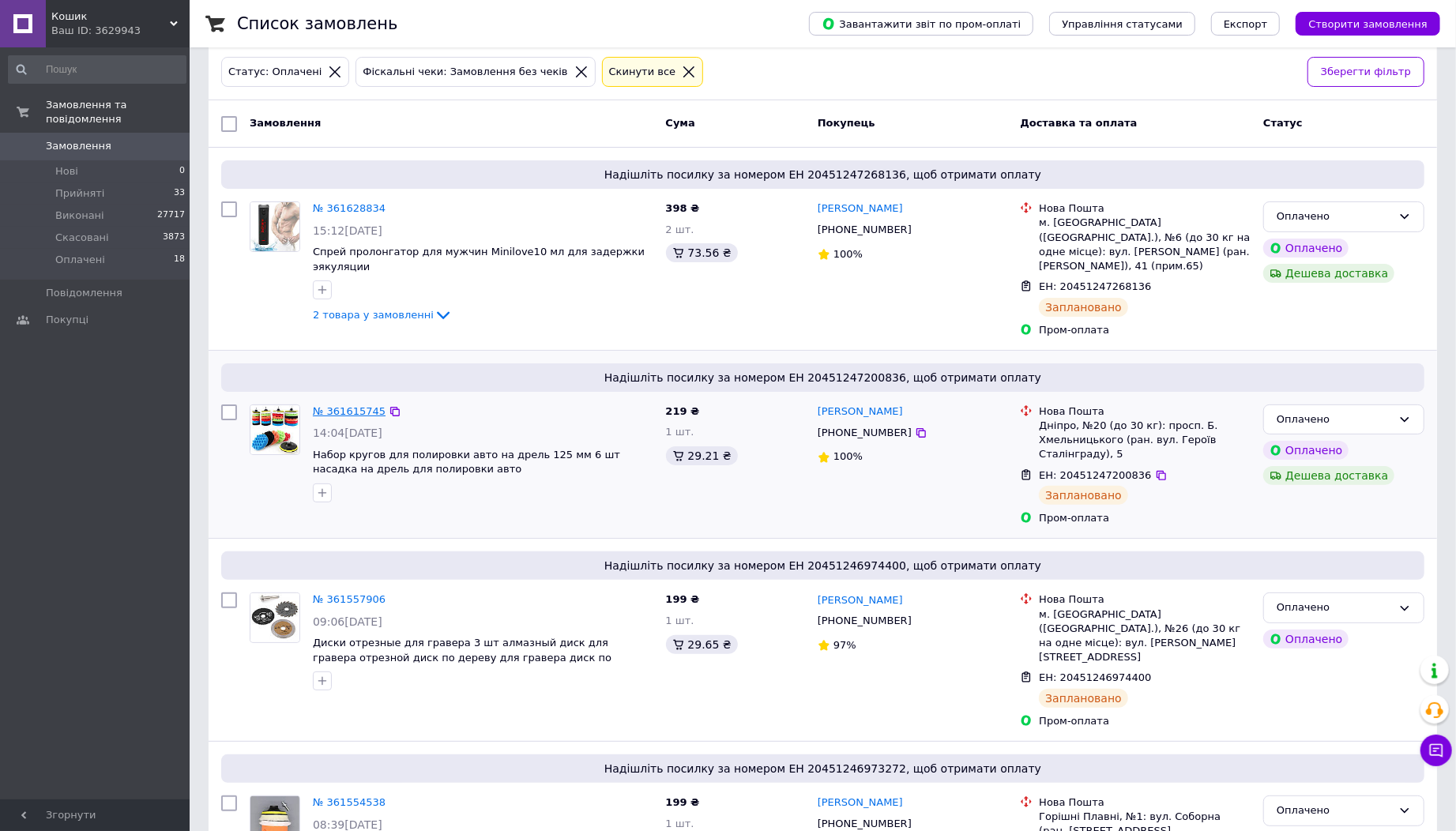
scroll to position [57, 0]
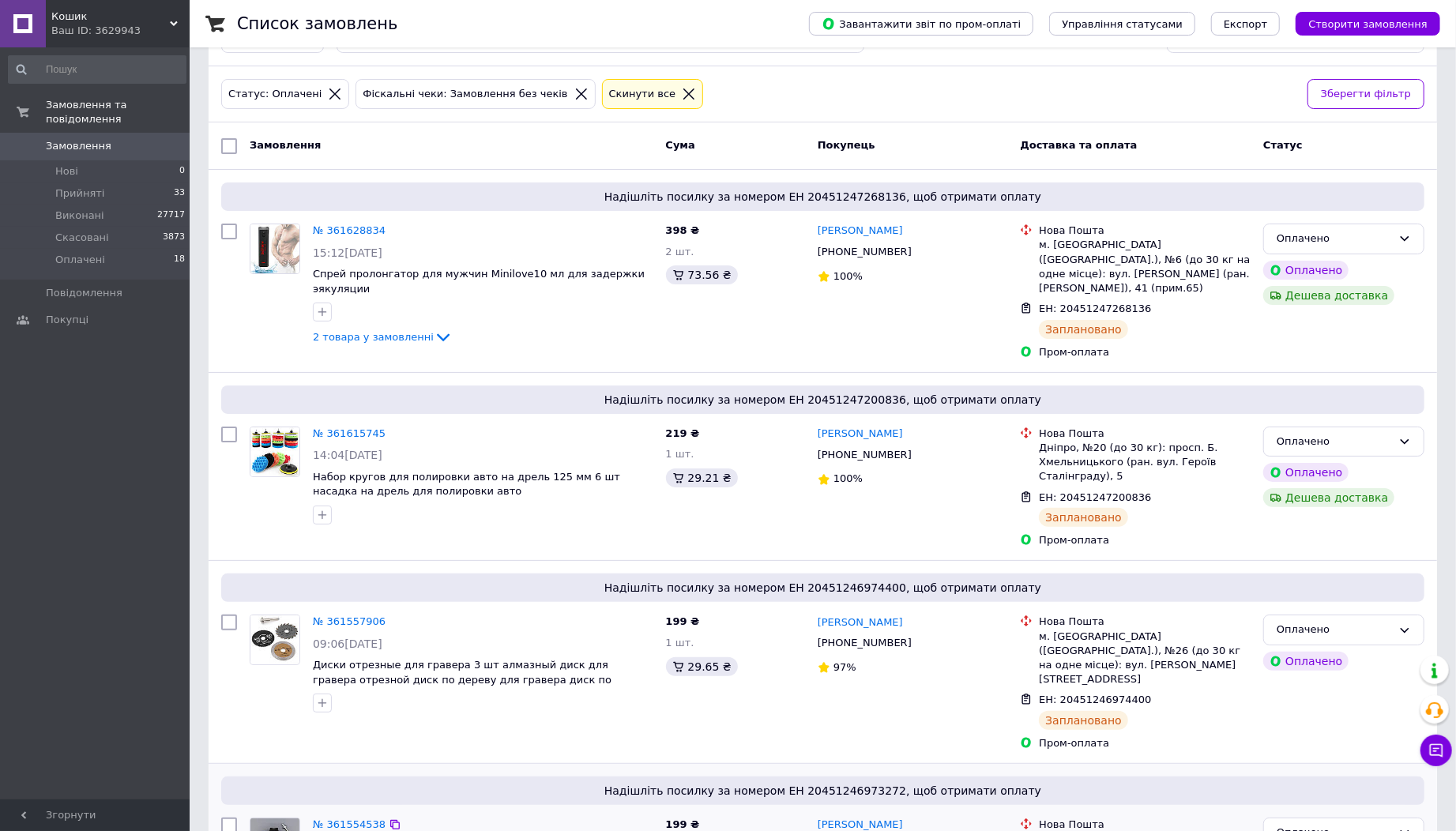
click at [1230, 830] on div "Горішні Плавні, №1: вул. Соборна (ран. Радянська), 31" at bounding box center [1144, 846] width 211 height 28
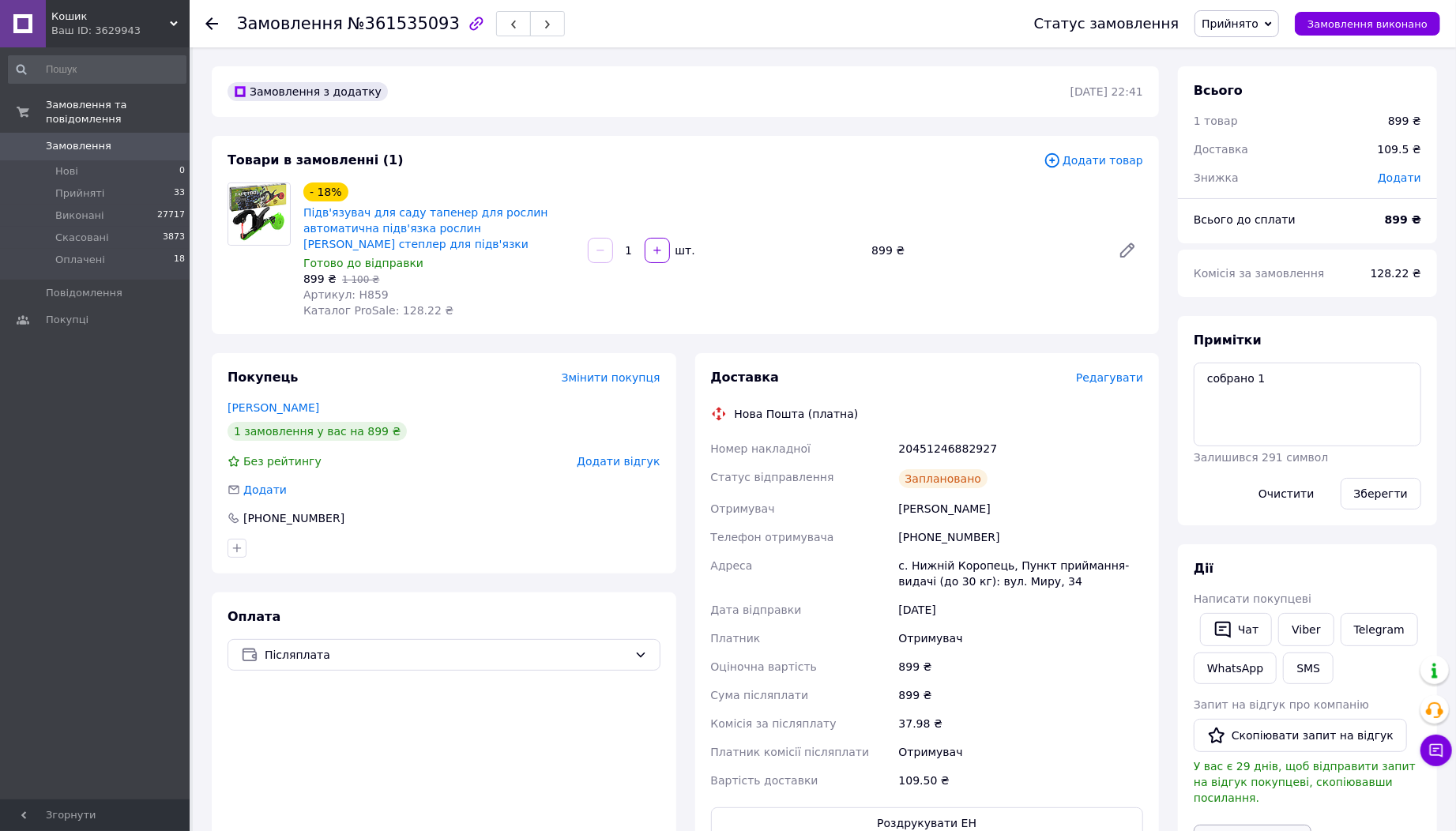
click at [1230, 825] on button "Видати чек" at bounding box center [1253, 840] width 118 height 33
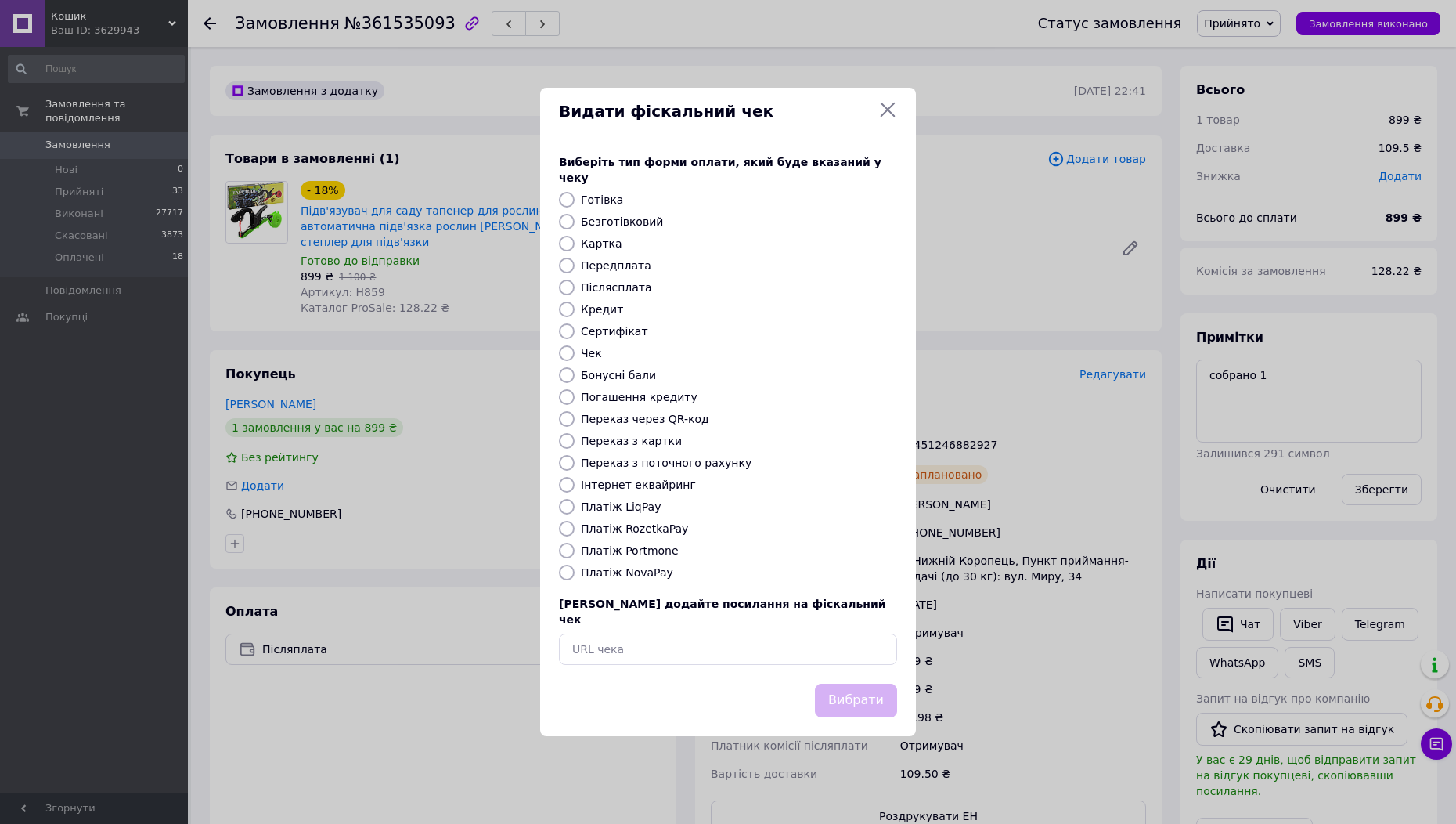
click at [631, 496] on div "Виберіть тип форми оплати, який буде вказаний у чеку Готівка Безготівковий Карт…" at bounding box center [728, 409] width 376 height 548
click at [644, 491] on label "Інтернет еквайринг" at bounding box center [638, 485] width 115 height 13
click at [575, 492] on input "Інтернет еквайринг" at bounding box center [567, 484] width 16 height 16
radio input "true"
click at [875, 691] on button "Вибрати" at bounding box center [856, 701] width 83 height 33
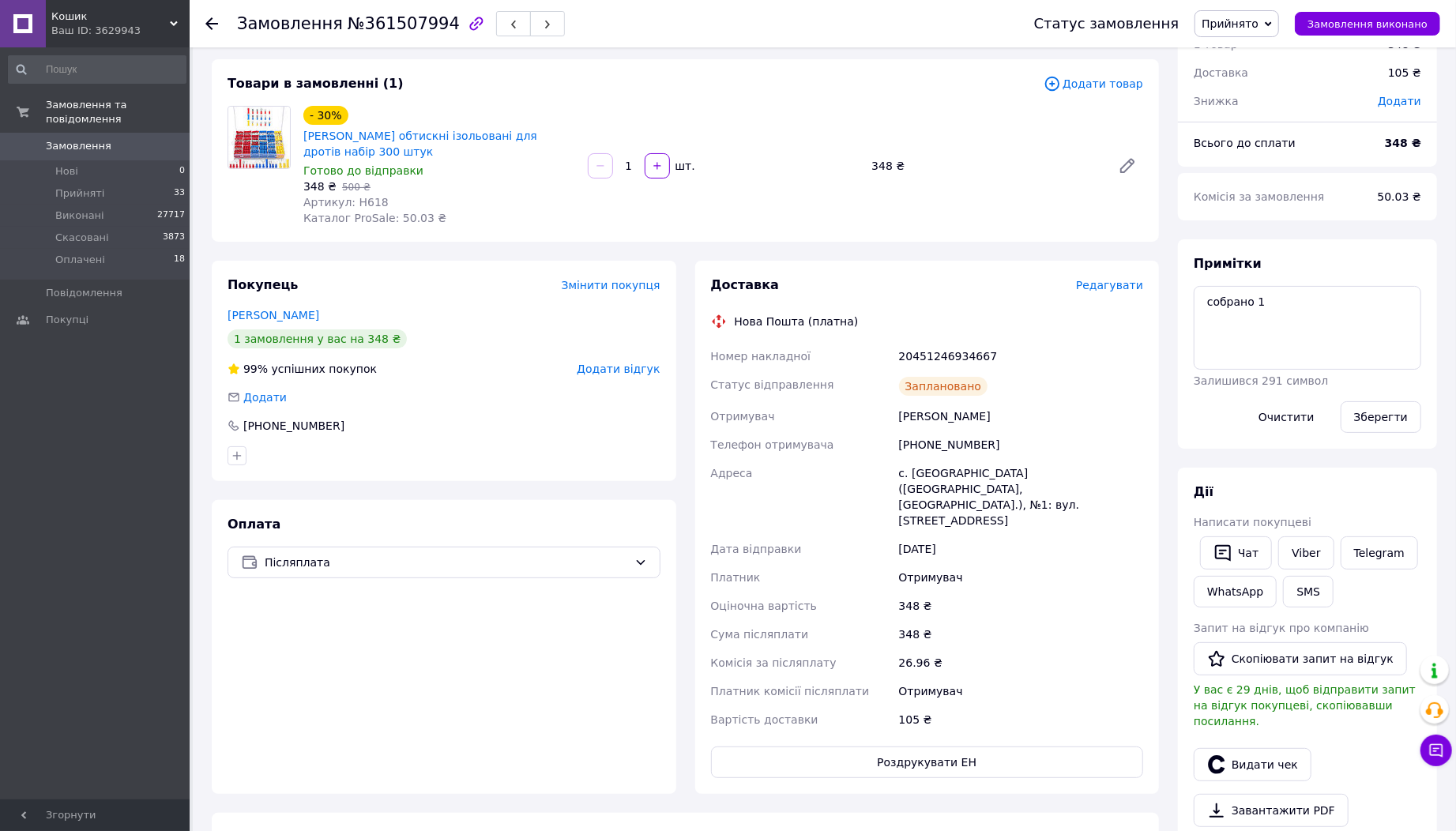
scroll to position [88, 0]
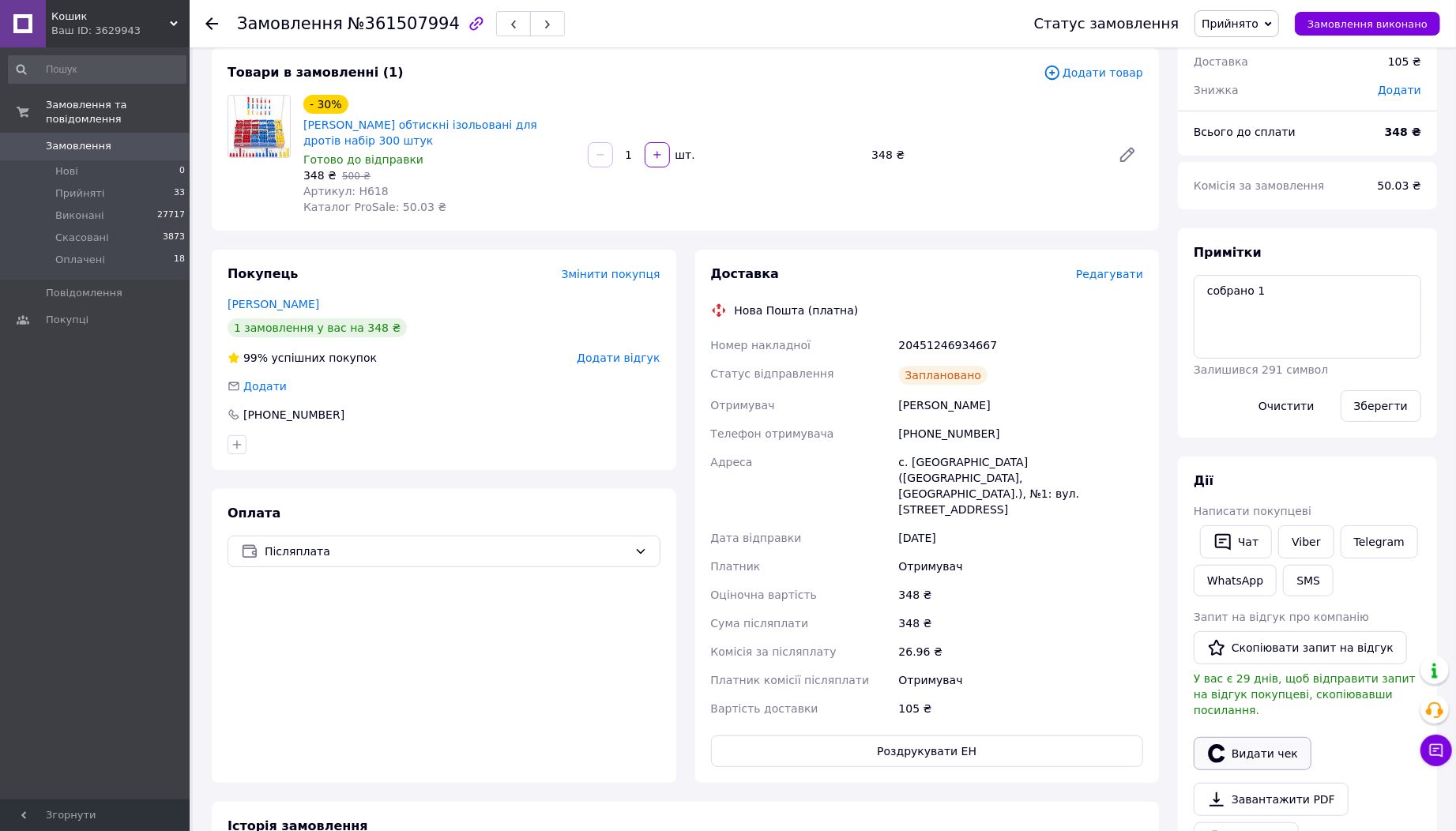
click at [1239, 737] on button "Видати чек" at bounding box center [1253, 753] width 118 height 33
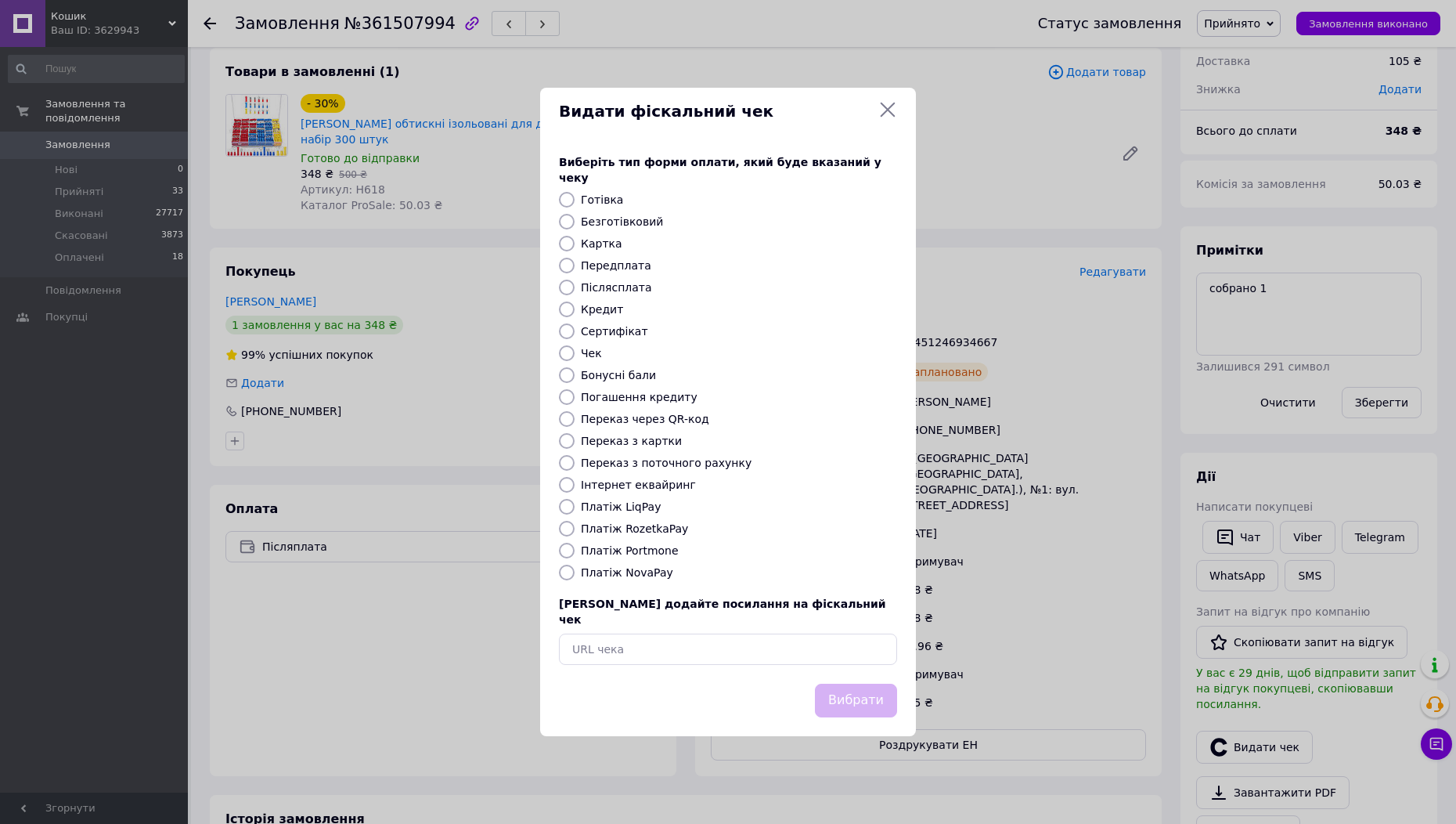
click at [603, 483] on label "Інтернет еквайринг" at bounding box center [638, 485] width 115 height 13
click at [575, 483] on input "Інтернет еквайринг" at bounding box center [567, 484] width 16 height 16
radio input "true"
click at [875, 684] on button "Вибрати" at bounding box center [856, 701] width 83 height 33
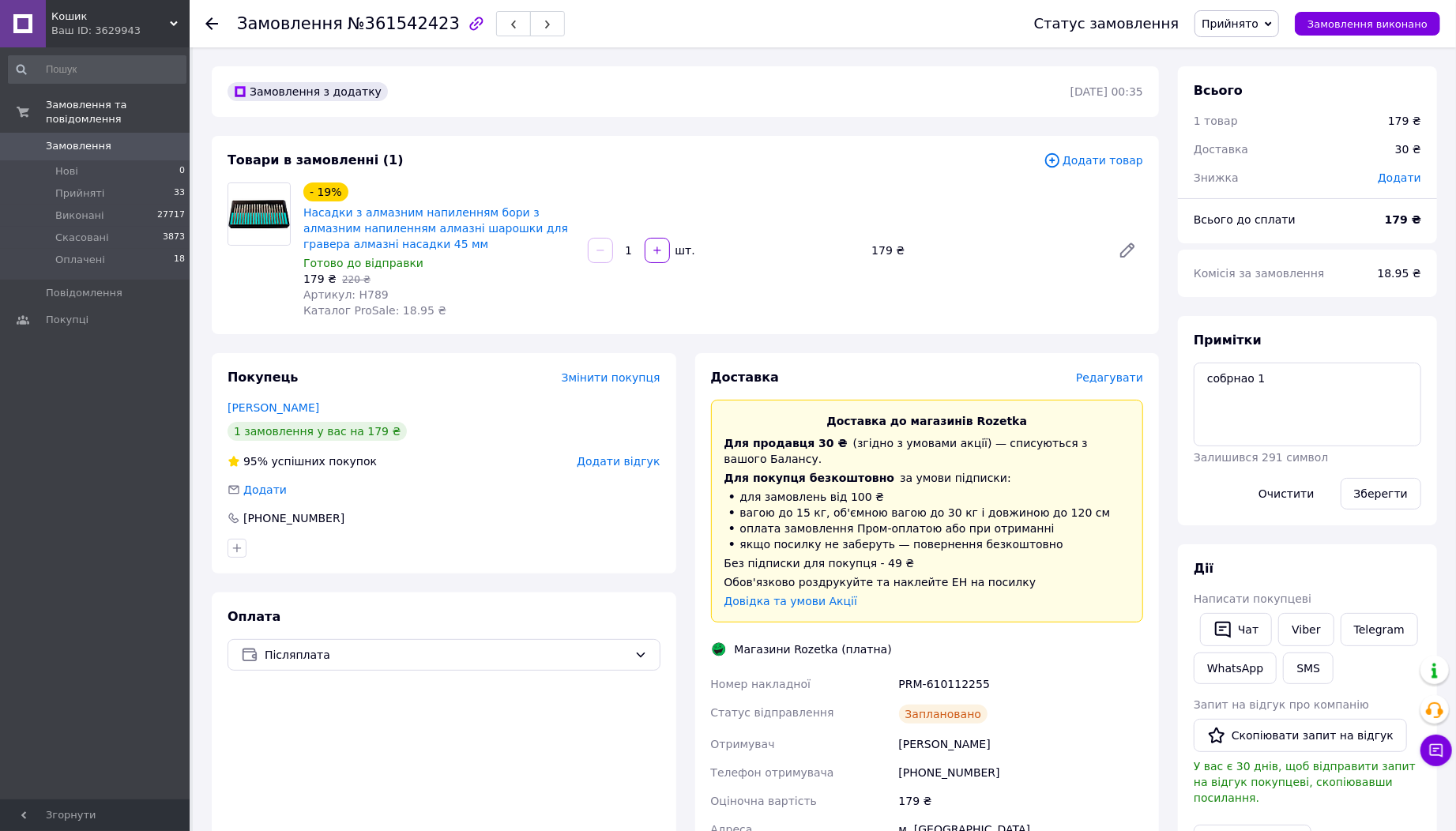
click at [1244, 822] on div "Видати чек" at bounding box center [1307, 841] width 234 height 39
click at [1238, 824] on button "Видати чек" at bounding box center [1253, 840] width 118 height 33
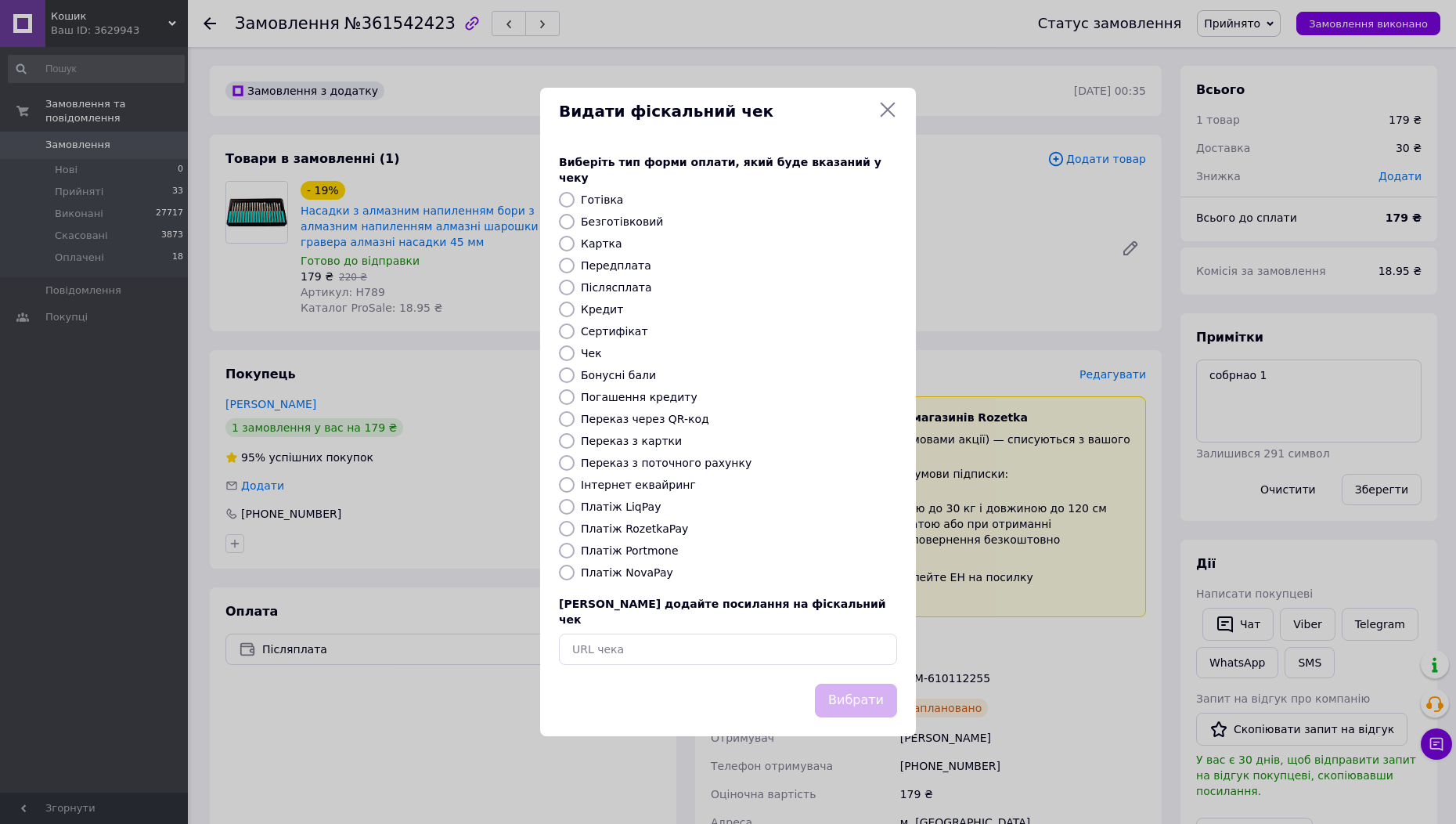
click at [598, 500] on label "Платіж LiqPay" at bounding box center [620, 507] width 80 height 13
click at [575, 500] on input "Платіж LiqPay" at bounding box center [567, 507] width 16 height 16
radio input "true"
click at [606, 490] on label "Інтернет еквайринг" at bounding box center [638, 485] width 115 height 13
click at [575, 490] on input "Інтернет еквайринг" at bounding box center [567, 484] width 16 height 16
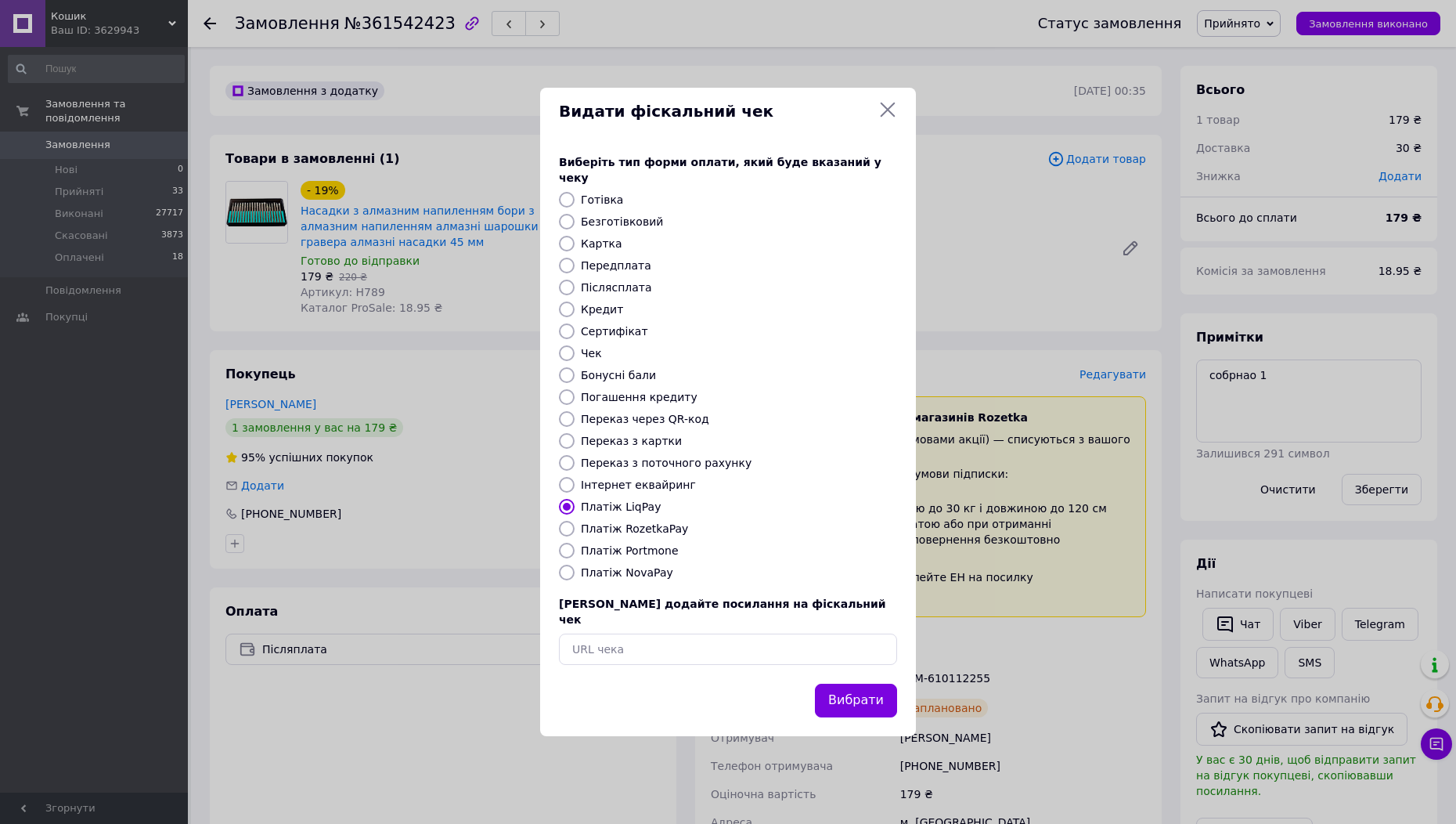
radio input "true"
click at [873, 686] on button "Вибрати" at bounding box center [856, 701] width 83 height 33
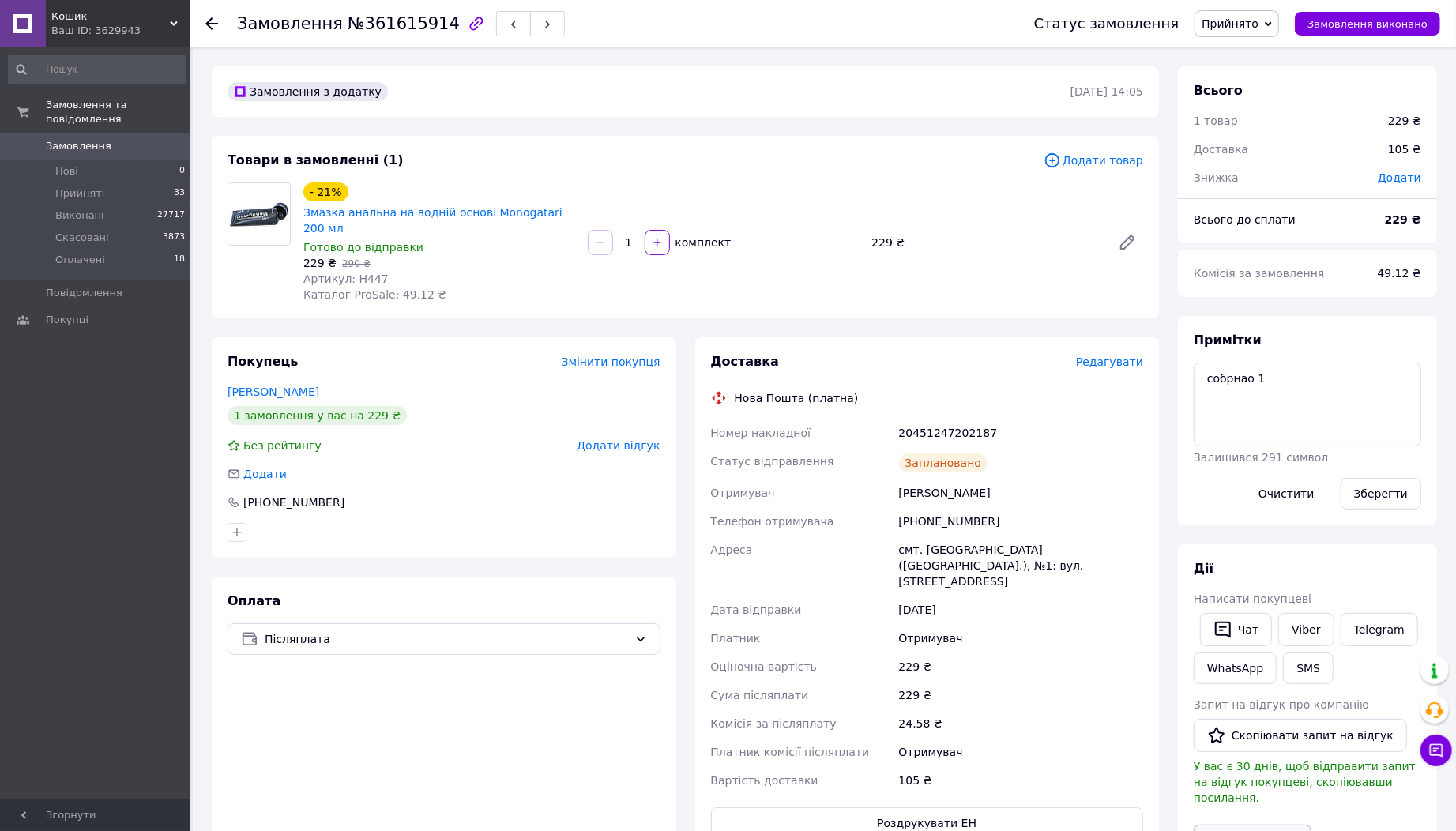
click at [1230, 824] on button "Видати чек" at bounding box center [1253, 840] width 118 height 33
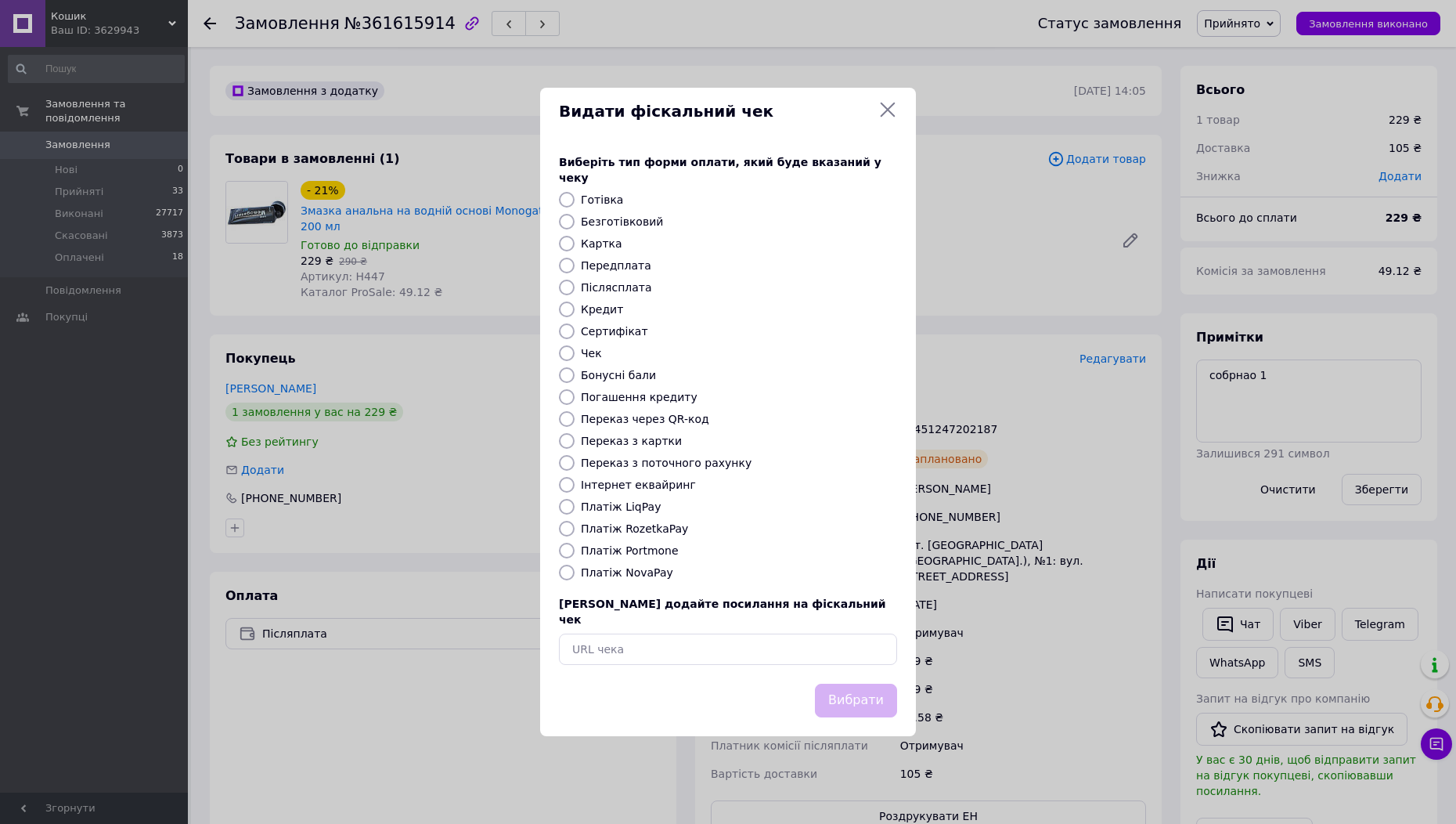
click at [635, 487] on label "Інтернет еквайринг" at bounding box center [638, 485] width 115 height 13
click at [575, 487] on input "Інтернет еквайринг" at bounding box center [567, 484] width 16 height 16
radio input "true"
click at [867, 688] on button "Вибрати" at bounding box center [856, 701] width 83 height 33
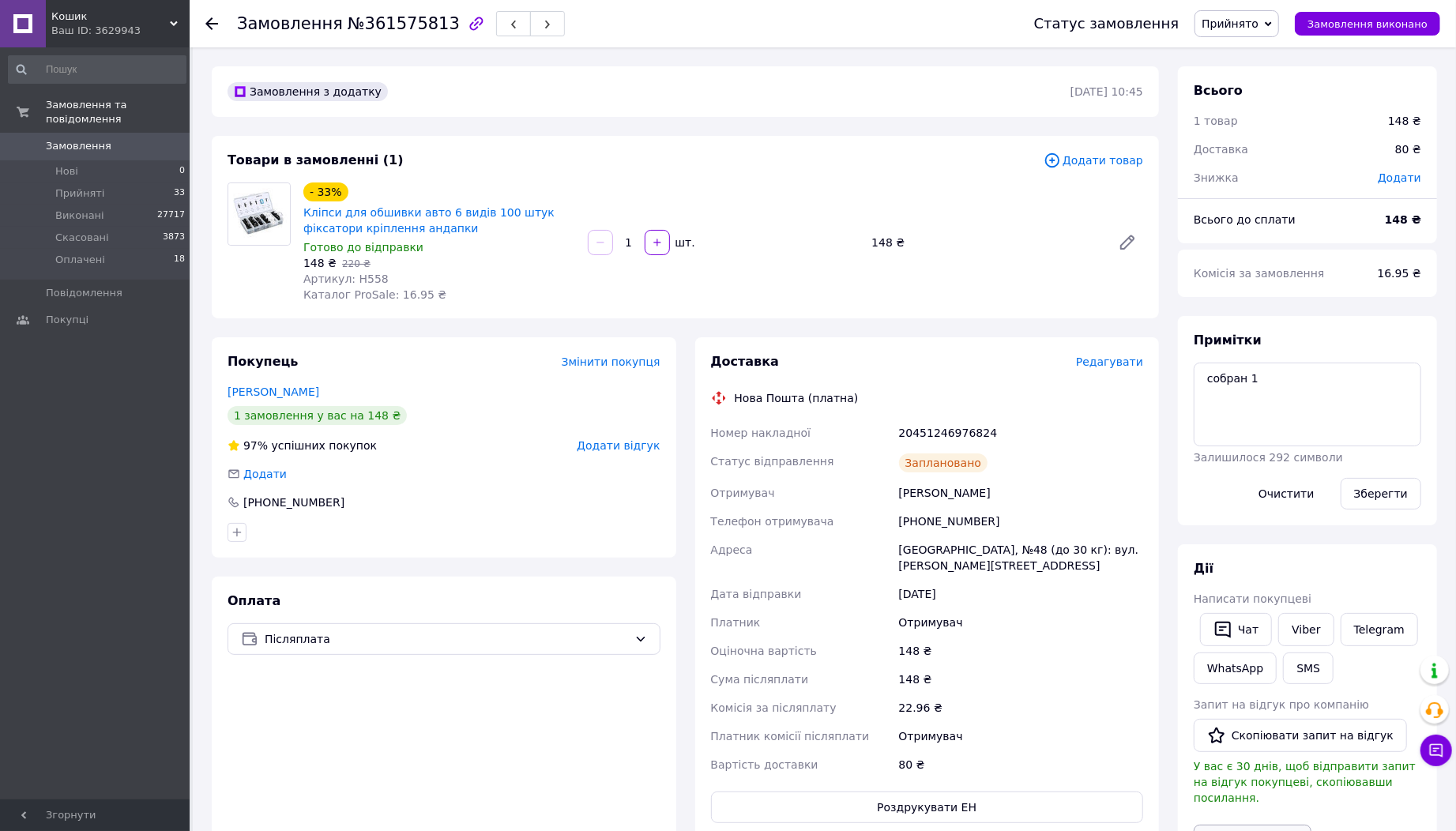
click at [1270, 828] on button "Видати чек" at bounding box center [1253, 840] width 118 height 33
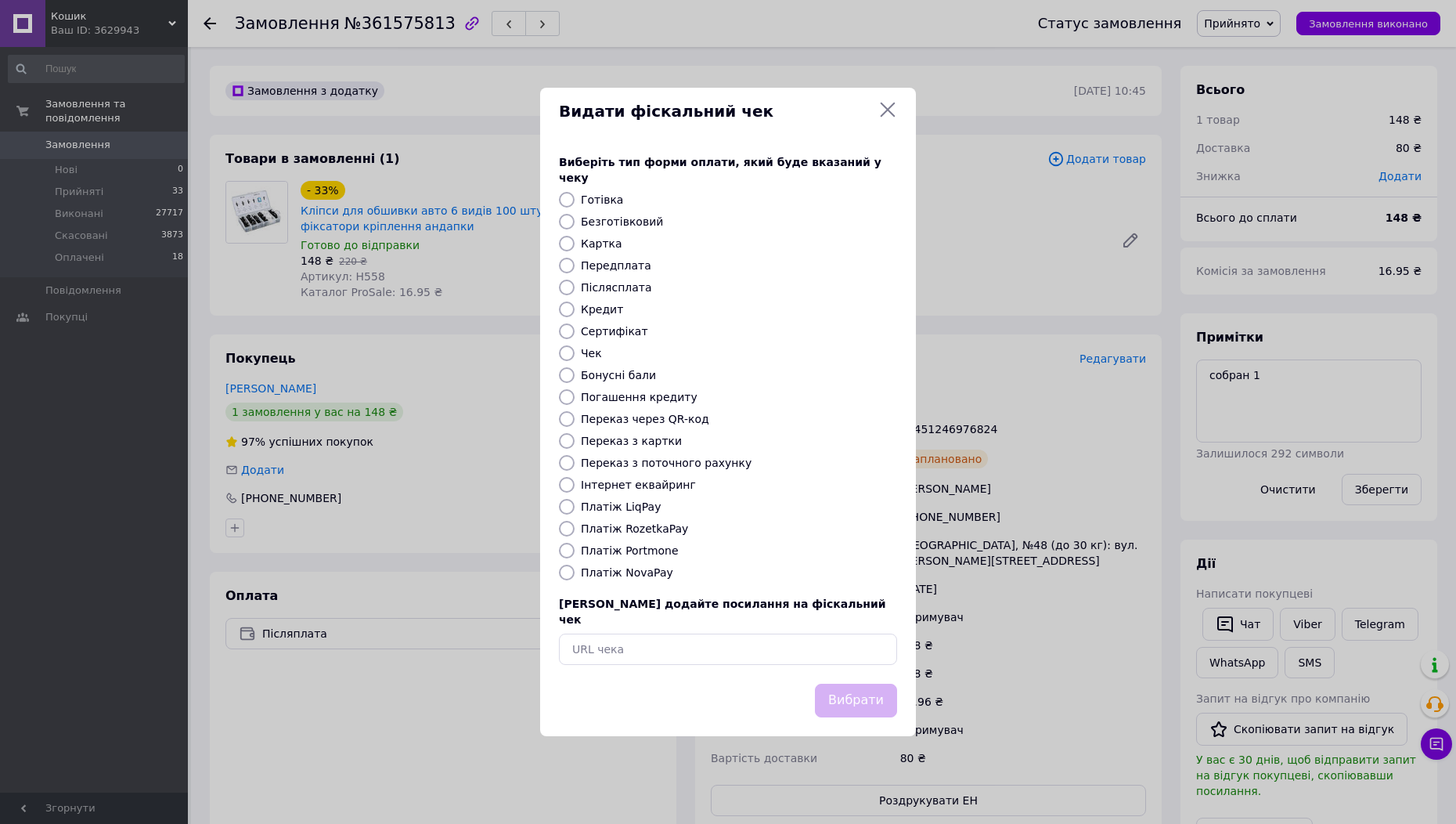
click at [656, 483] on label "Інтернет еквайринг" at bounding box center [638, 485] width 115 height 13
click at [575, 483] on input "Інтернет еквайринг" at bounding box center [567, 484] width 16 height 16
radio input "true"
click at [879, 695] on button "Вибрати" at bounding box center [856, 701] width 83 height 33
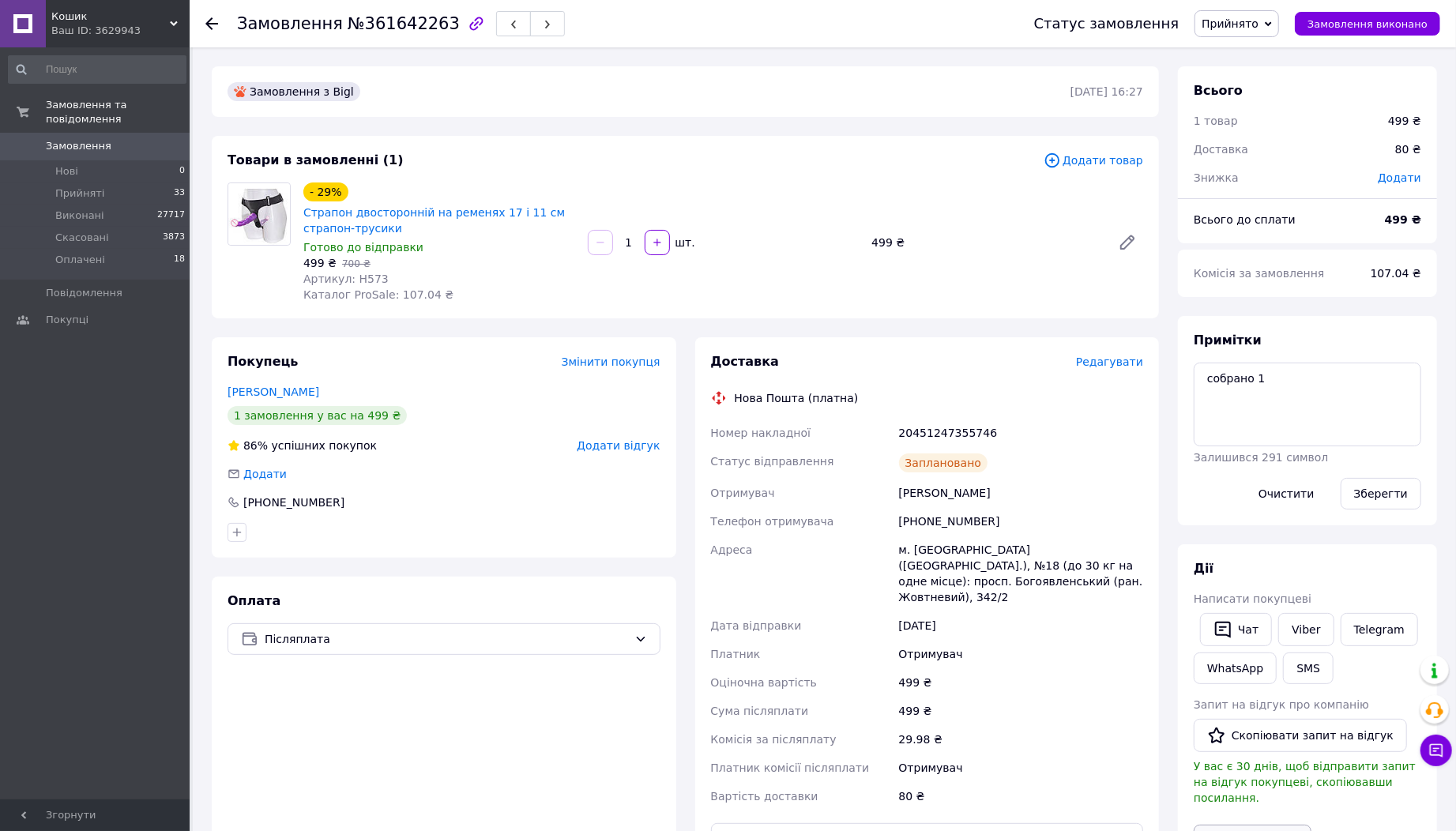
click at [1277, 824] on button "Видати чек" at bounding box center [1253, 840] width 118 height 33
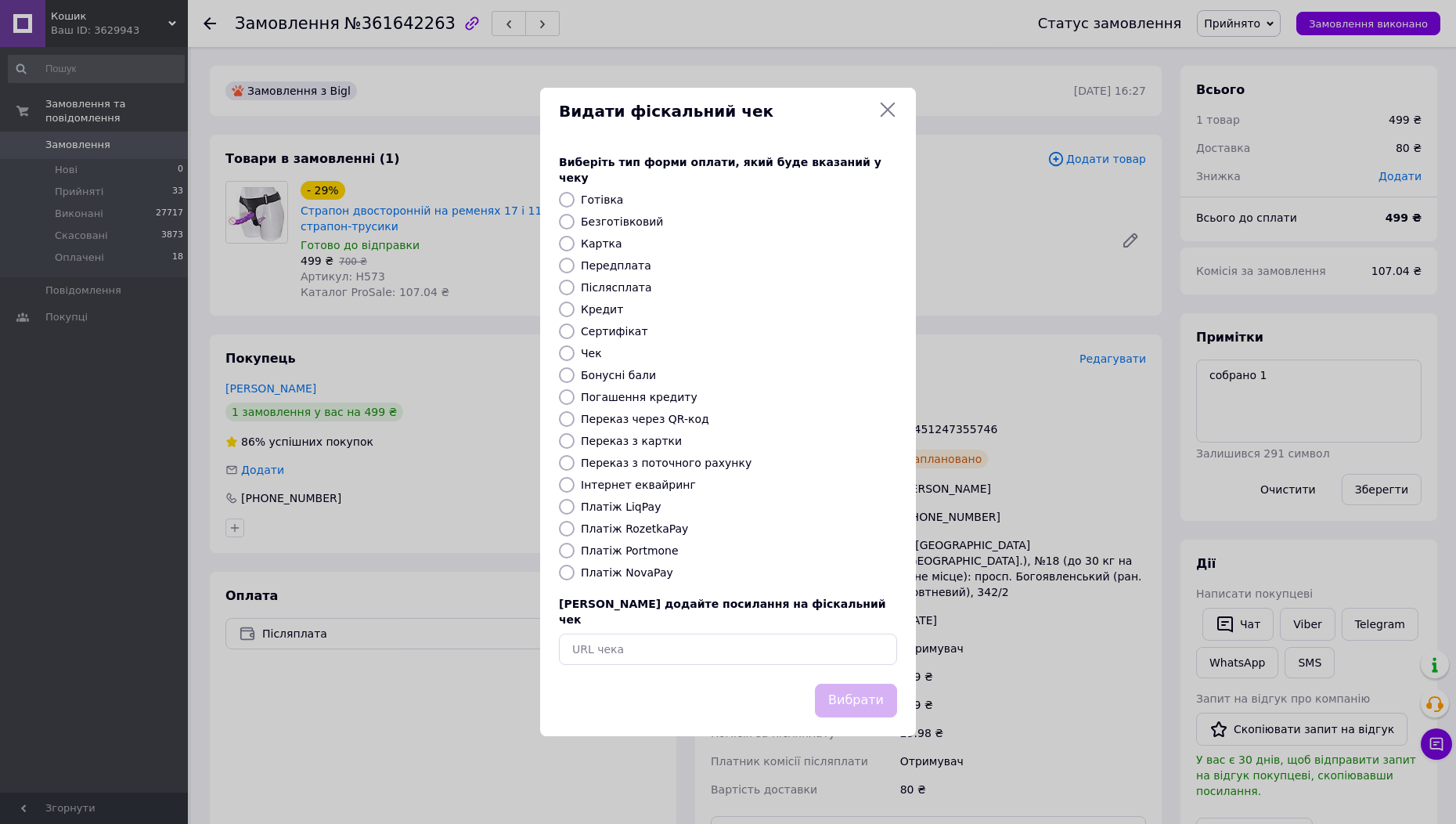
click at [642, 491] on label "Інтернет еквайринг" at bounding box center [638, 485] width 115 height 13
click at [575, 492] on input "Інтернет еквайринг" at bounding box center [567, 484] width 16 height 16
radio input "true"
click at [848, 694] on button "Вибрати" at bounding box center [856, 701] width 83 height 33
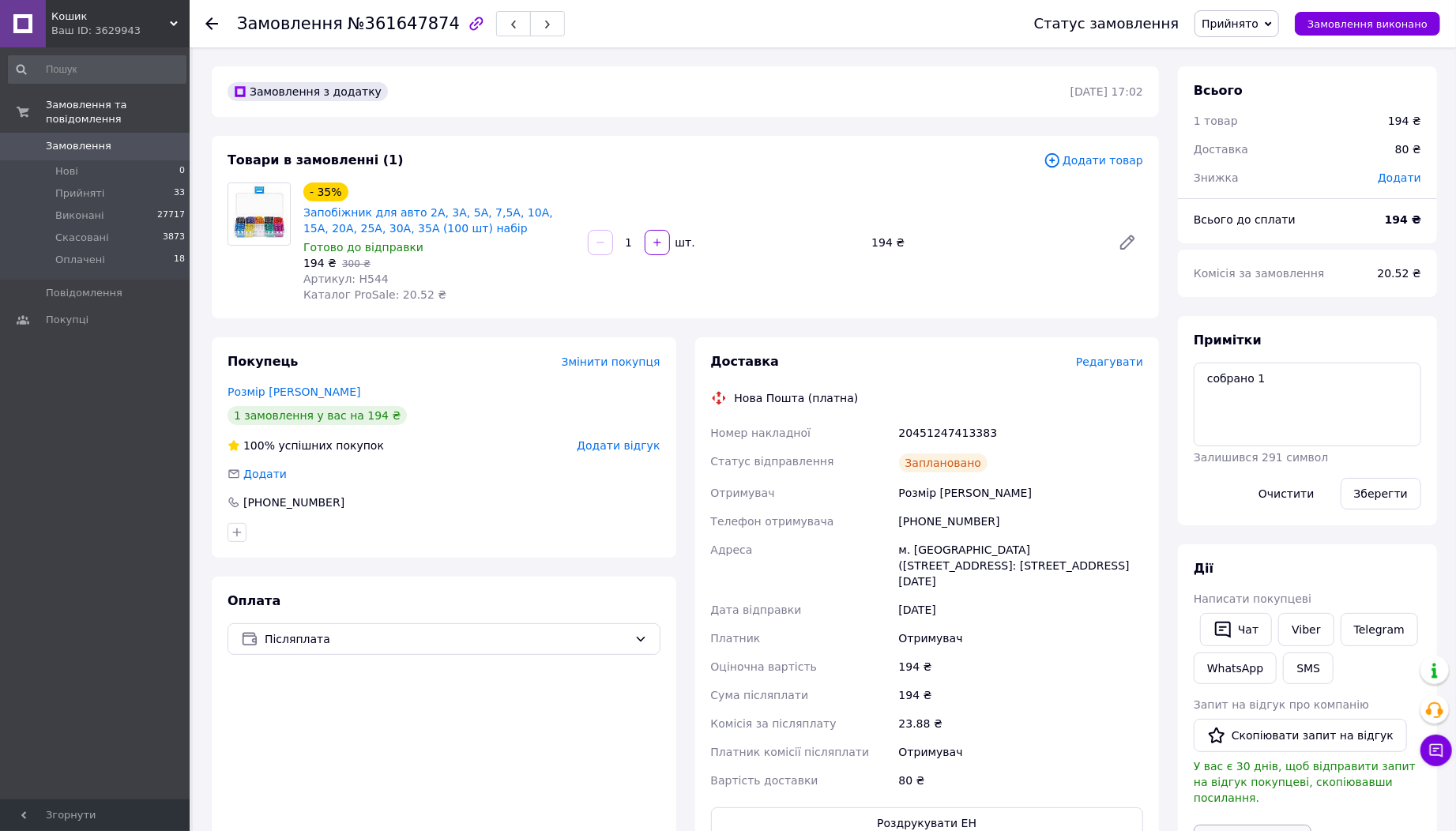
click at [1246, 824] on button "Видати чек" at bounding box center [1253, 840] width 118 height 33
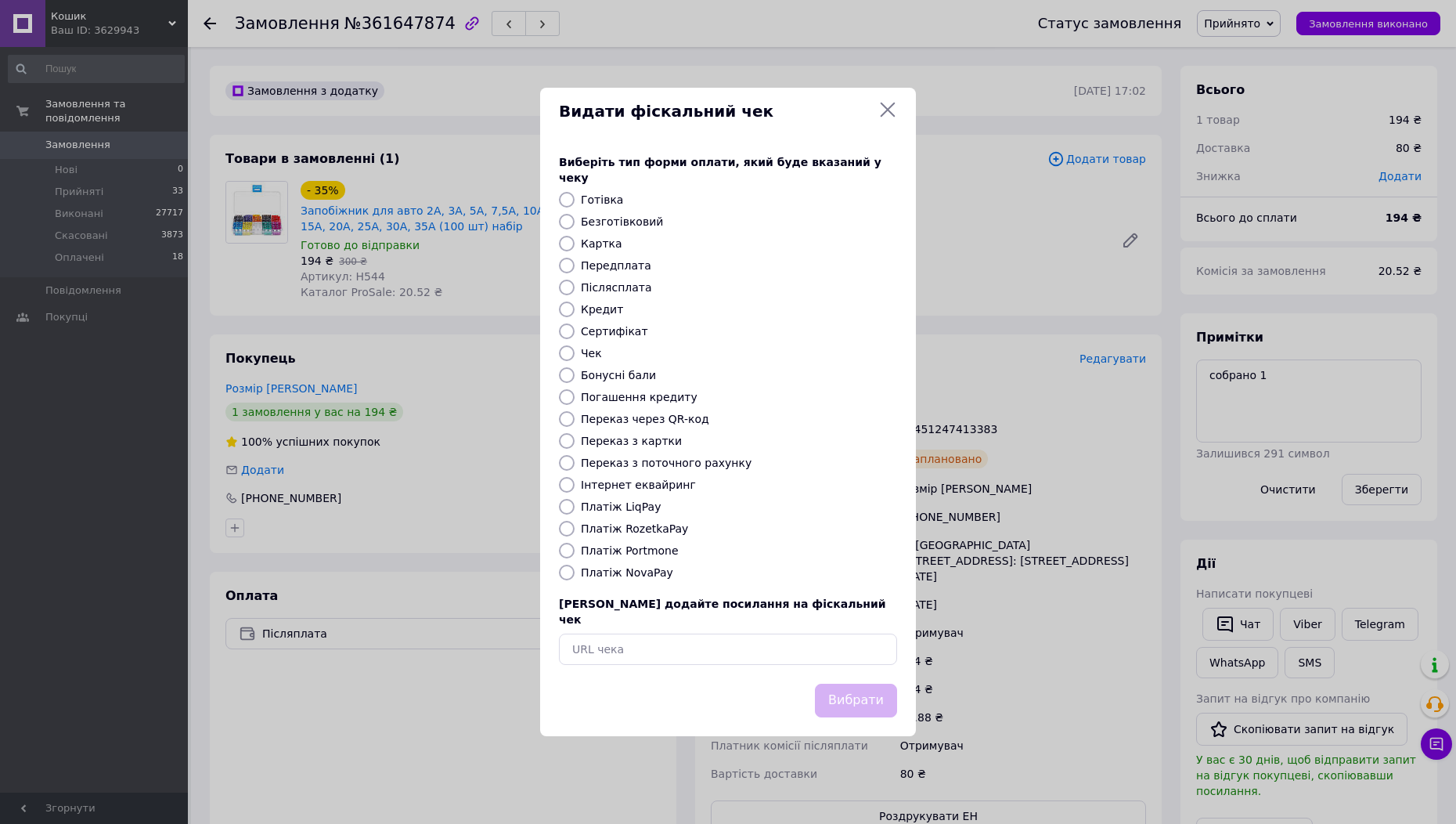
click at [640, 484] on label "Інтернет еквайринг" at bounding box center [638, 485] width 115 height 13
click at [575, 484] on input "Інтернет еквайринг" at bounding box center [567, 484] width 16 height 16
radio input "true"
click at [835, 684] on button "Вибрати" at bounding box center [856, 701] width 83 height 33
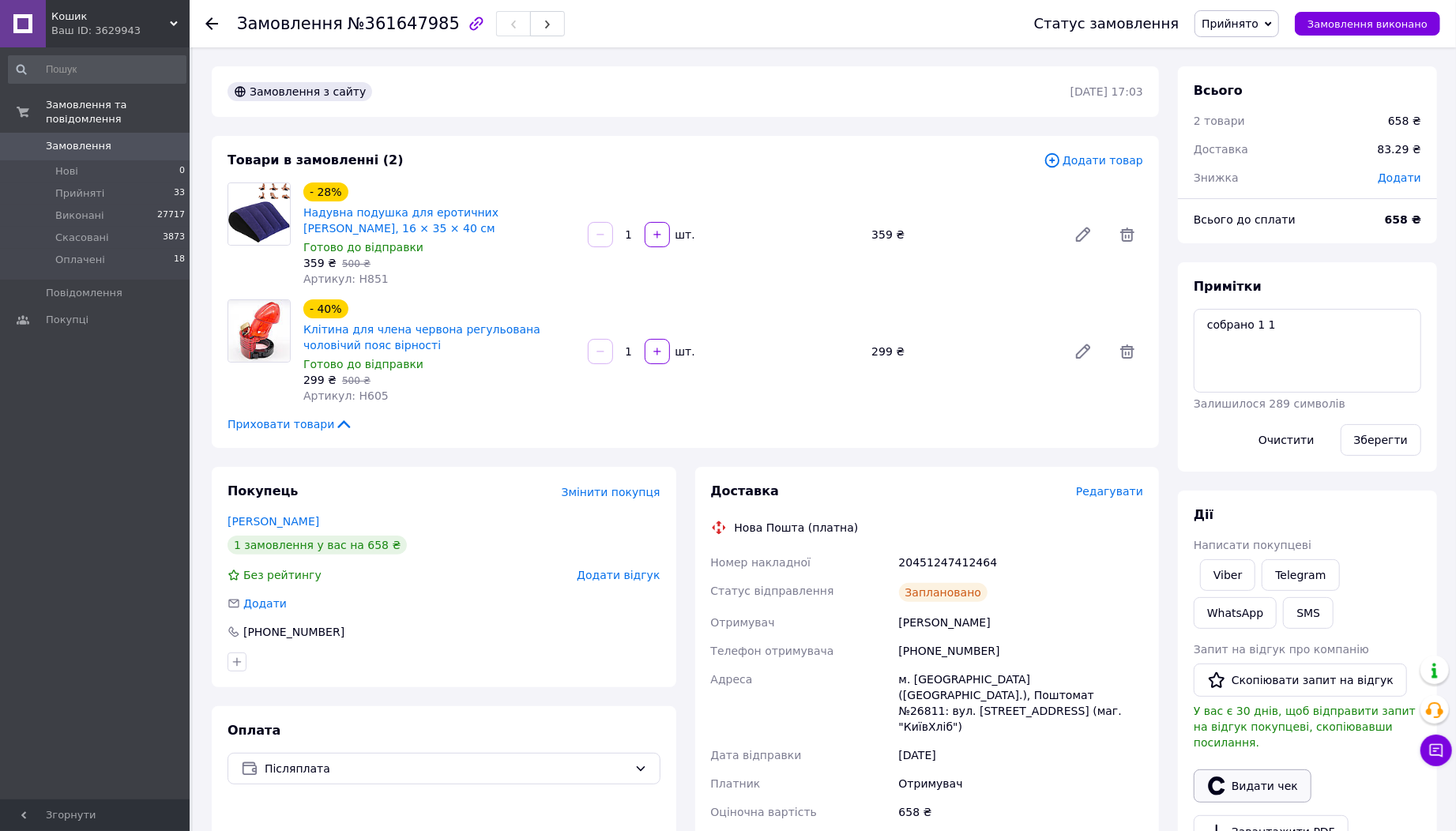
click at [1265, 772] on button "Видати чек" at bounding box center [1253, 785] width 118 height 33
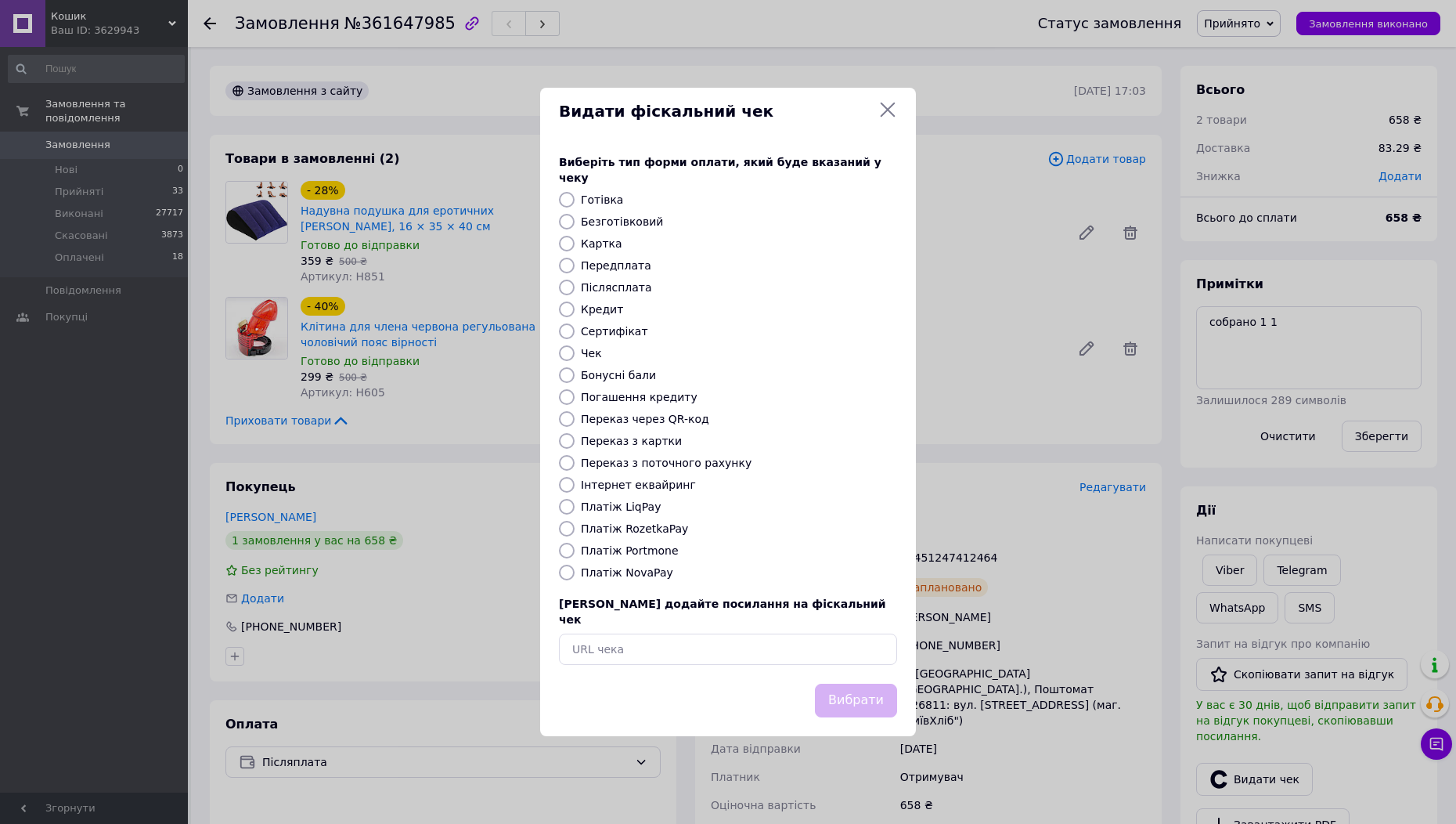
click at [632, 490] on label "Інтернет еквайринг" at bounding box center [638, 485] width 115 height 13
click at [575, 490] on input "Інтернет еквайринг" at bounding box center [567, 484] width 16 height 16
radio input "true"
click at [902, 686] on div "Вибрати" at bounding box center [728, 710] width 376 height 53
click at [878, 686] on button "Вибрати" at bounding box center [856, 701] width 83 height 33
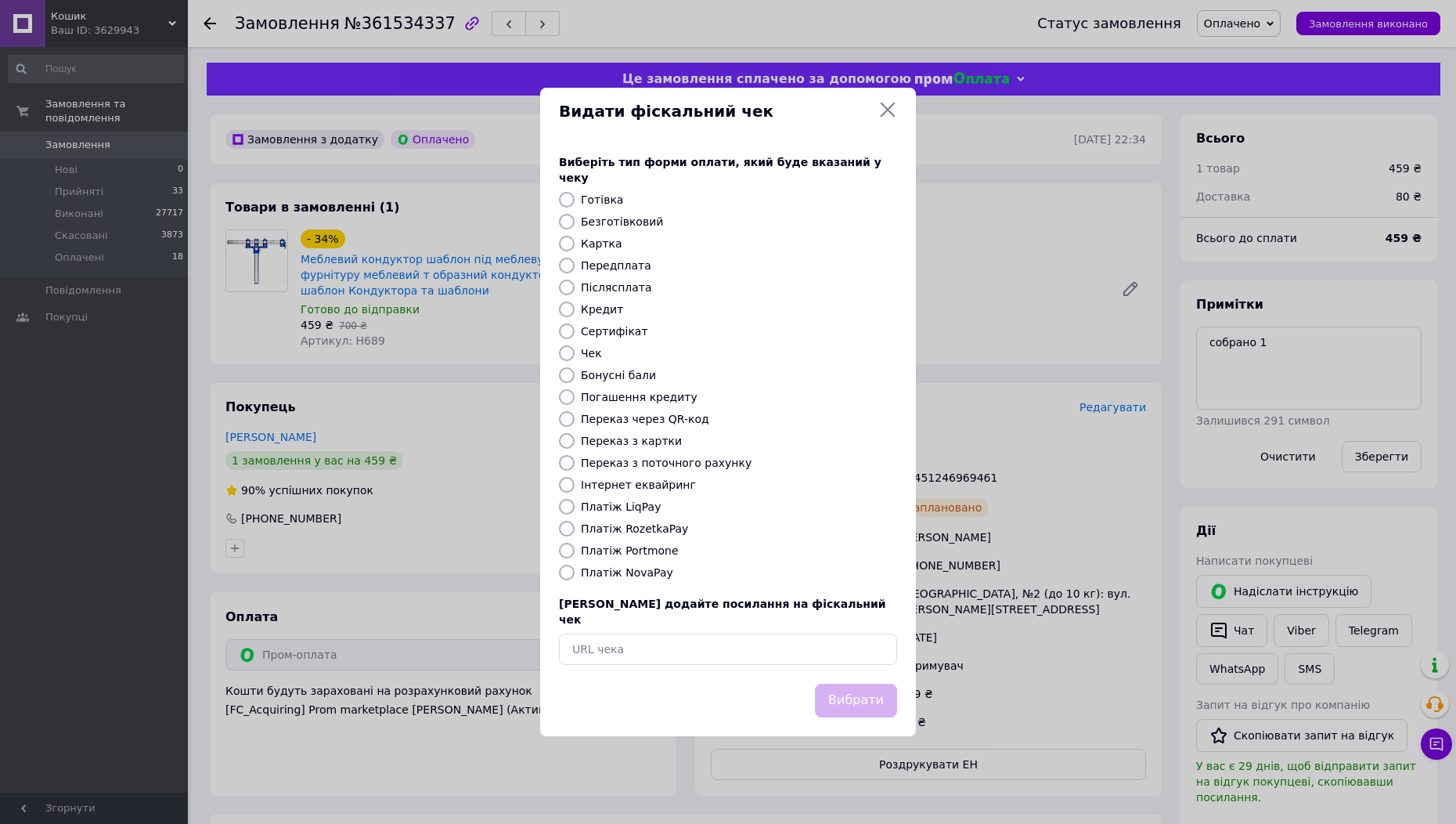
drag, startPoint x: 623, startPoint y: 488, endPoint x: 661, endPoint y: 501, distance: 40.2
click at [625, 488] on label "Інтернет еквайринг" at bounding box center [638, 485] width 115 height 13
click at [680, 490] on div "Інтернет еквайринг" at bounding box center [739, 484] width 323 height 16
click at [671, 488] on label "Інтернет еквайринг" at bounding box center [638, 485] width 115 height 13
click at [575, 488] on input "Інтернет еквайринг" at bounding box center [567, 484] width 16 height 16
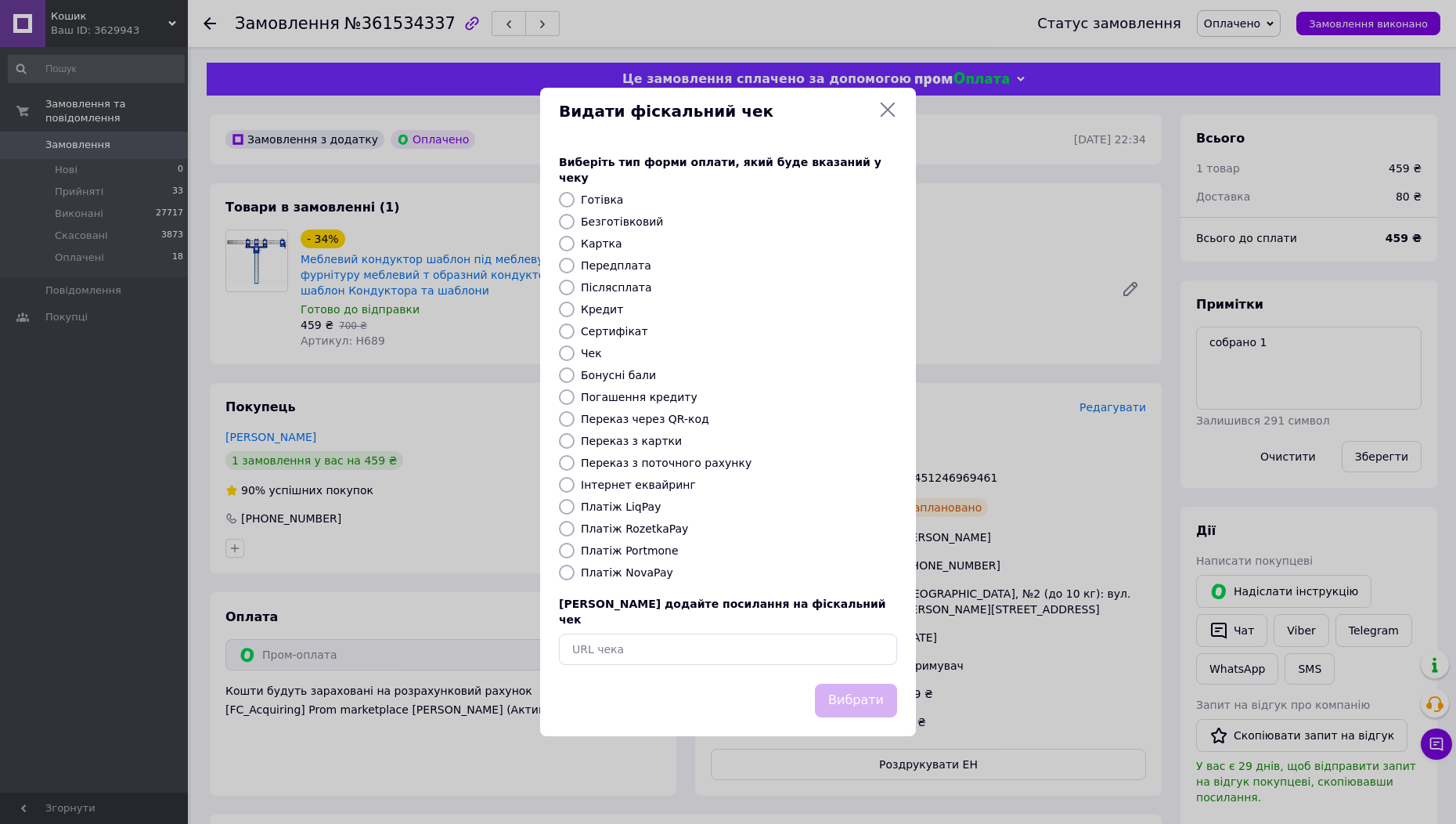
radio input "true"
click at [850, 684] on button "Вибрати" at bounding box center [856, 701] width 83 height 33
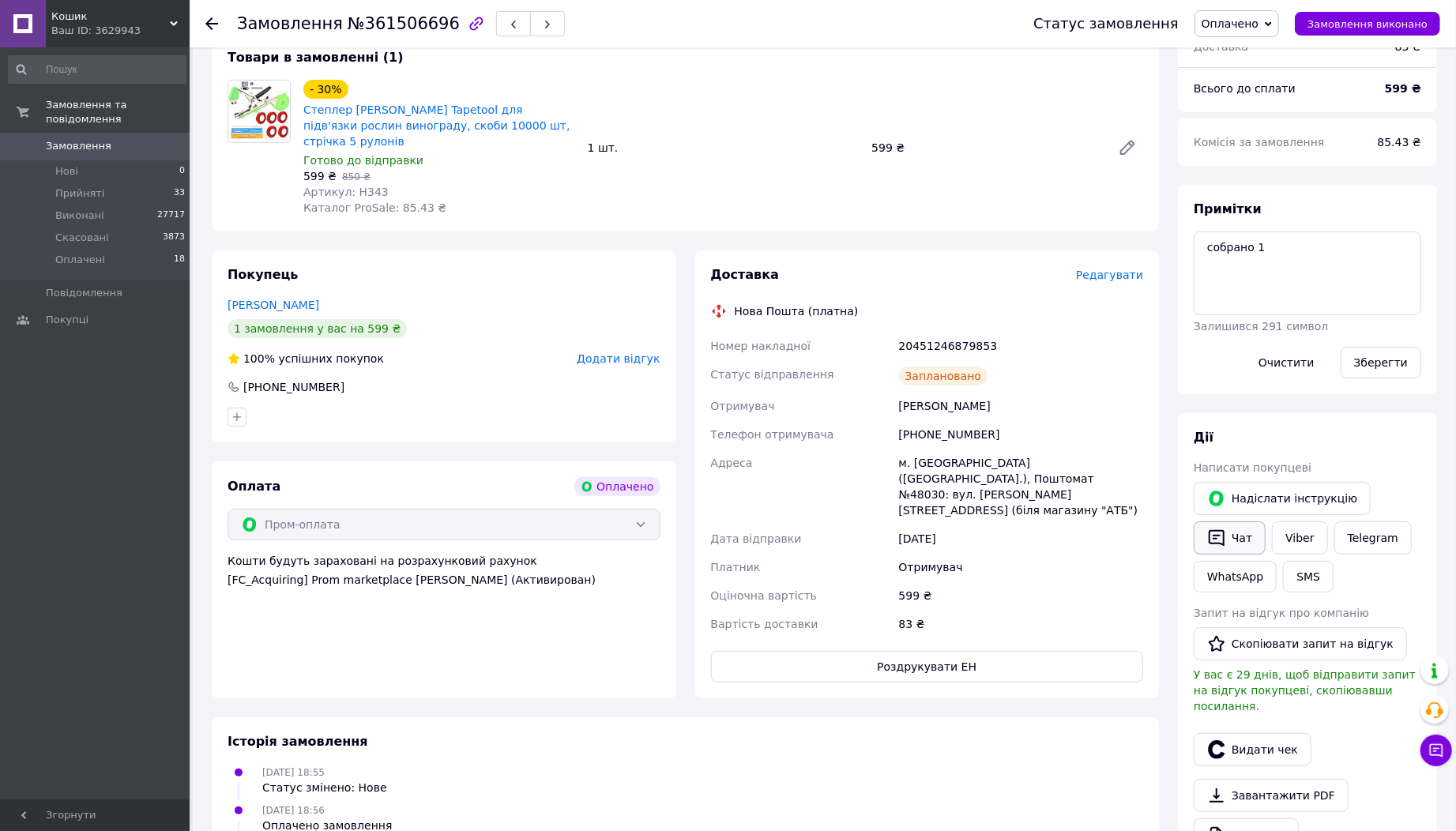
scroll to position [175, 0]
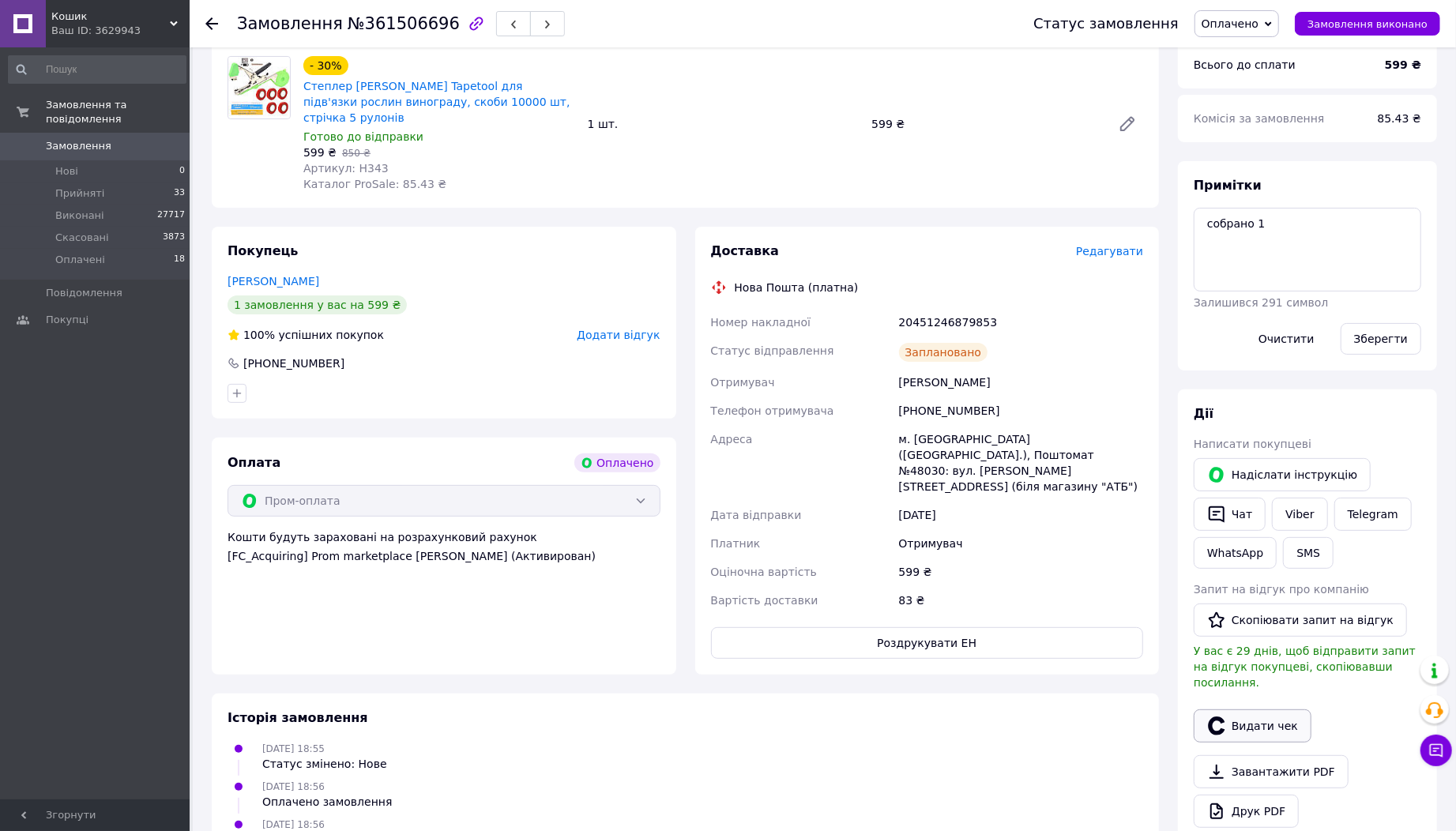
click at [1247, 709] on button "Видати чек" at bounding box center [1253, 725] width 118 height 33
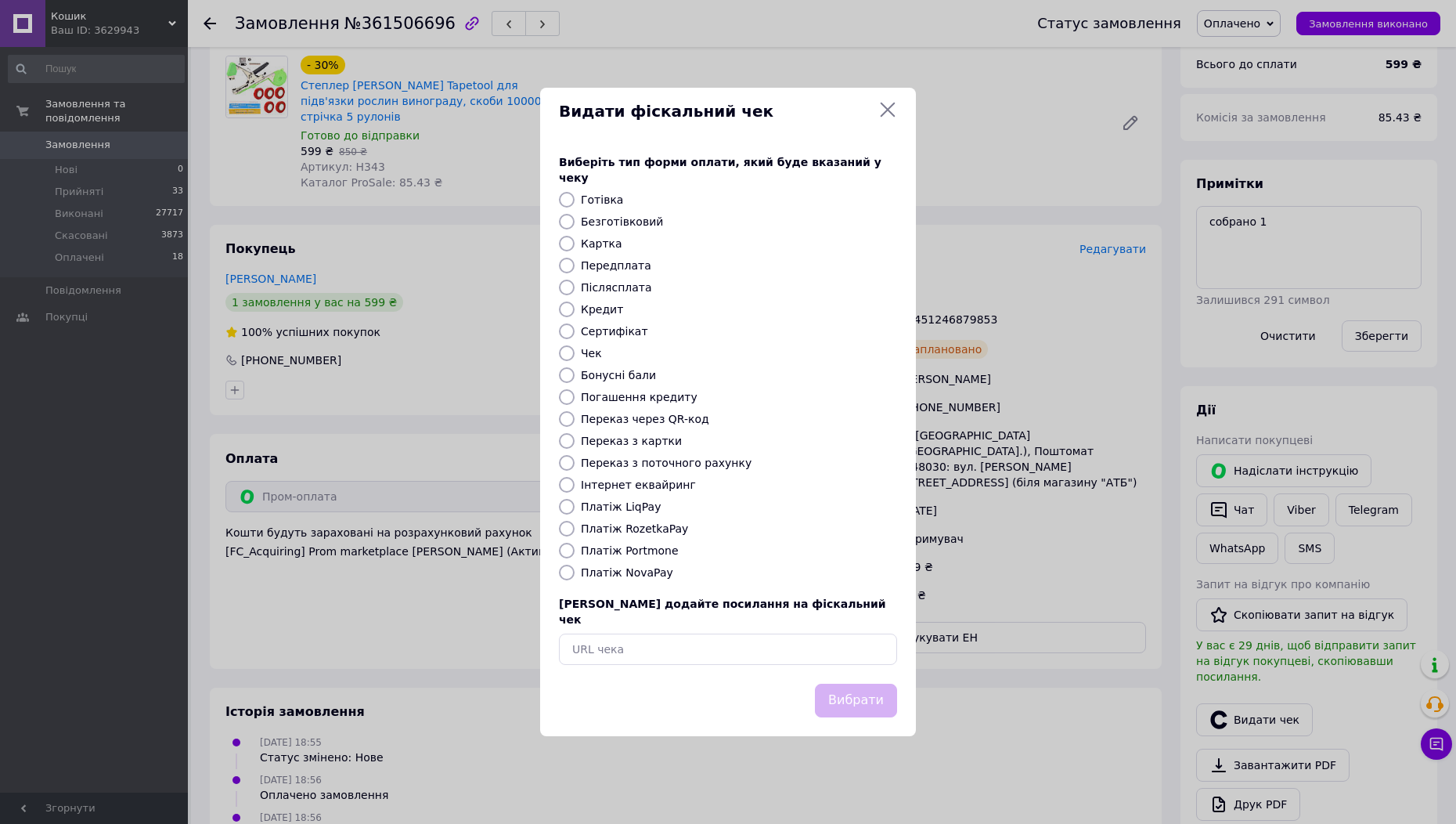
click at [631, 485] on label "Інтернет еквайринг" at bounding box center [638, 485] width 115 height 13
click at [575, 485] on input "Інтернет еквайринг" at bounding box center [567, 484] width 16 height 16
radio input "true"
click at [858, 684] on button "Вибрати" at bounding box center [856, 701] width 83 height 33
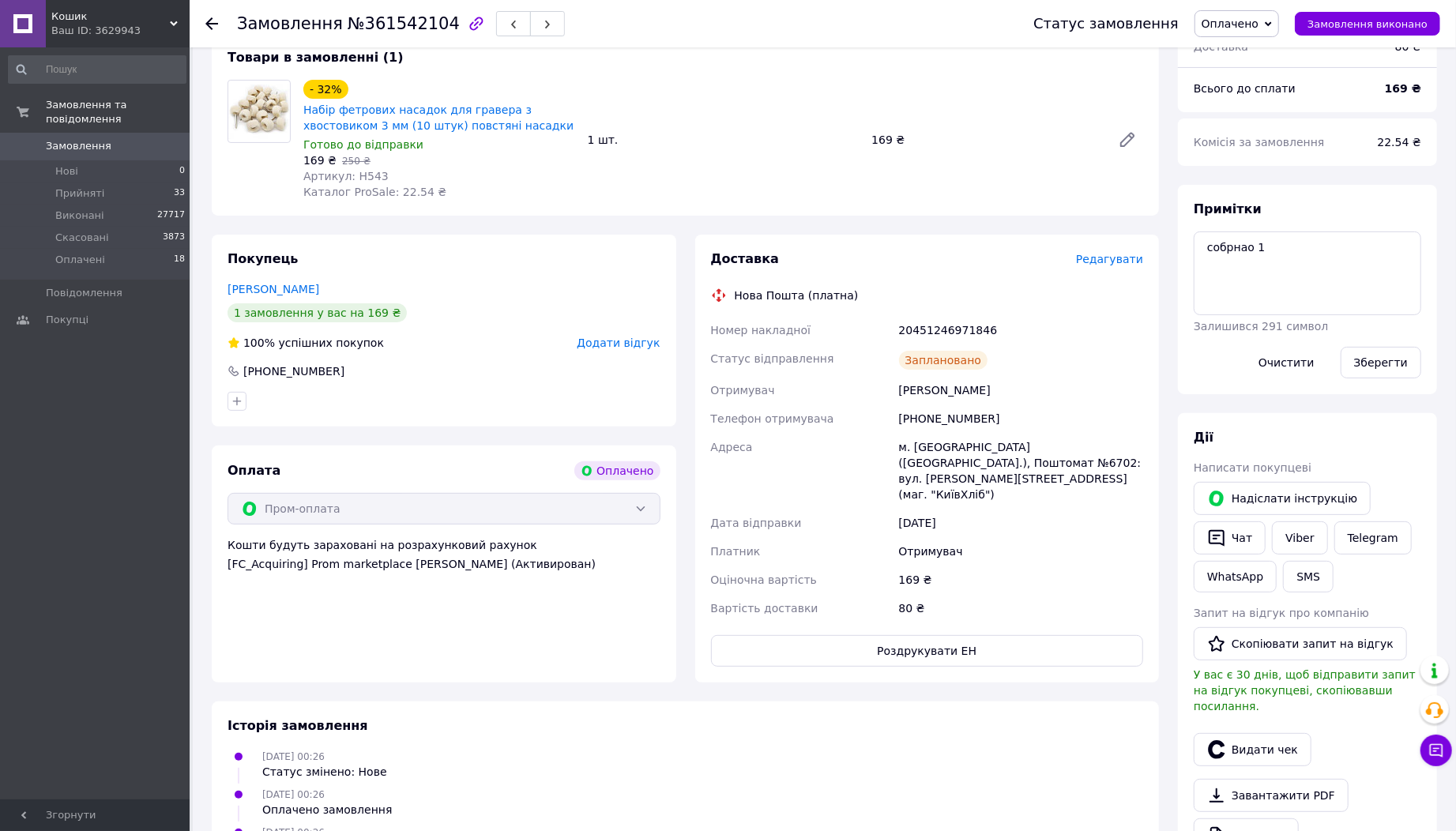
scroll to position [175, 0]
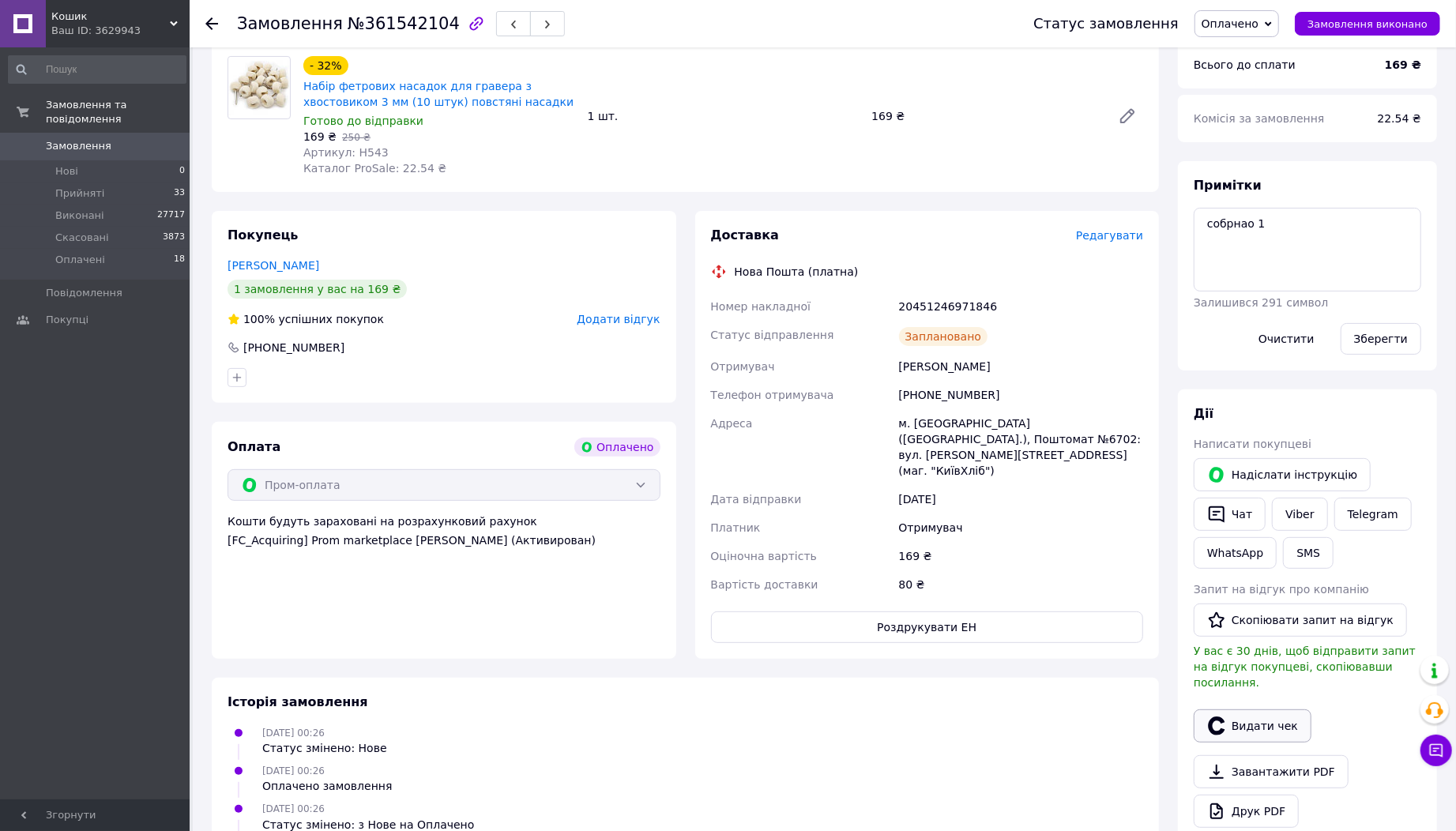
click at [1260, 709] on button "Видати чек" at bounding box center [1253, 725] width 118 height 33
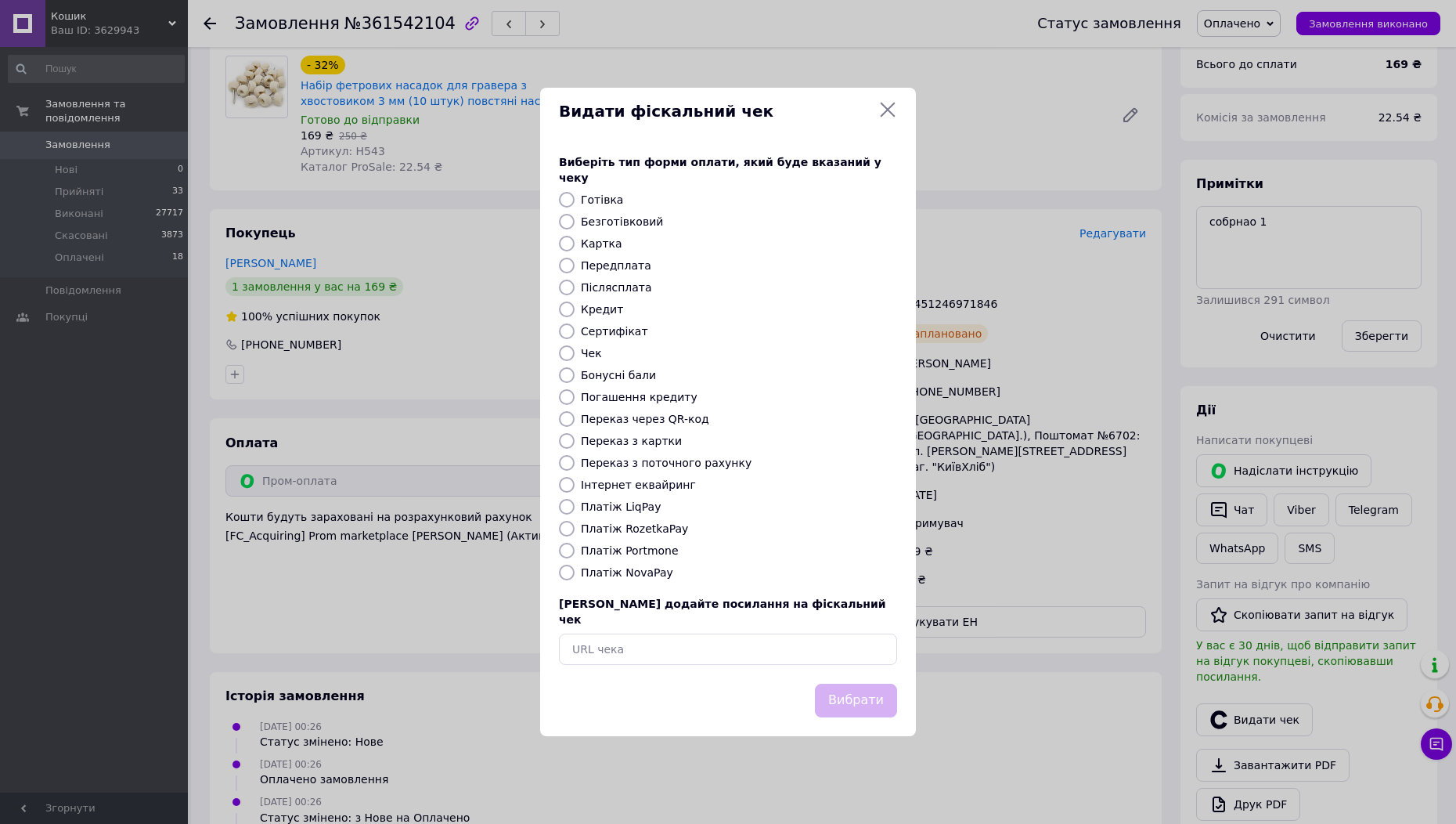
click at [584, 486] on label "Інтернет еквайринг" at bounding box center [638, 485] width 115 height 13
click at [575, 486] on input "Інтернет еквайринг" at bounding box center [567, 484] width 16 height 16
radio input "true"
click at [867, 685] on button "Вибрати" at bounding box center [856, 701] width 83 height 33
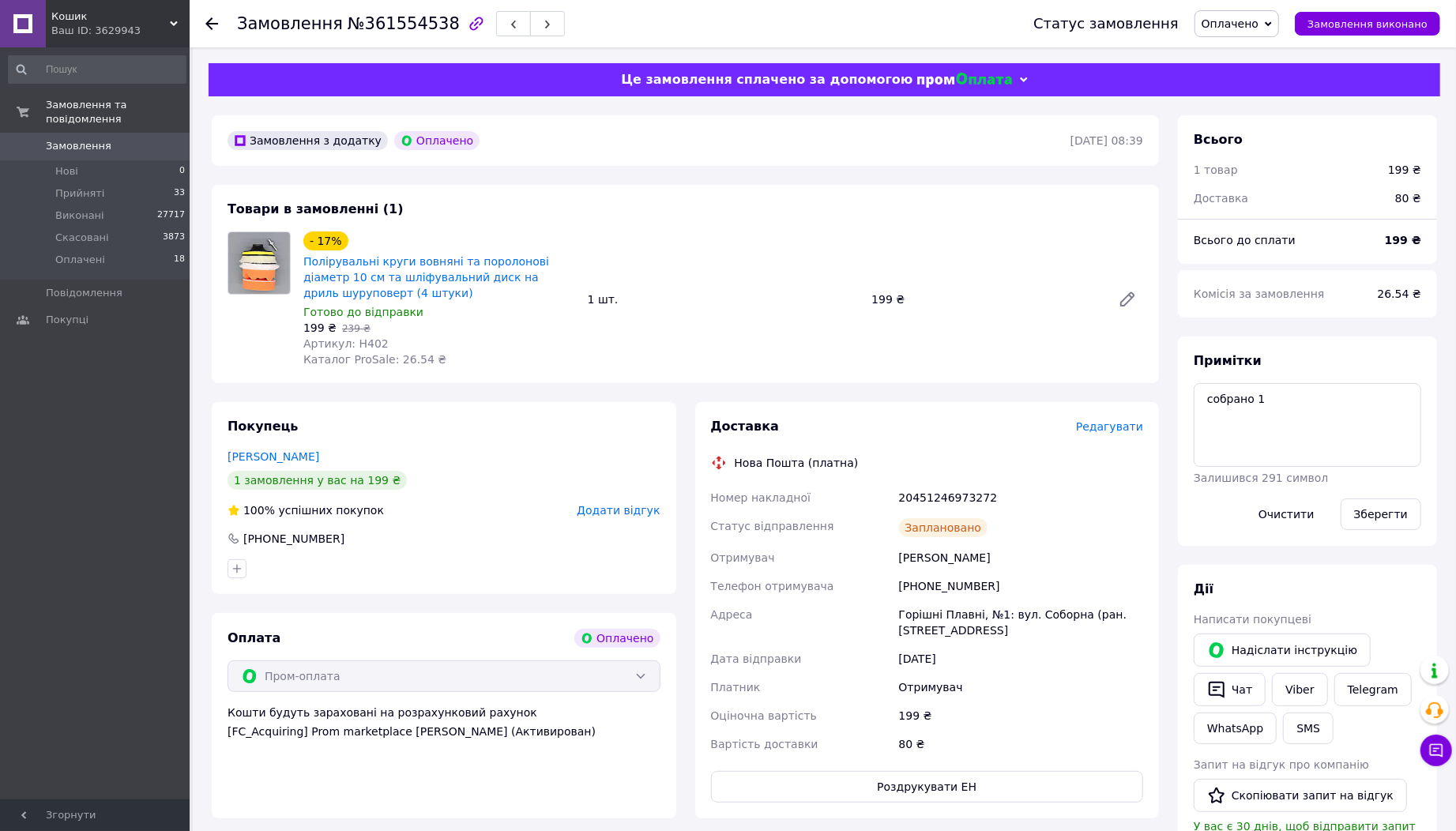
scroll to position [175, 0]
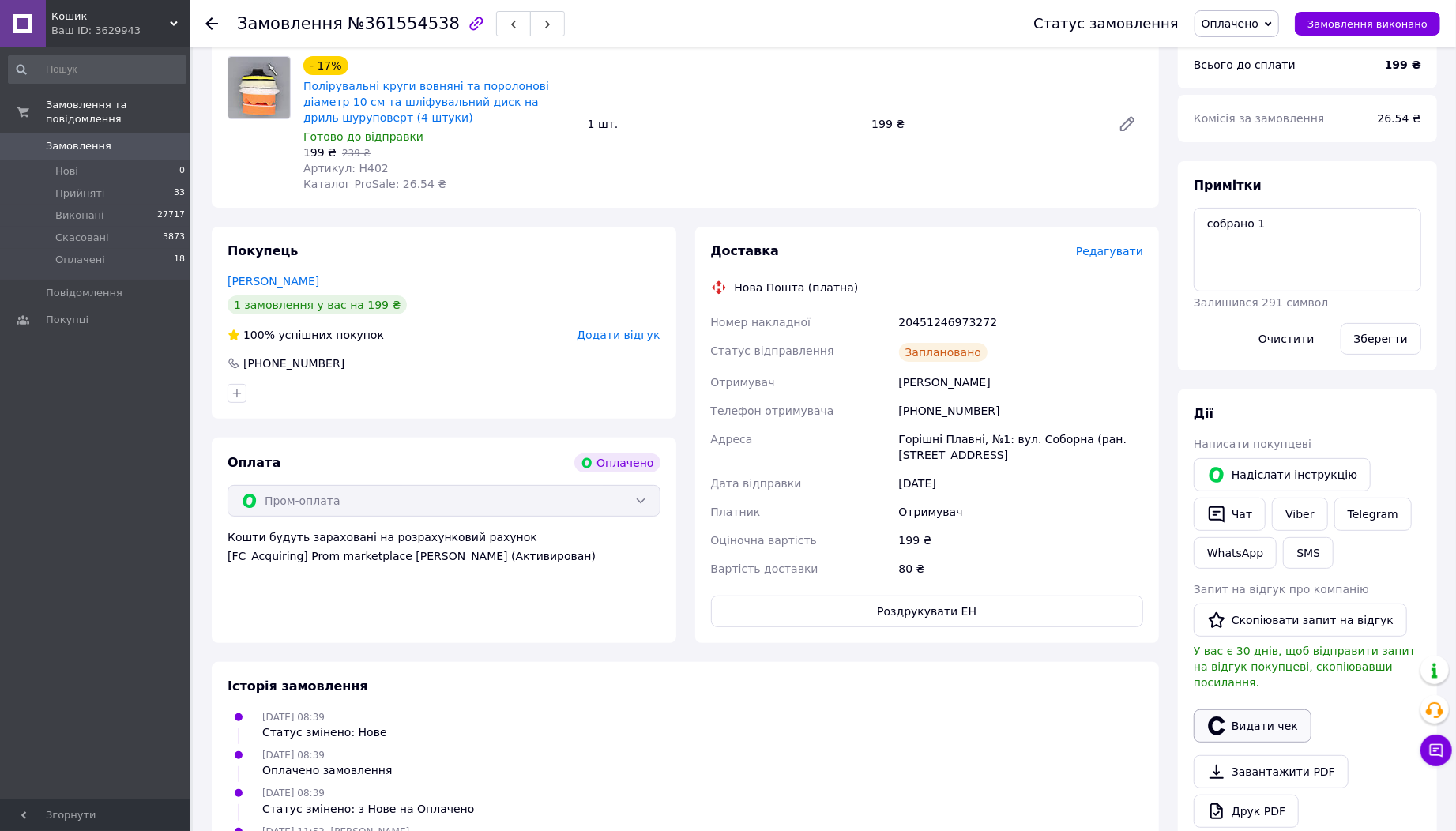
click at [1251, 709] on button "Видати чек" at bounding box center [1253, 725] width 118 height 33
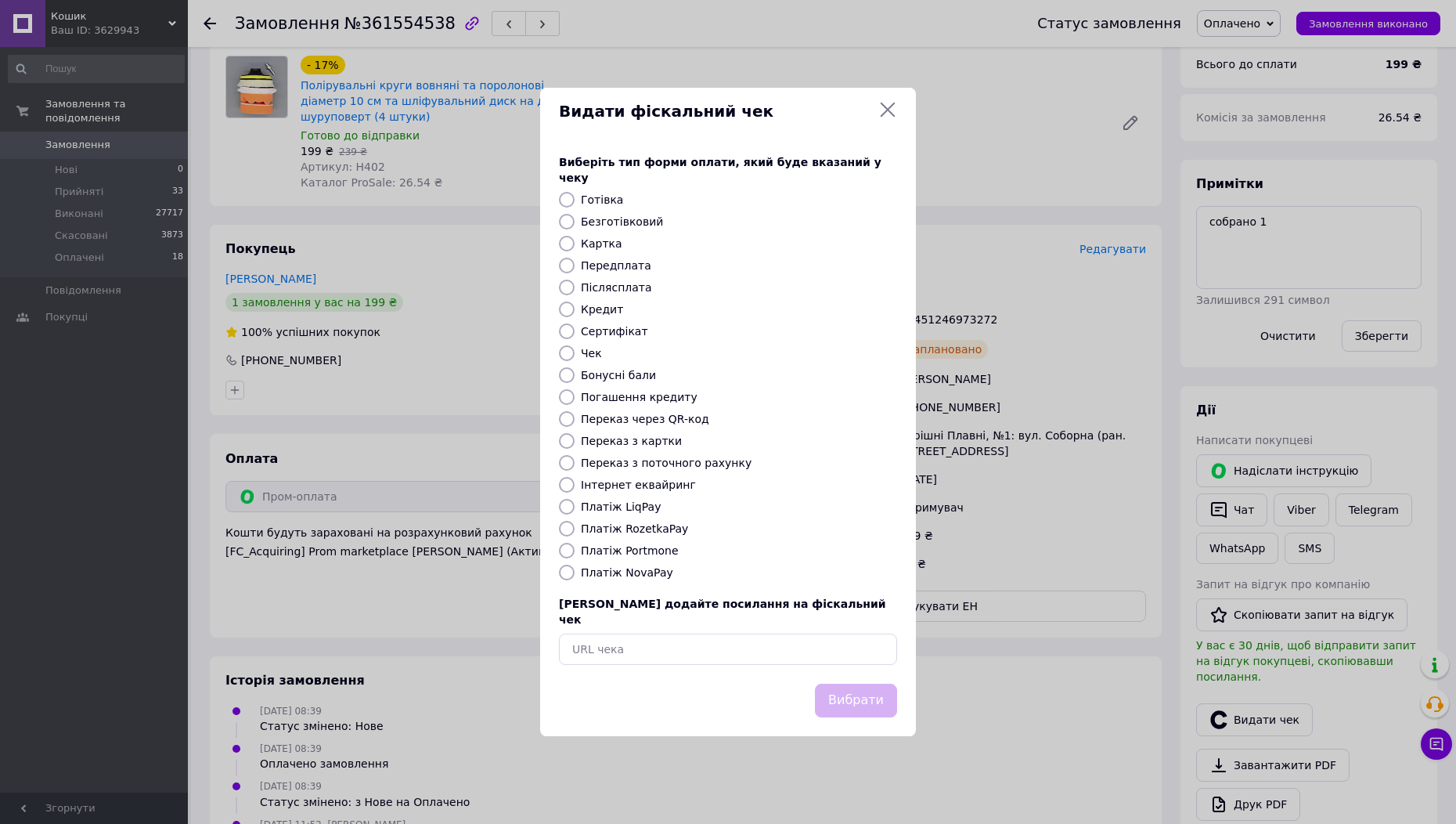
click at [631, 490] on label "Інтернет еквайринг" at bounding box center [638, 485] width 115 height 13
click at [575, 490] on input "Інтернет еквайринг" at bounding box center [567, 484] width 16 height 16
radio input "true"
click at [878, 684] on button "Вибрати" at bounding box center [856, 701] width 83 height 33
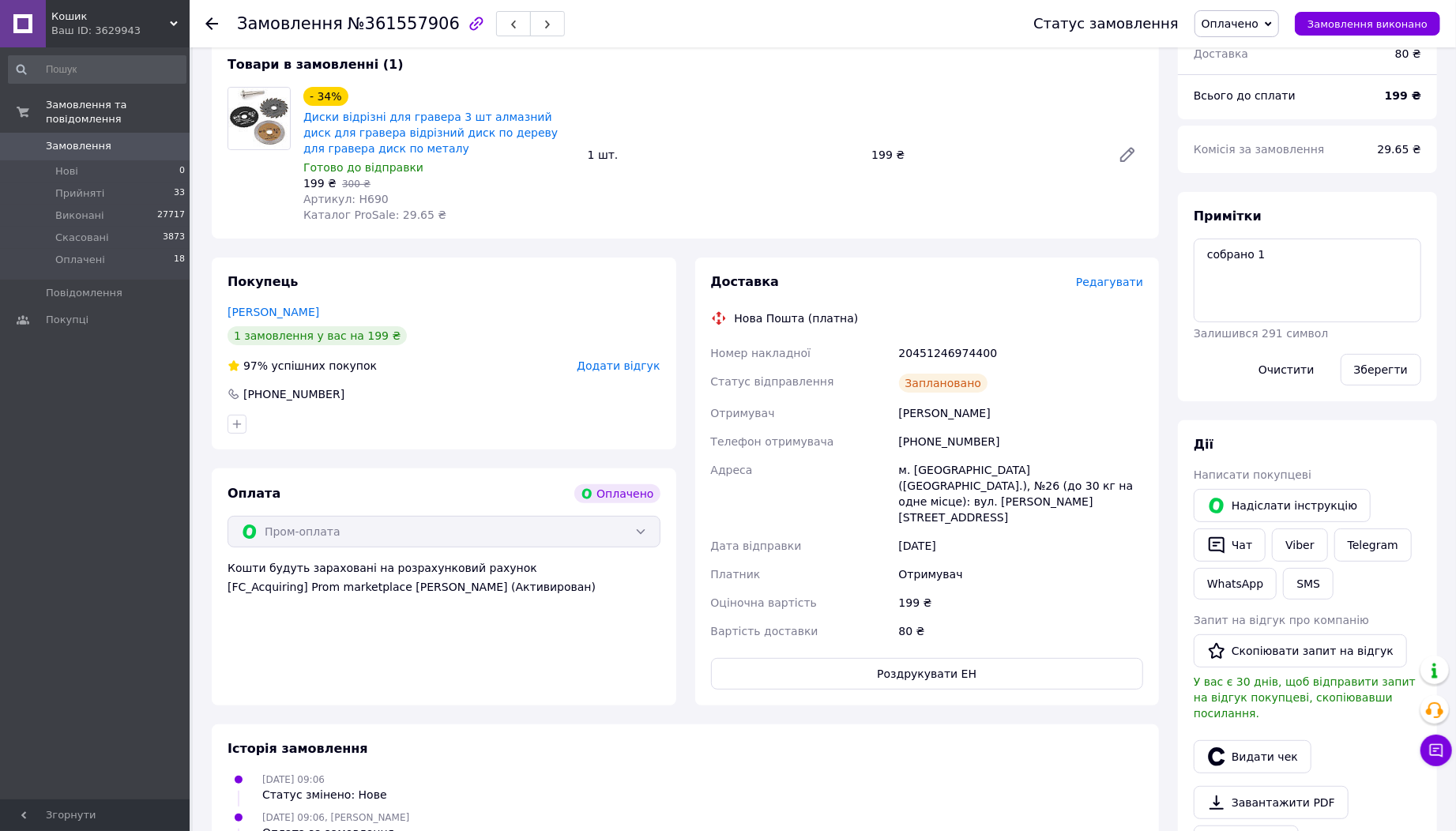
scroll to position [175, 0]
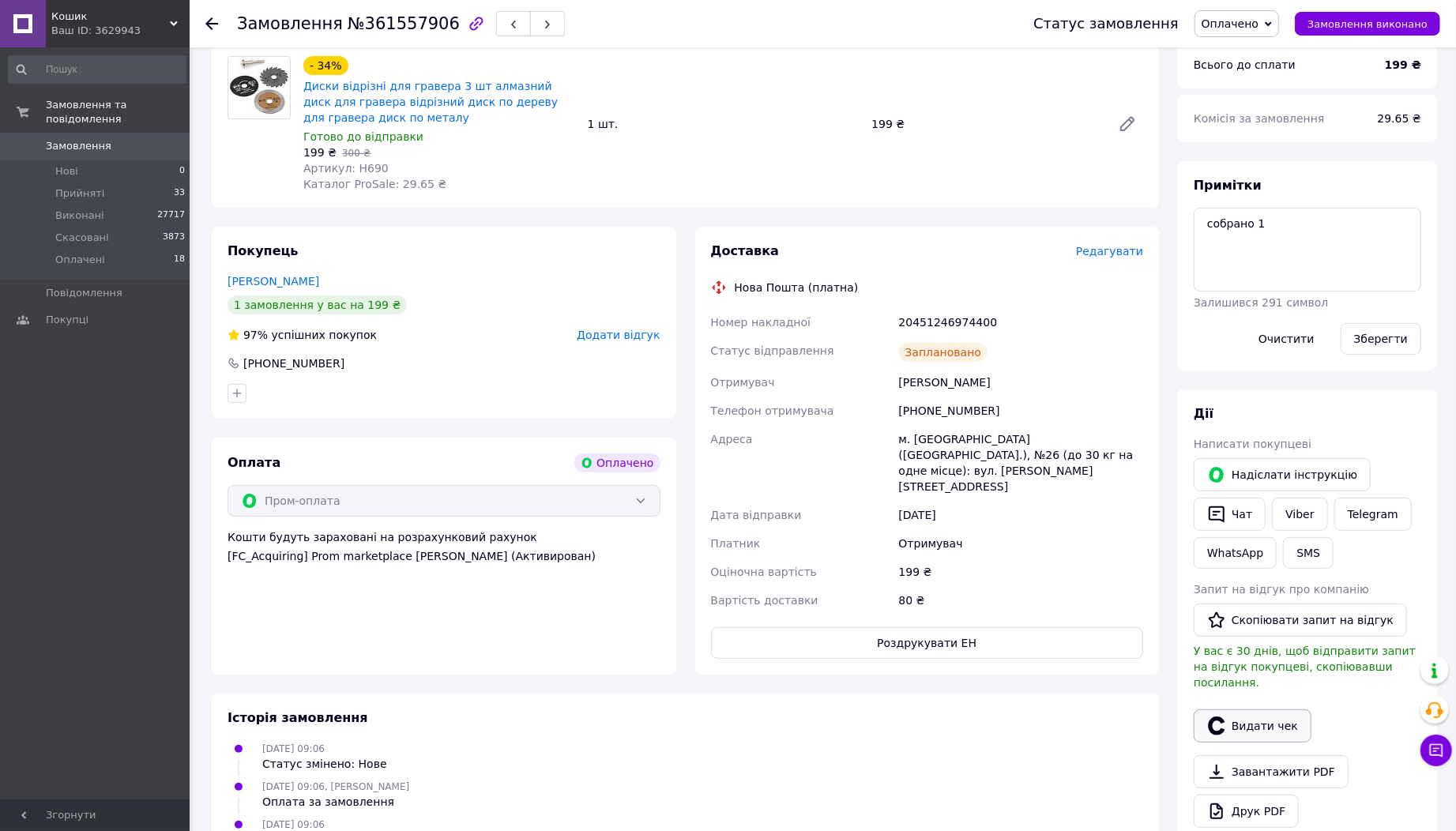
click at [1257, 709] on button "Видати чек" at bounding box center [1253, 725] width 118 height 33
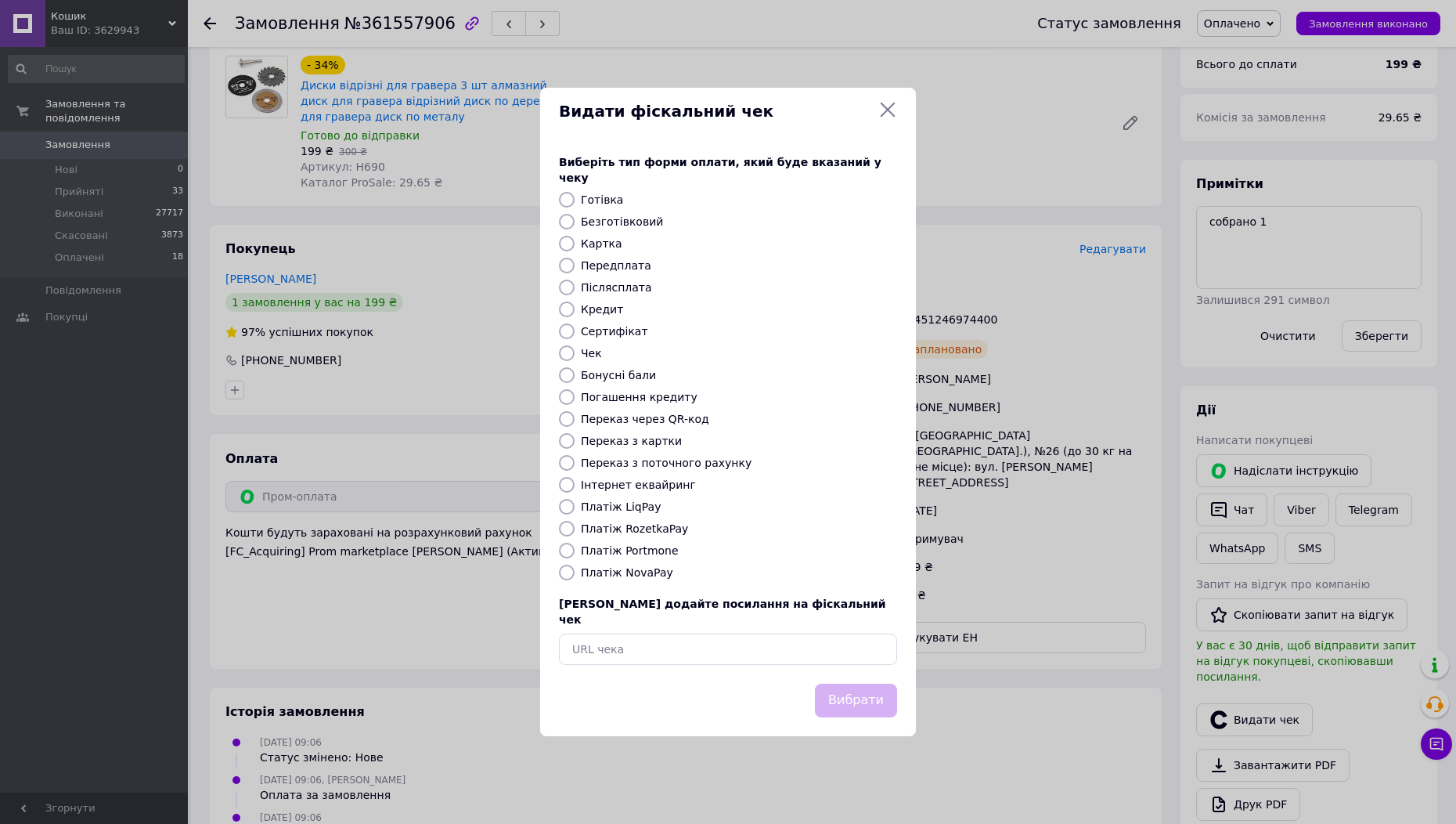
click at [629, 483] on label "Інтернет еквайринг" at bounding box center [638, 485] width 115 height 13
click at [575, 483] on input "Інтернет еквайринг" at bounding box center [567, 484] width 16 height 16
radio input "true"
click at [876, 684] on button "Вибрати" at bounding box center [856, 701] width 83 height 33
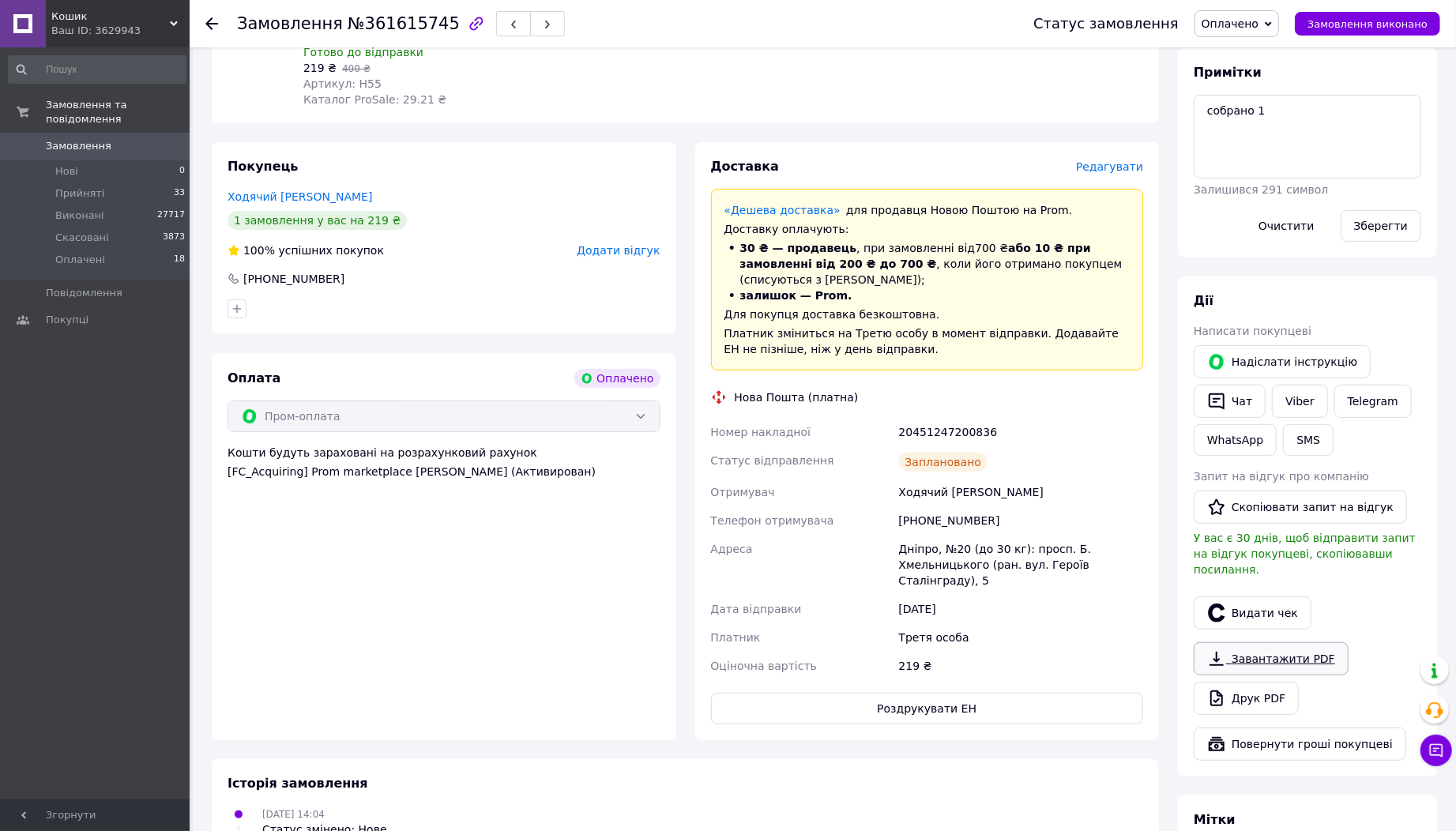
scroll to position [263, 0]
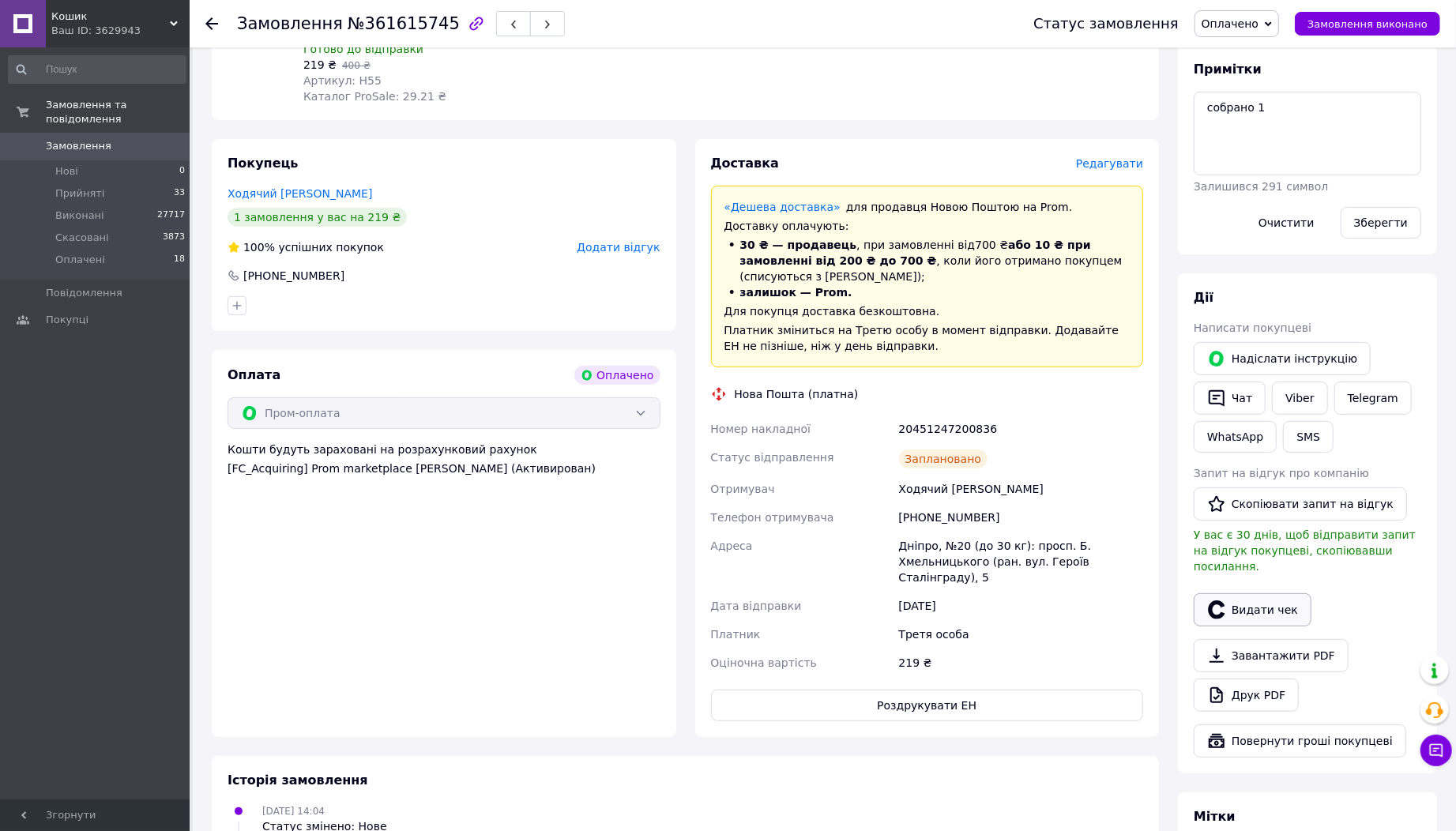
click at [1248, 597] on button "Видати чек" at bounding box center [1253, 609] width 118 height 33
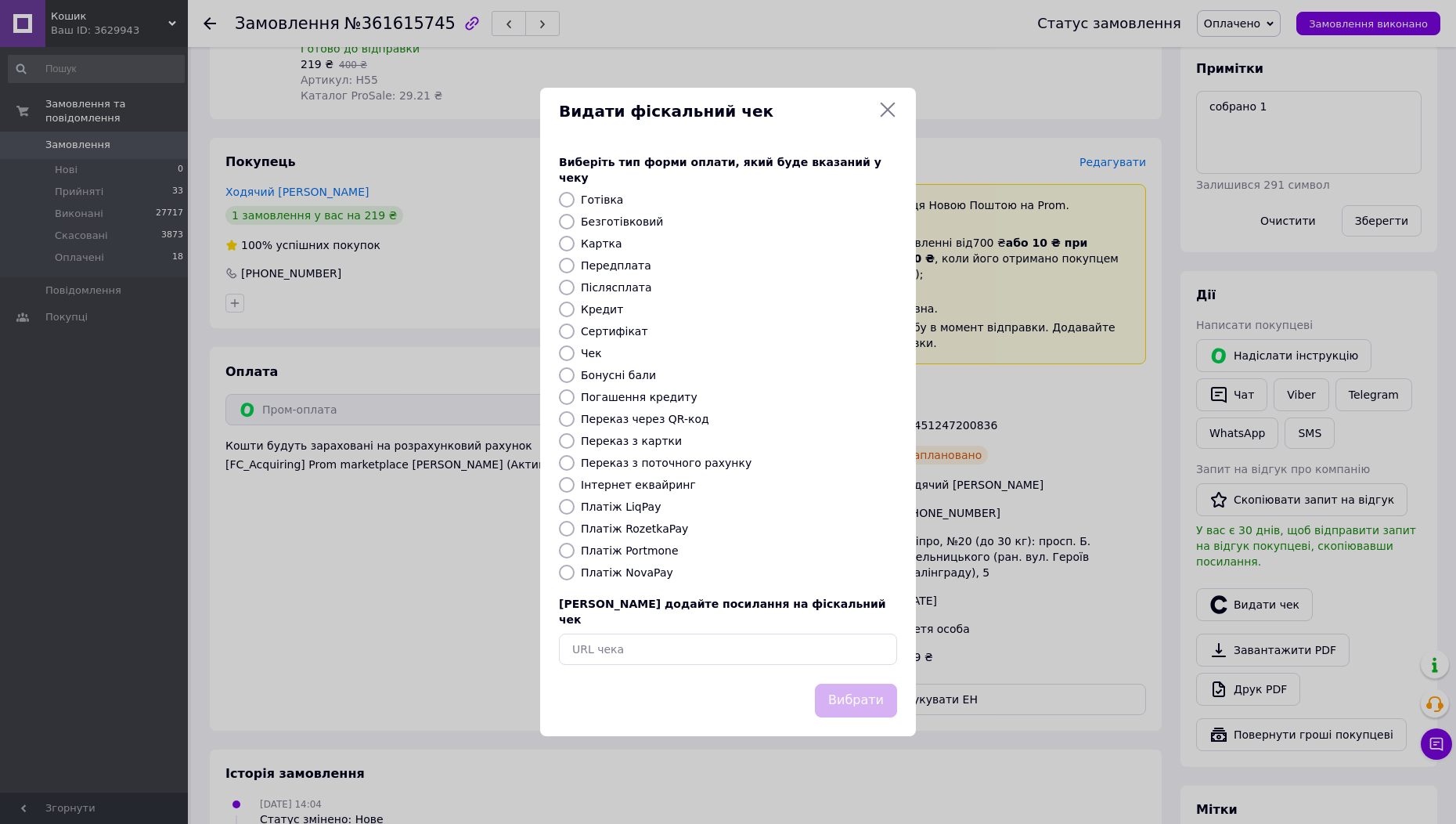
click at [635, 487] on label "Інтернет еквайринг" at bounding box center [638, 485] width 115 height 13
click at [575, 487] on input "Інтернет еквайринг" at bounding box center [567, 484] width 16 height 16
radio input "true"
click at [849, 684] on button "Вибрати" at bounding box center [856, 701] width 83 height 33
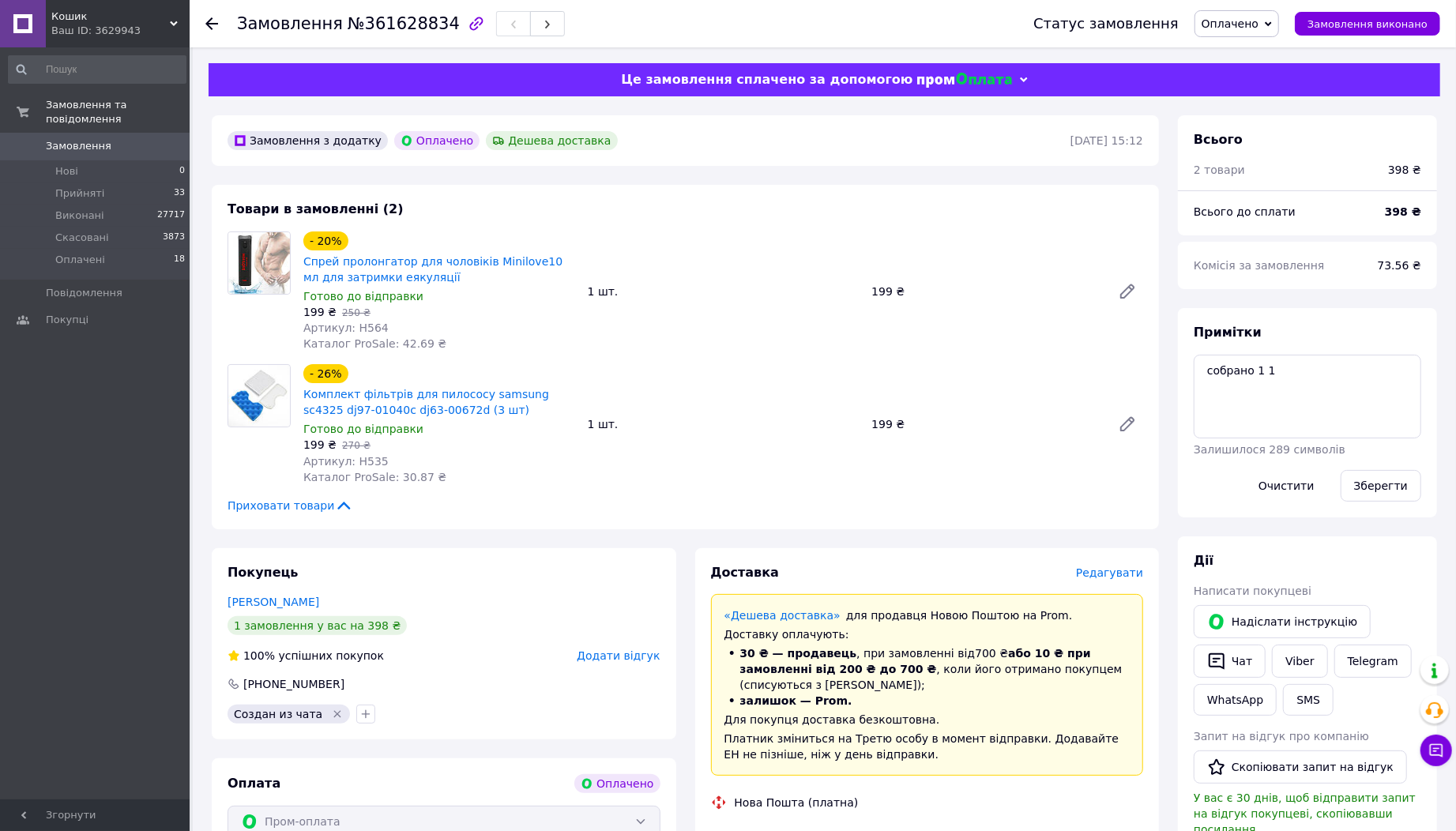
scroll to position [175, 0]
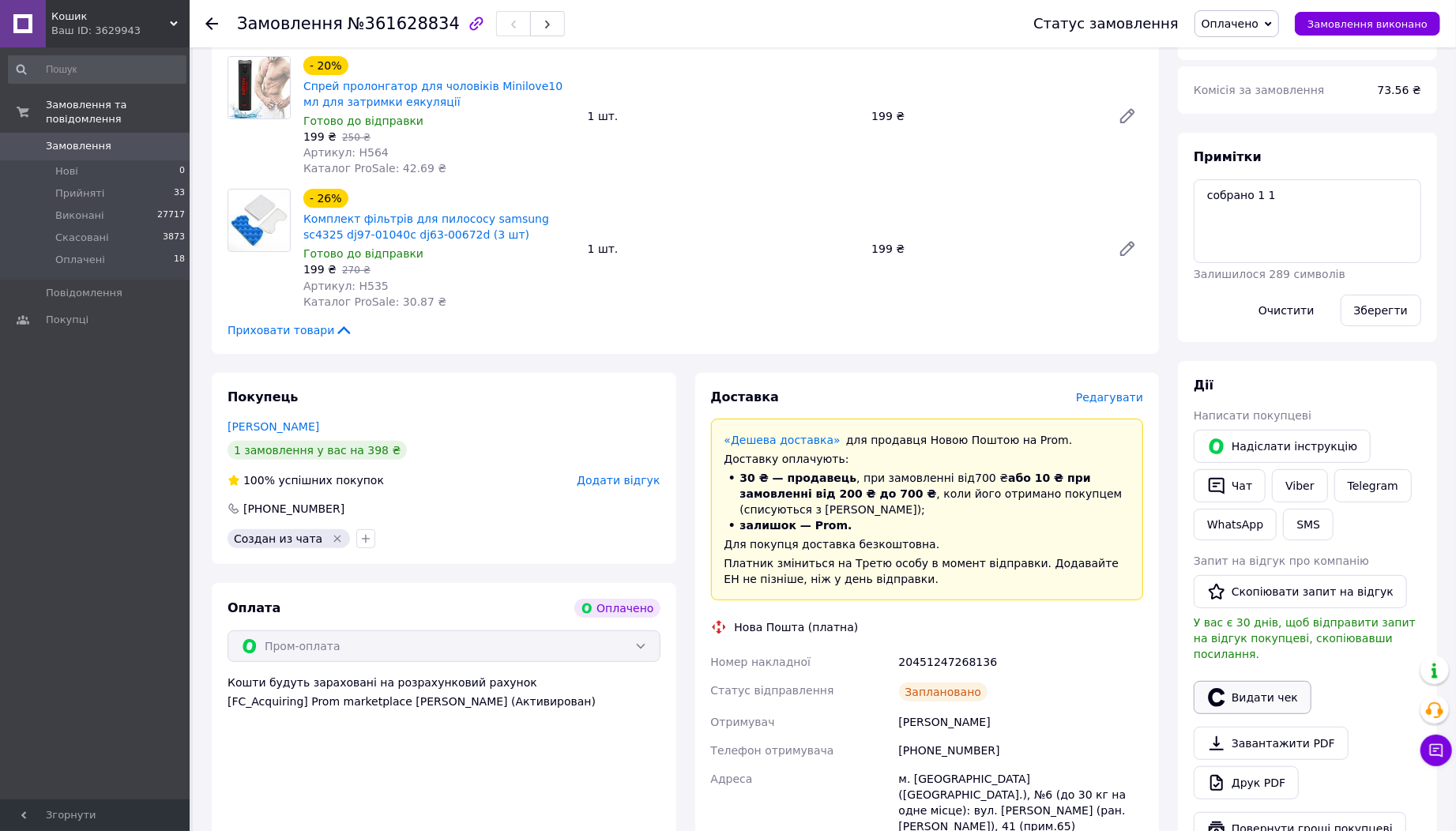
click at [1255, 690] on button "Видати чек" at bounding box center [1253, 697] width 118 height 33
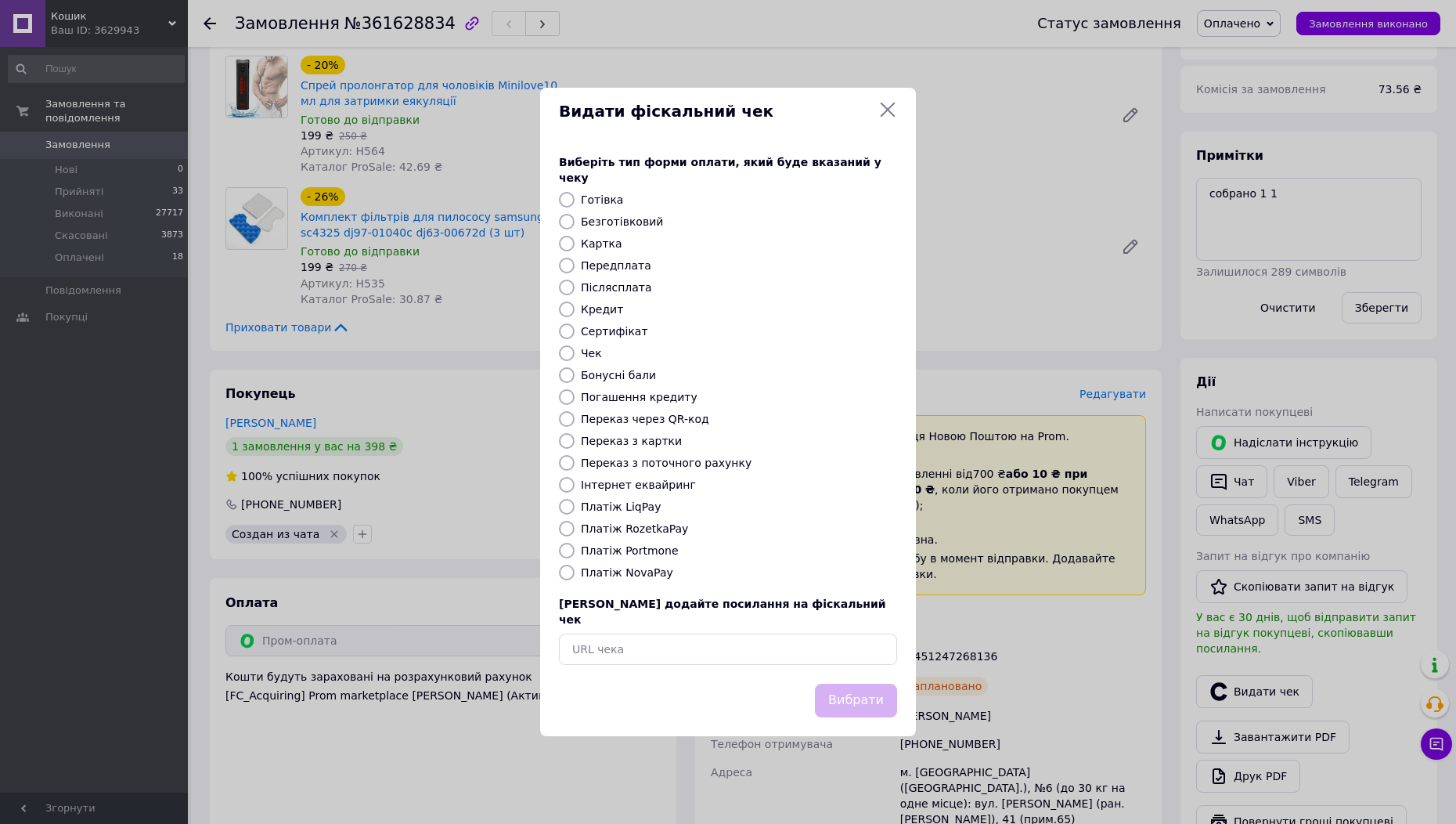
click at [626, 485] on label "Інтернет еквайринг" at bounding box center [638, 485] width 115 height 13
click at [575, 485] on input "Інтернет еквайринг" at bounding box center [567, 484] width 16 height 16
radio input "true"
click at [896, 694] on button "Вибрати" at bounding box center [856, 701] width 83 height 33
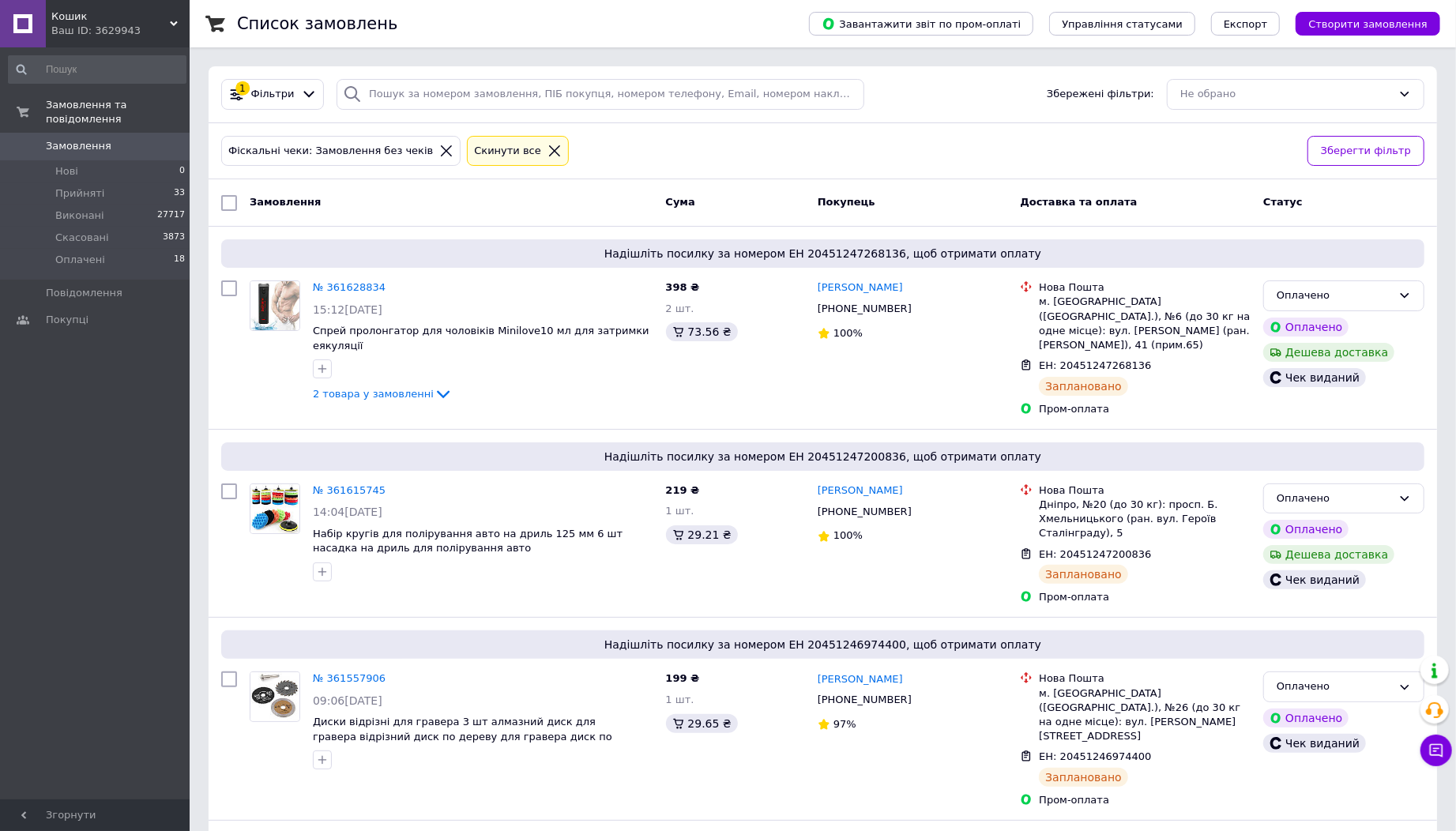
click at [547, 145] on icon at bounding box center [554, 151] width 14 height 14
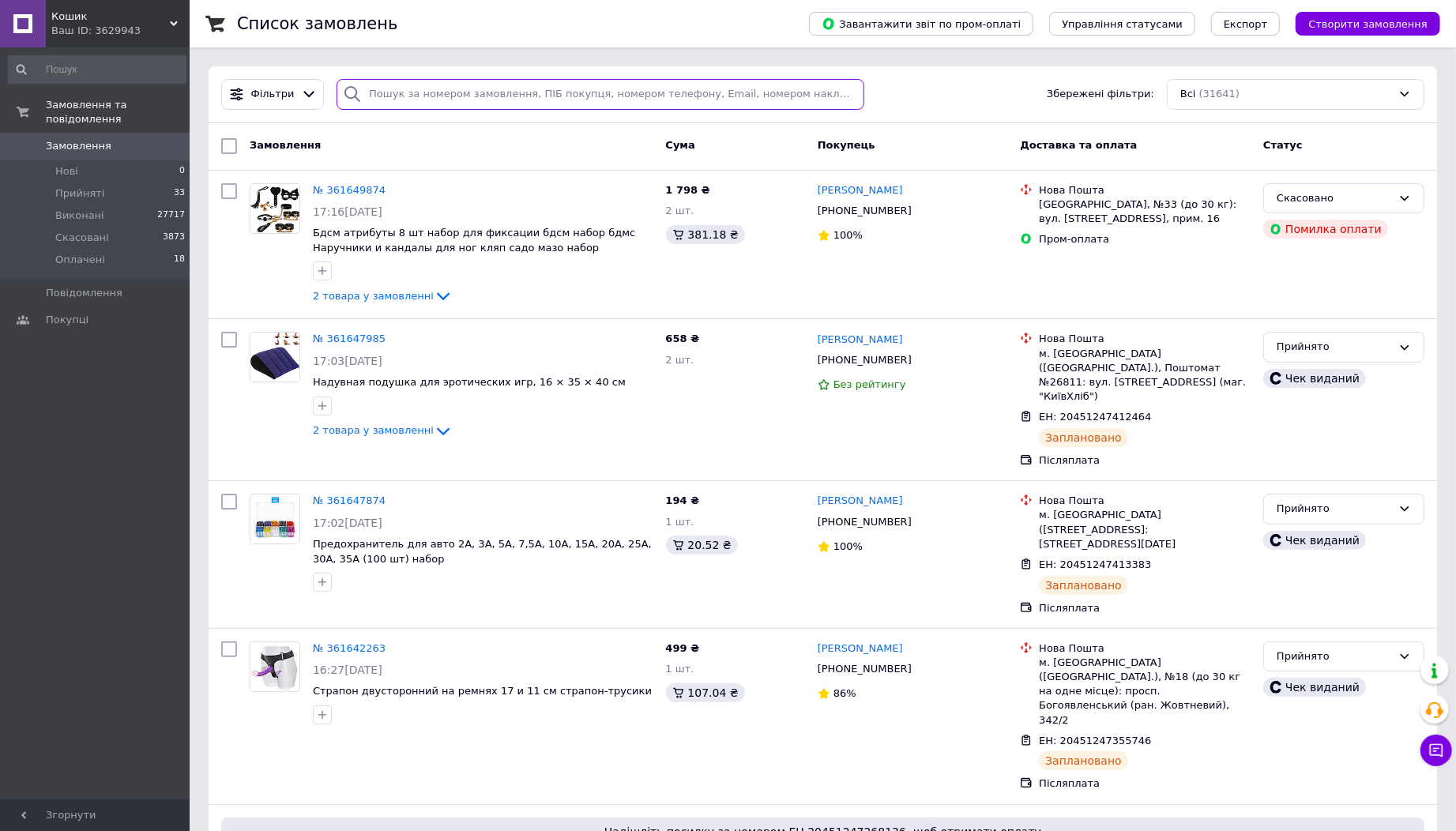
click at [456, 99] on input "search" at bounding box center [601, 94] width 528 height 31
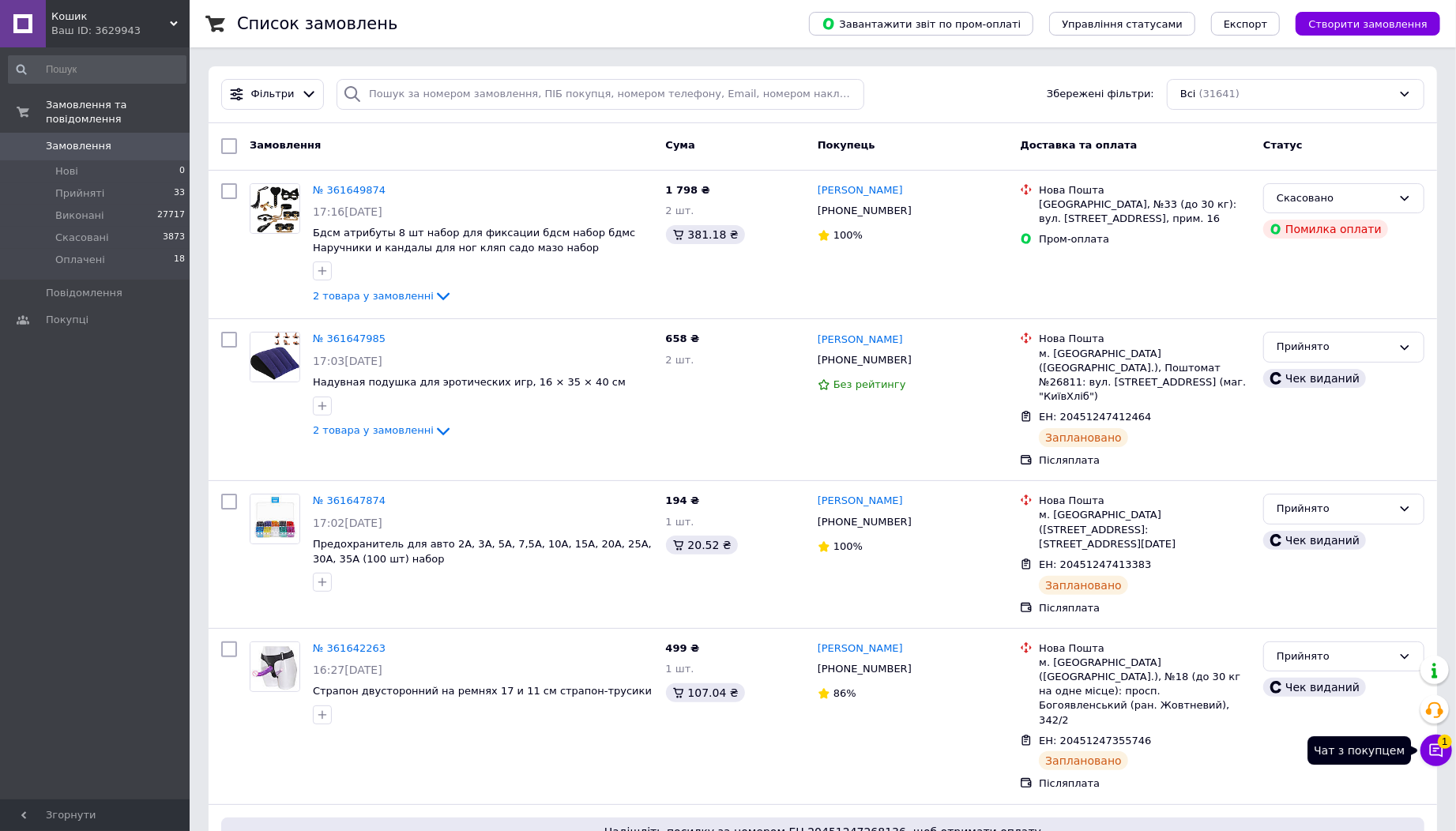
click at [1447, 753] on button "Чат з покупцем 1" at bounding box center [1436, 751] width 32 height 32
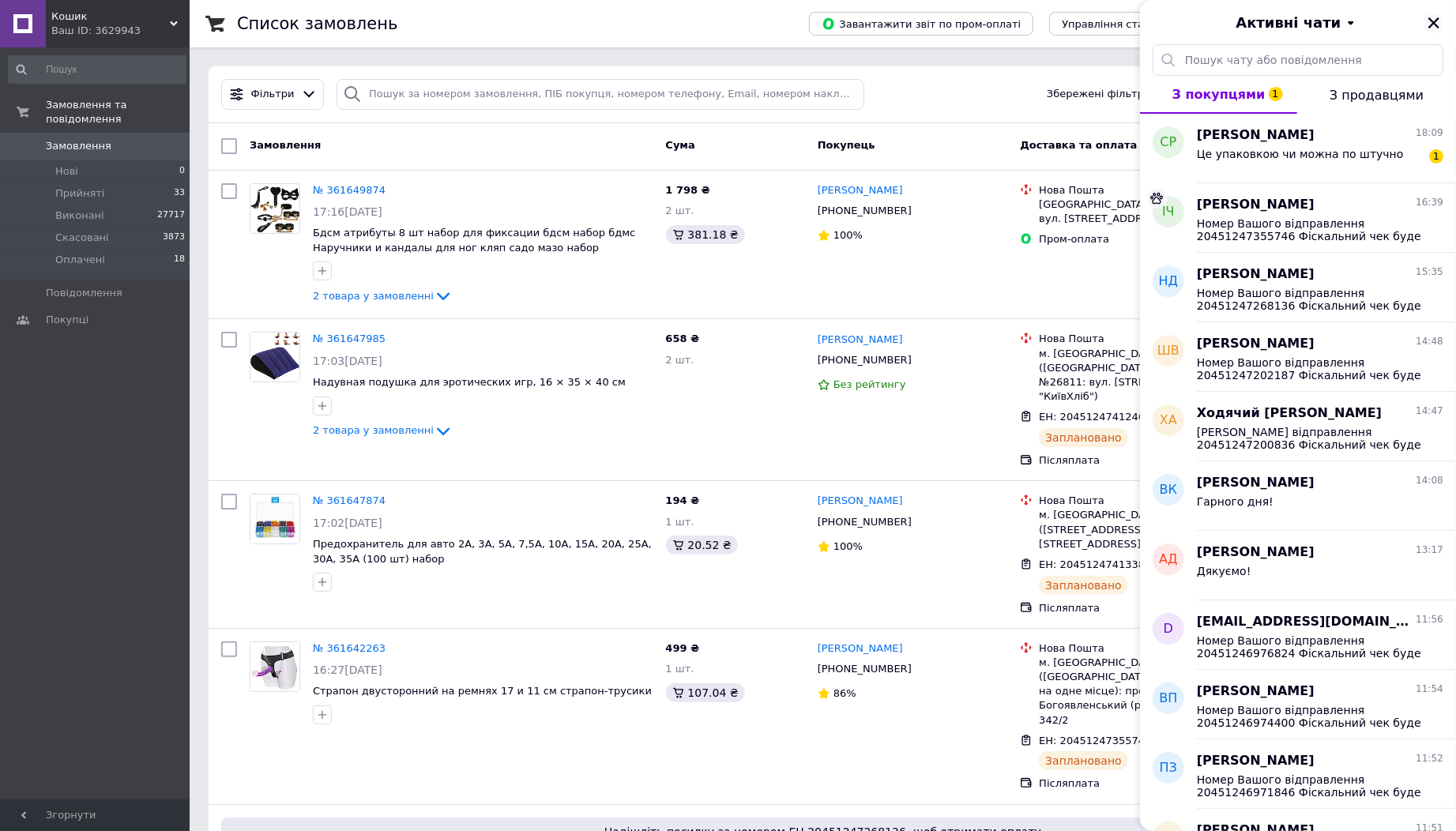
click at [1436, 19] on icon "Закрити" at bounding box center [1434, 23] width 11 height 11
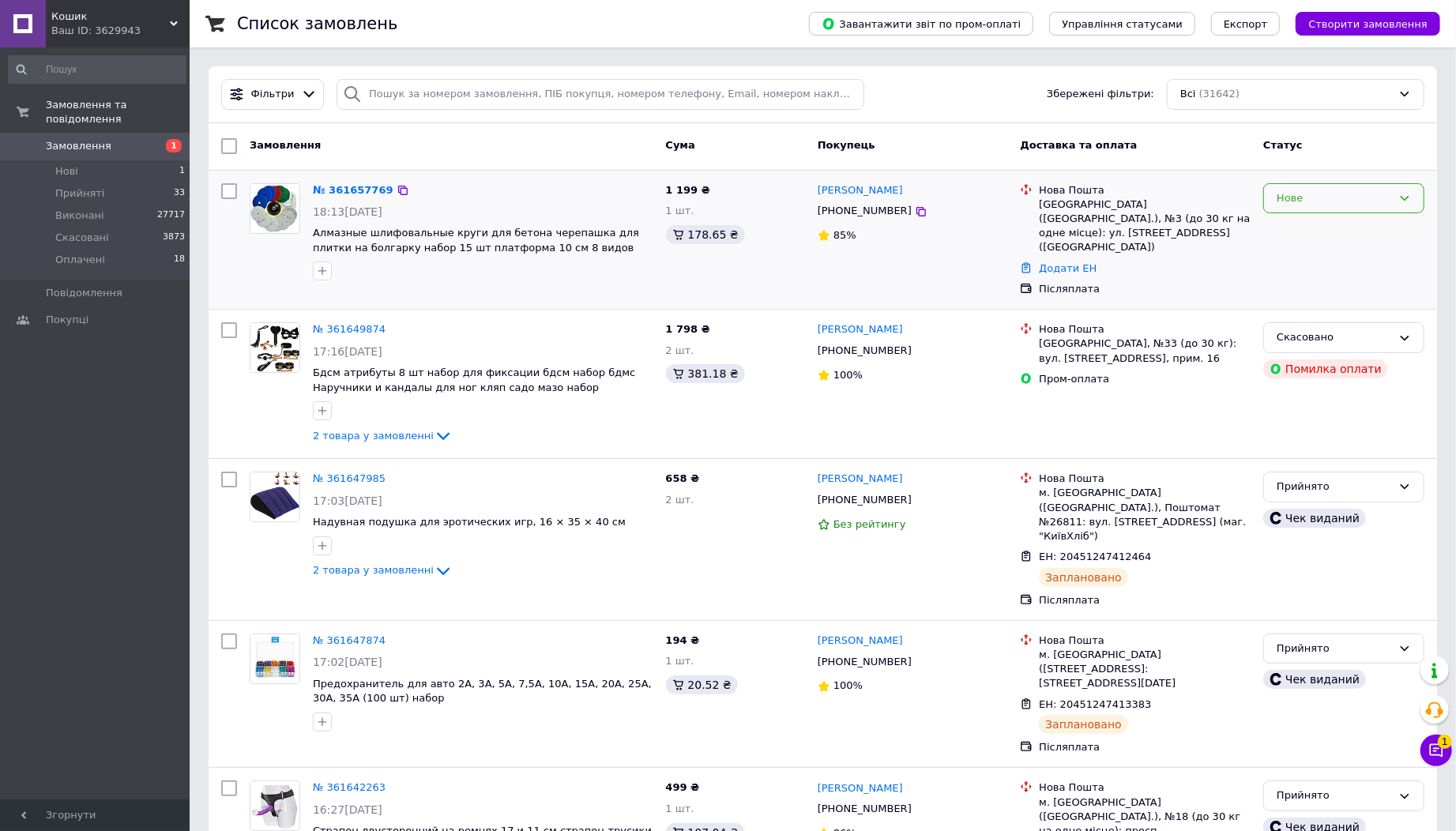
click at [1289, 190] on div "Нове" at bounding box center [1333, 198] width 115 height 17
click at [1294, 236] on li "Прийнято" at bounding box center [1344, 230] width 160 height 29
